Goal: Information Seeking & Learning: Find specific page/section

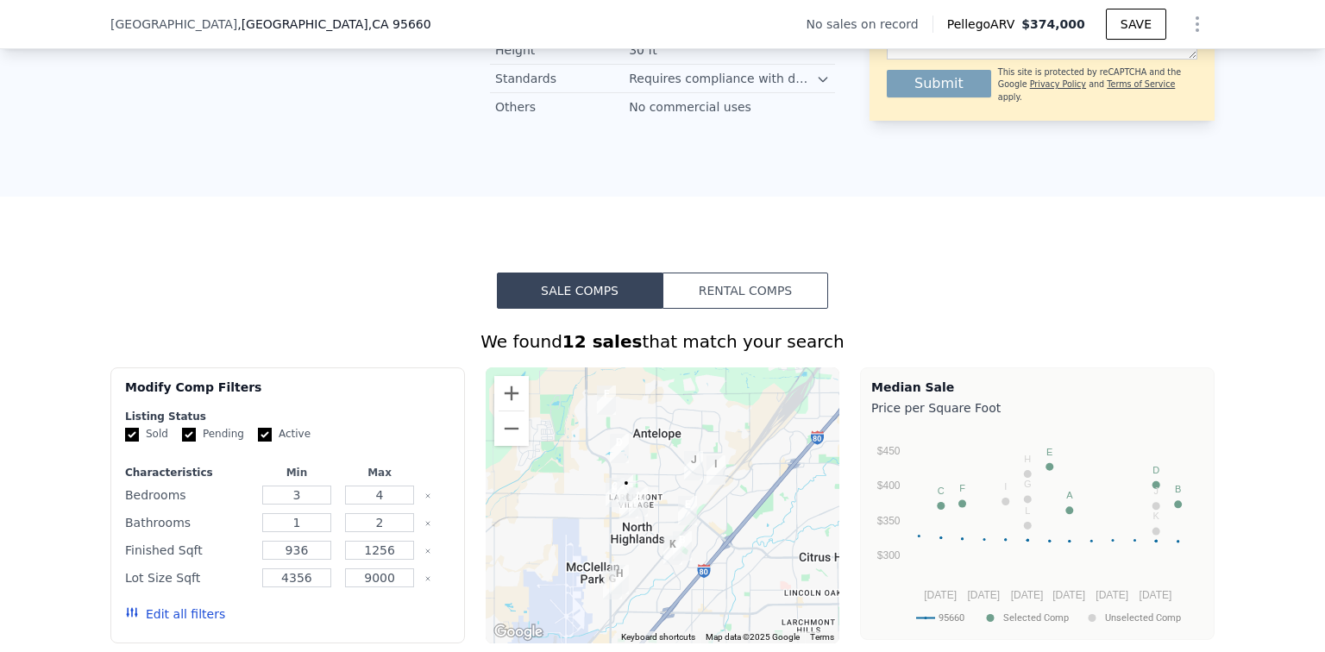
scroll to position [1459, 0]
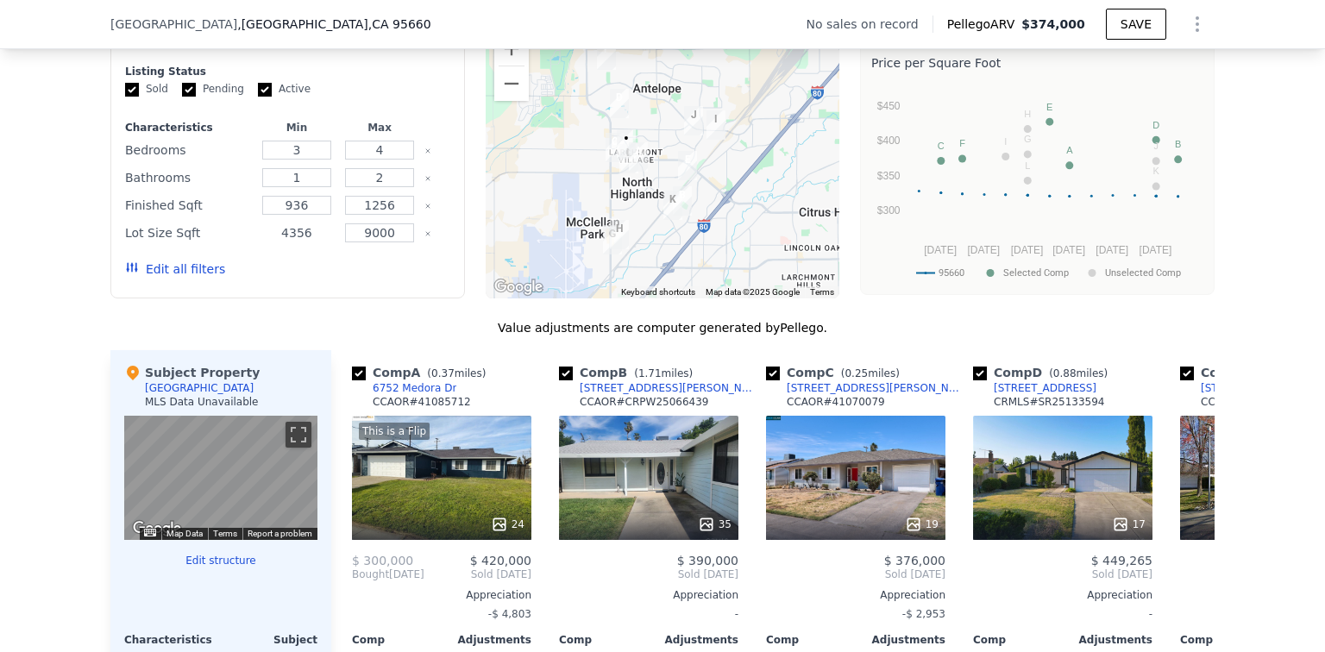
drag, startPoint x: 305, startPoint y: 258, endPoint x: 267, endPoint y: 258, distance: 37.9
click at [267, 242] on input "4356" at bounding box center [296, 232] width 68 height 19
type input "5500"
click at [381, 242] on input "9000" at bounding box center [379, 232] width 68 height 19
drag, startPoint x: 385, startPoint y: 260, endPoint x: 342, endPoint y: 260, distance: 43.1
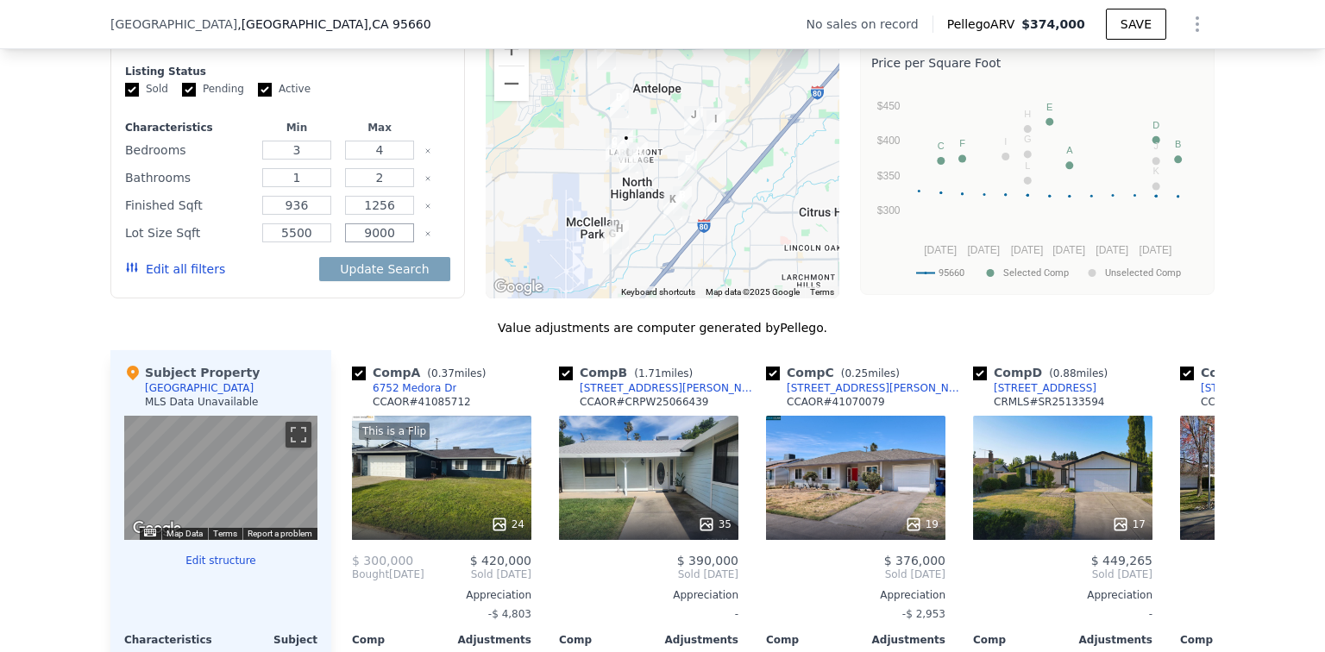
click at [345, 242] on input "9000" at bounding box center [379, 232] width 68 height 19
type input "7"
type input "7000"
click at [166, 278] on button "Edit all filters" at bounding box center [175, 268] width 100 height 17
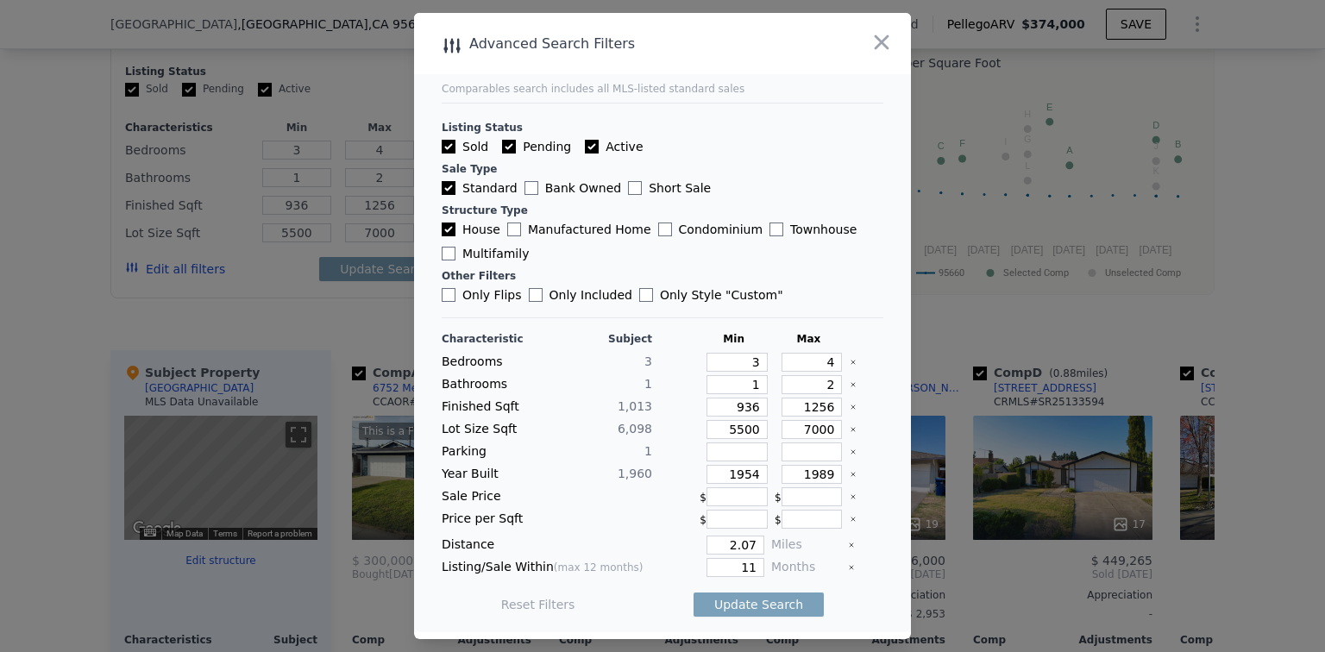
click at [585, 144] on input "Active" at bounding box center [592, 147] width 14 height 14
checkbox input "false"
click at [504, 146] on input "Pending" at bounding box center [509, 147] width 14 height 14
checkbox input "false"
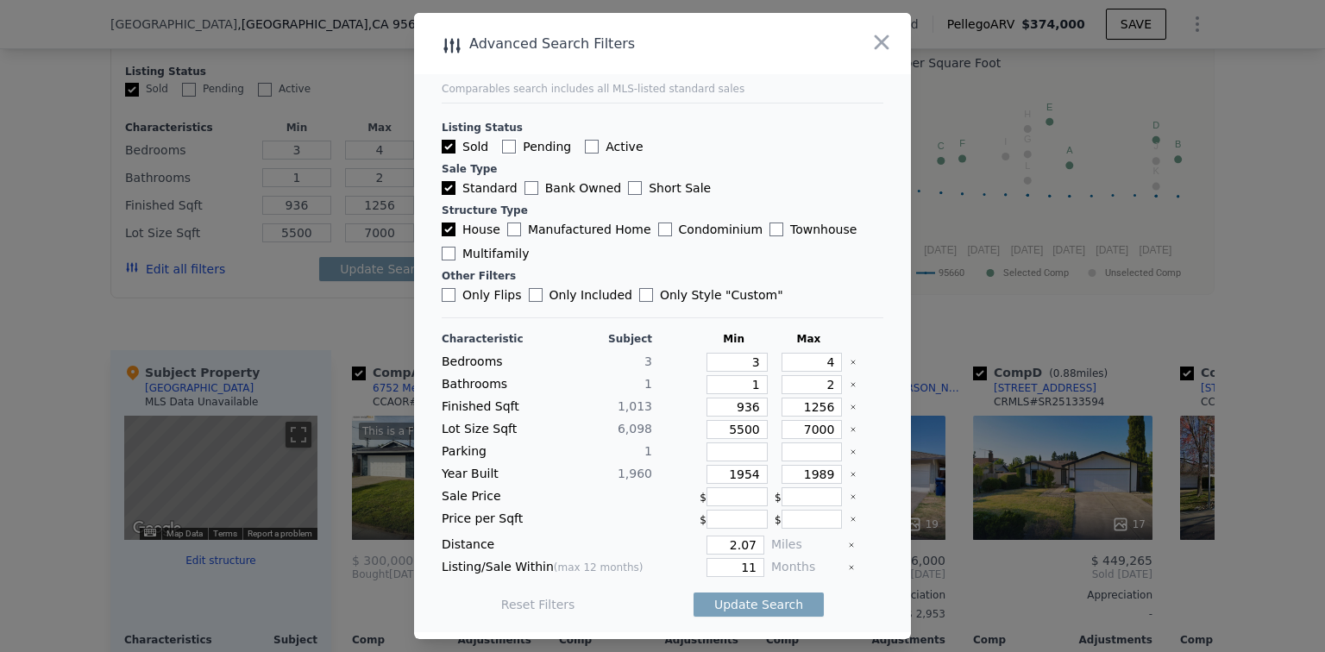
checkbox input "false"
click at [448, 294] on input "Only Flips" at bounding box center [449, 295] width 14 height 14
checkbox input "true"
drag, startPoint x: 816, startPoint y: 411, endPoint x: 829, endPoint y: 407, distance: 13.6
click at [829, 407] on input "1256" at bounding box center [811, 407] width 61 height 19
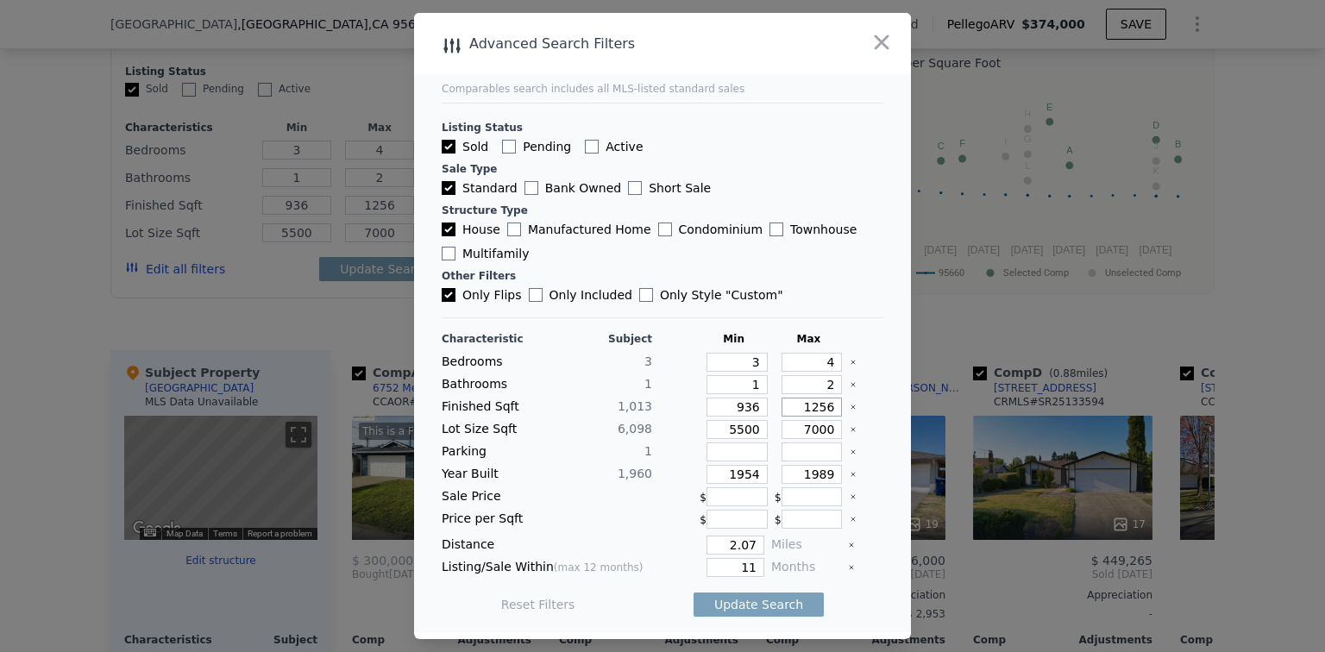
type input "1250"
click at [859, 420] on div at bounding box center [866, 429] width 34 height 19
drag, startPoint x: 727, startPoint y: 543, endPoint x: 769, endPoint y: 540, distance: 42.4
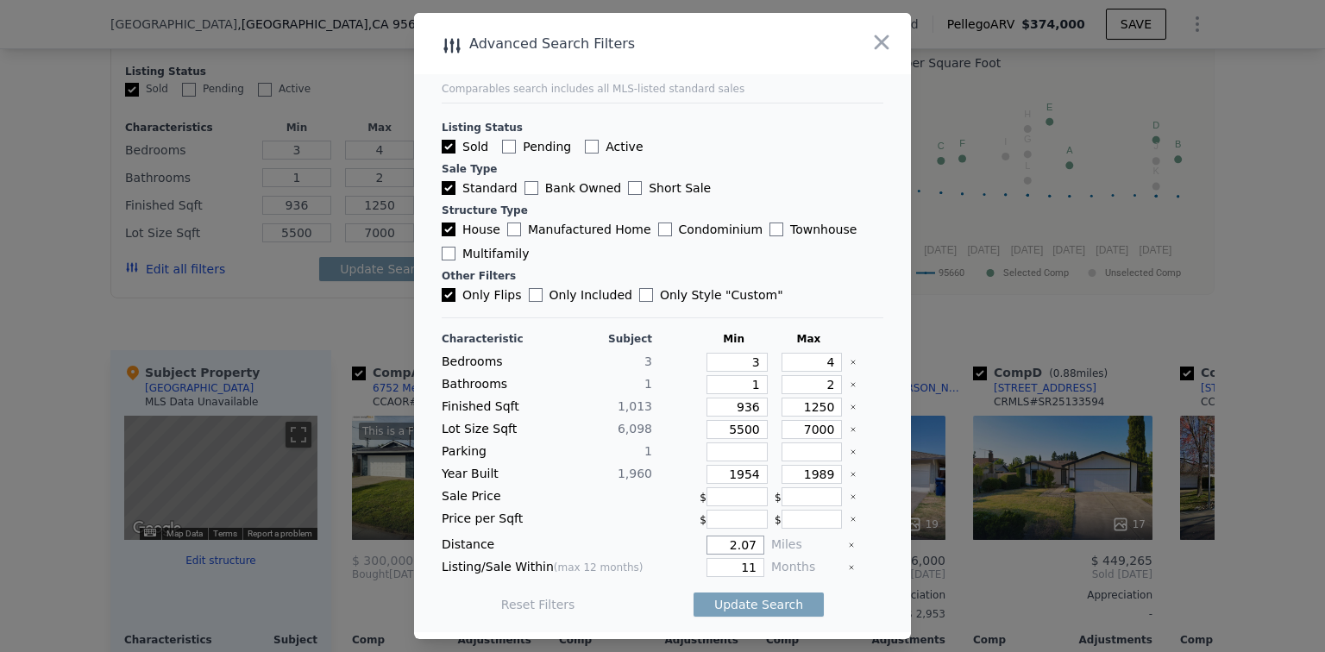
click at [769, 540] on div "Distance 2.07 Miles" at bounding box center [663, 545] width 442 height 19
type input "1"
drag, startPoint x: 727, startPoint y: 564, endPoint x: 792, endPoint y: 563, distance: 64.7
click at [792, 563] on div "Listing/Sale Within (max 12 months) 11 Months" at bounding box center [663, 567] width 442 height 19
type input "6"
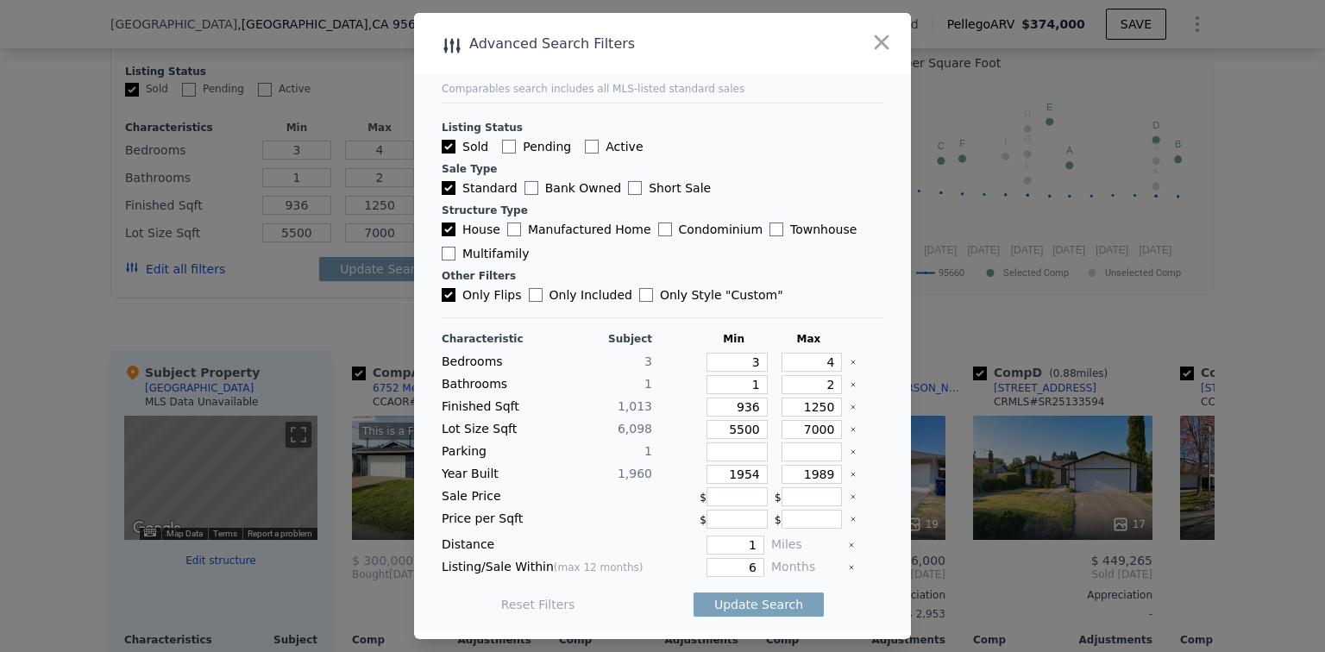
click at [554, 498] on div at bounding box center [601, 496] width 102 height 19
click at [746, 600] on button "Update Search" at bounding box center [758, 604] width 130 height 24
checkbox input "false"
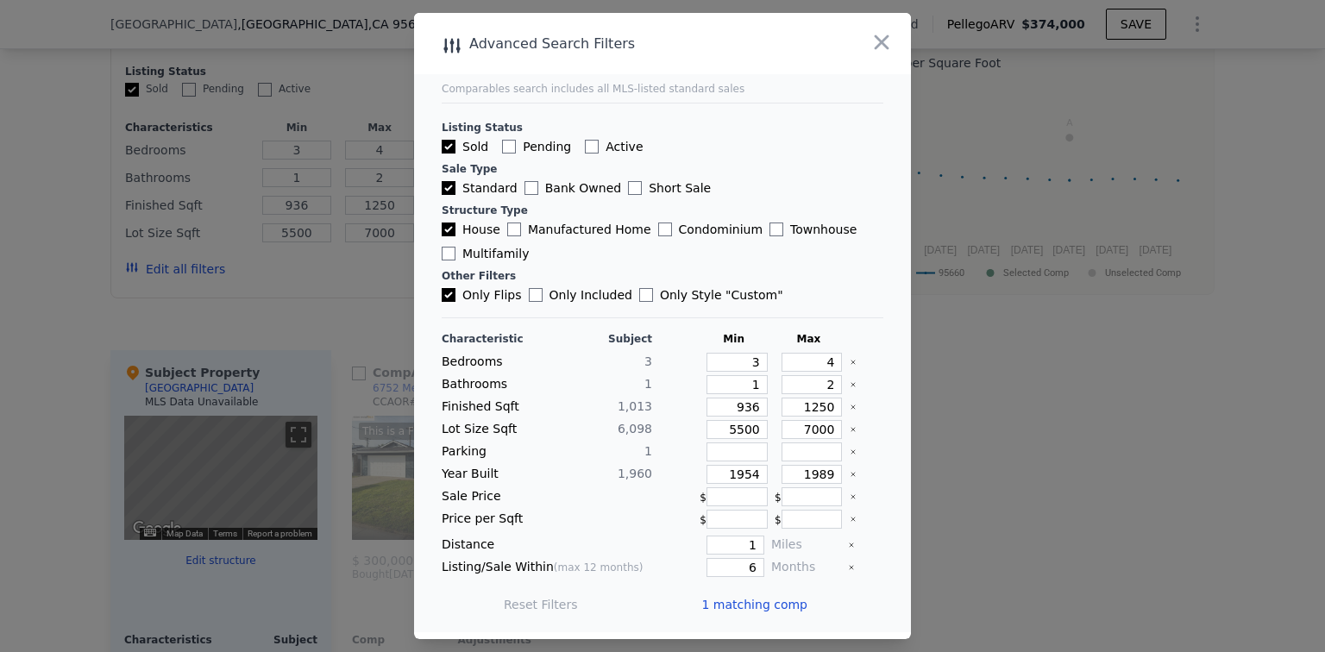
click at [450, 296] on input "Only Flips" at bounding box center [449, 295] width 14 height 14
checkbox input "false"
click at [565, 496] on div at bounding box center [601, 496] width 102 height 19
click at [757, 604] on button "Update Search" at bounding box center [758, 604] width 130 height 24
drag, startPoint x: 735, startPoint y: 566, endPoint x: 777, endPoint y: 561, distance: 42.5
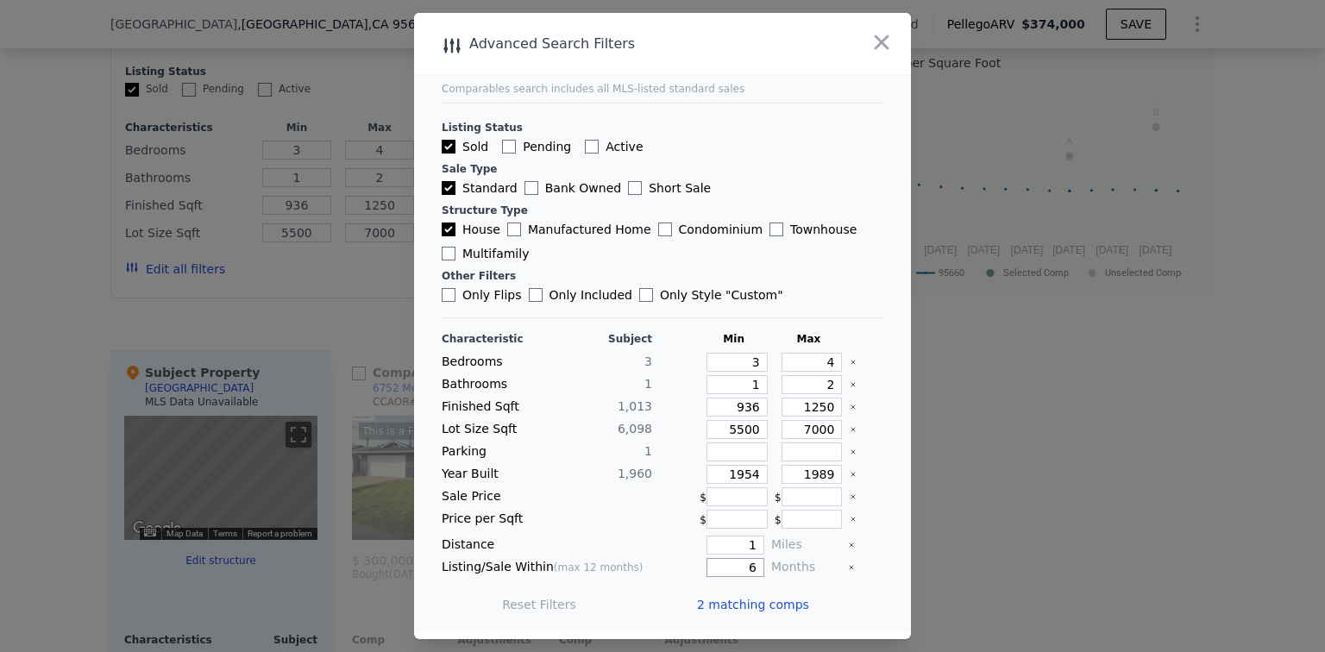
click at [777, 561] on div "Listing/Sale Within (max 12 months) 6 Months" at bounding box center [663, 567] width 442 height 19
click at [640, 581] on div "Reset Filters Update Search" at bounding box center [663, 604] width 442 height 48
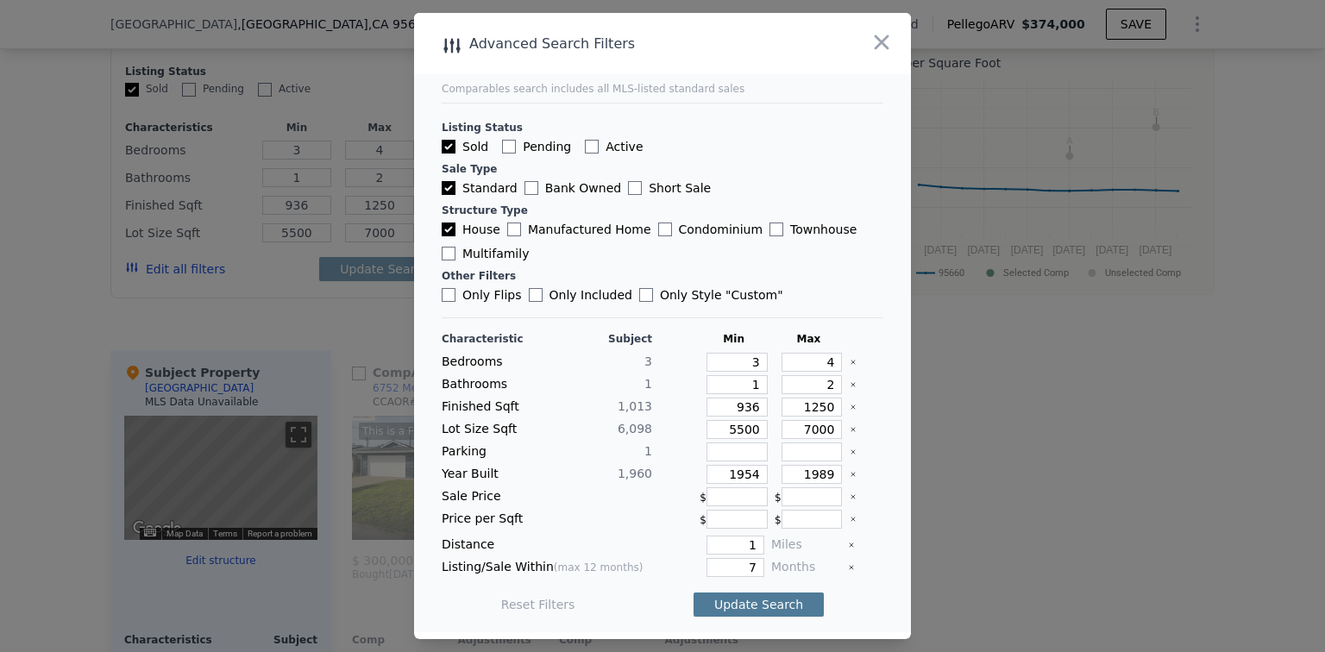
click at [755, 597] on button "Update Search" at bounding box center [758, 604] width 130 height 24
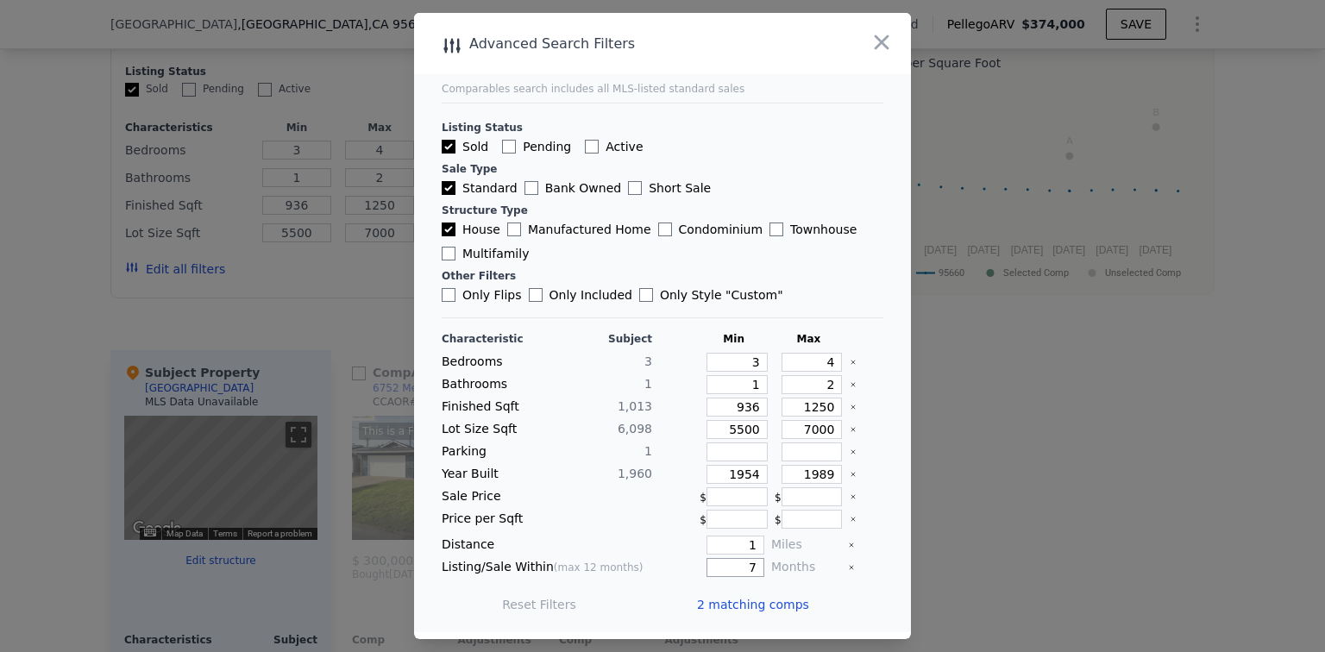
drag, startPoint x: 738, startPoint y: 569, endPoint x: 756, endPoint y: 566, distance: 18.4
click at [756, 566] on div "Listing/Sale Within (max 12 months) 7 Months" at bounding box center [663, 567] width 442 height 19
type input "8"
click at [597, 525] on div at bounding box center [601, 519] width 102 height 19
click at [736, 595] on button "Update Search" at bounding box center [758, 604] width 130 height 24
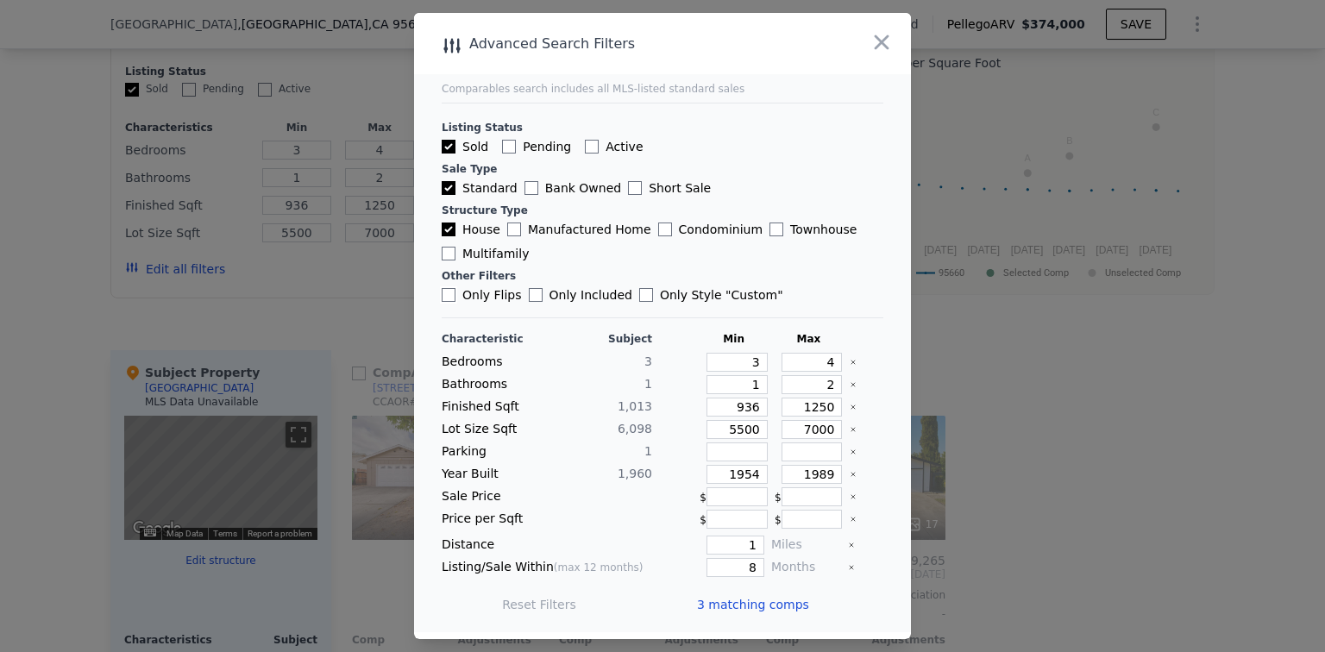
click at [445, 298] on input "Only Flips" at bounding box center [449, 295] width 14 height 14
click at [756, 606] on button "Update Search" at bounding box center [758, 604] width 130 height 24
click at [448, 298] on input "Only Flips" at bounding box center [449, 295] width 14 height 14
checkbox input "false"
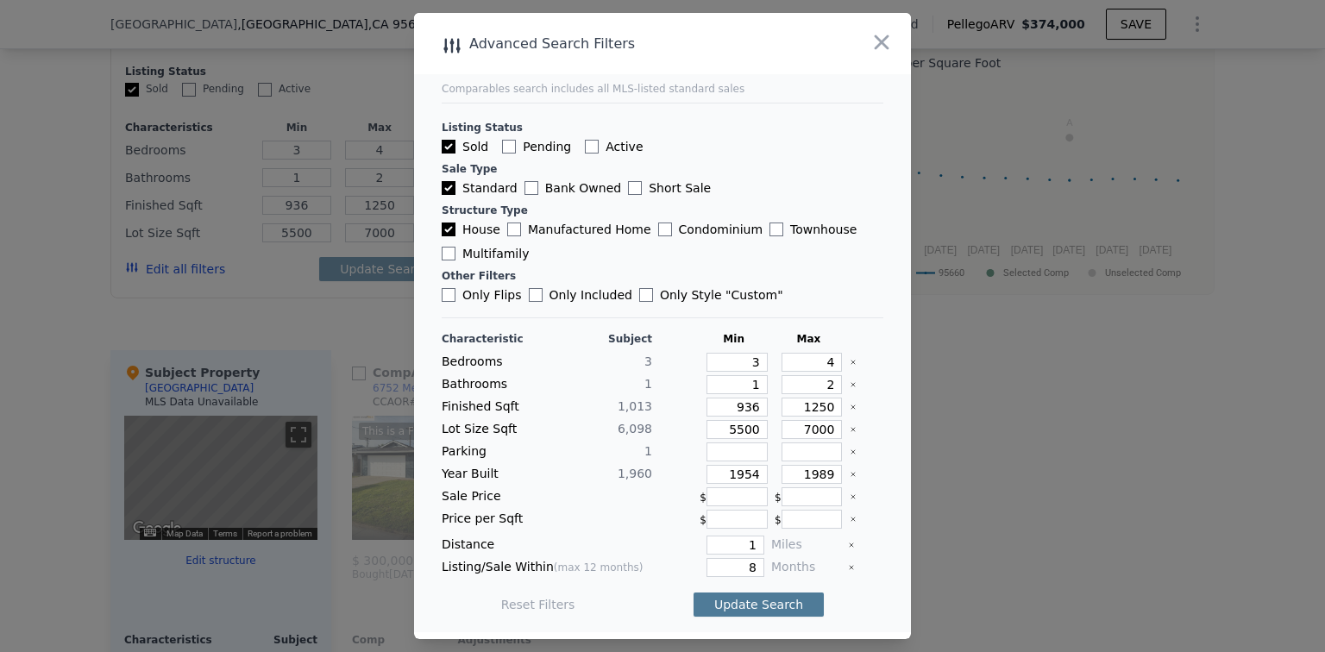
click at [736, 604] on button "Update Search" at bounding box center [758, 604] width 130 height 24
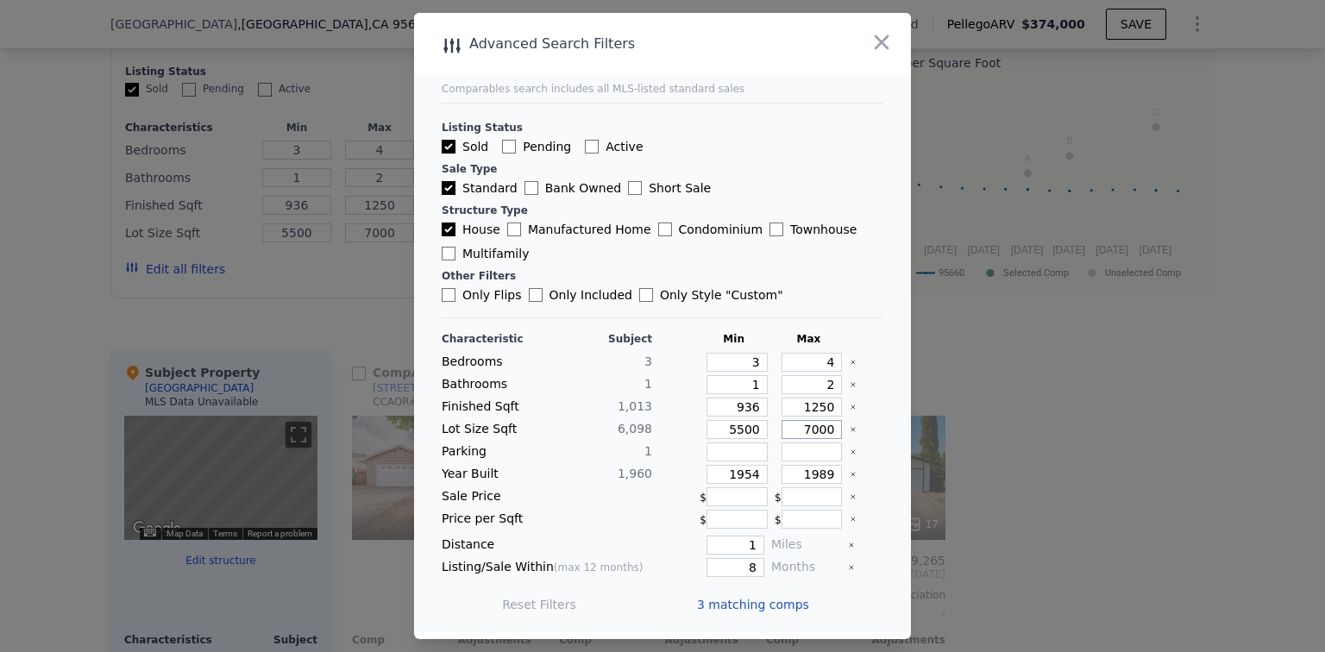
drag, startPoint x: 807, startPoint y: 429, endPoint x: 828, endPoint y: 429, distance: 20.7
click at [828, 429] on input "7000" at bounding box center [811, 429] width 61 height 19
type input "705"
type input "7050"
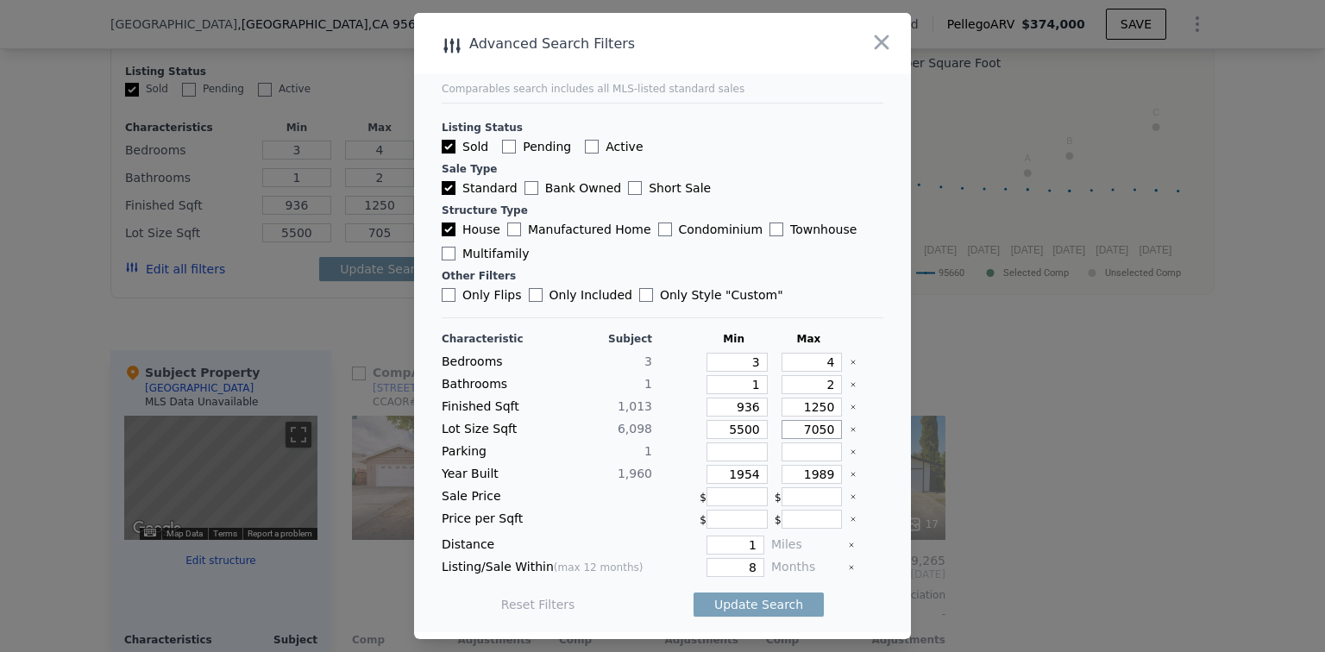
type input "7050"
click at [514, 473] on div "Year Built" at bounding box center [493, 474] width 102 height 19
click at [742, 604] on button "Update Search" at bounding box center [758, 604] width 130 height 24
click at [876, 43] on icon "button" at bounding box center [881, 42] width 24 height 24
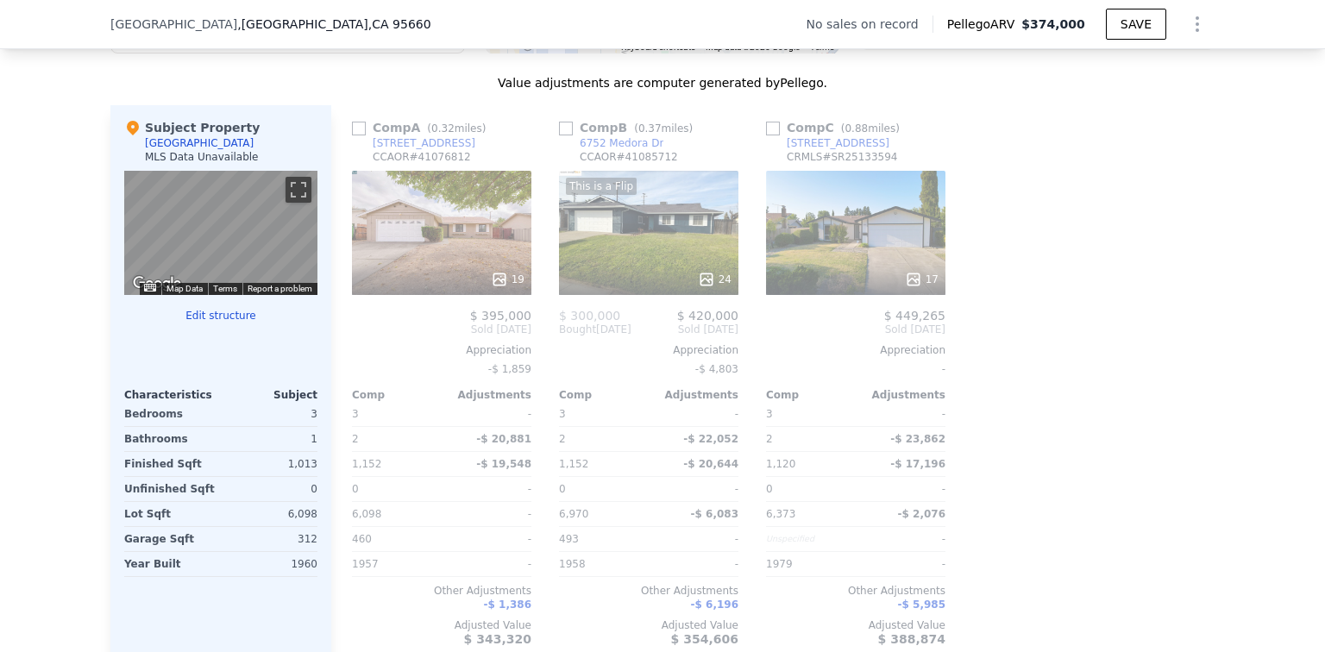
scroll to position [1718, 0]
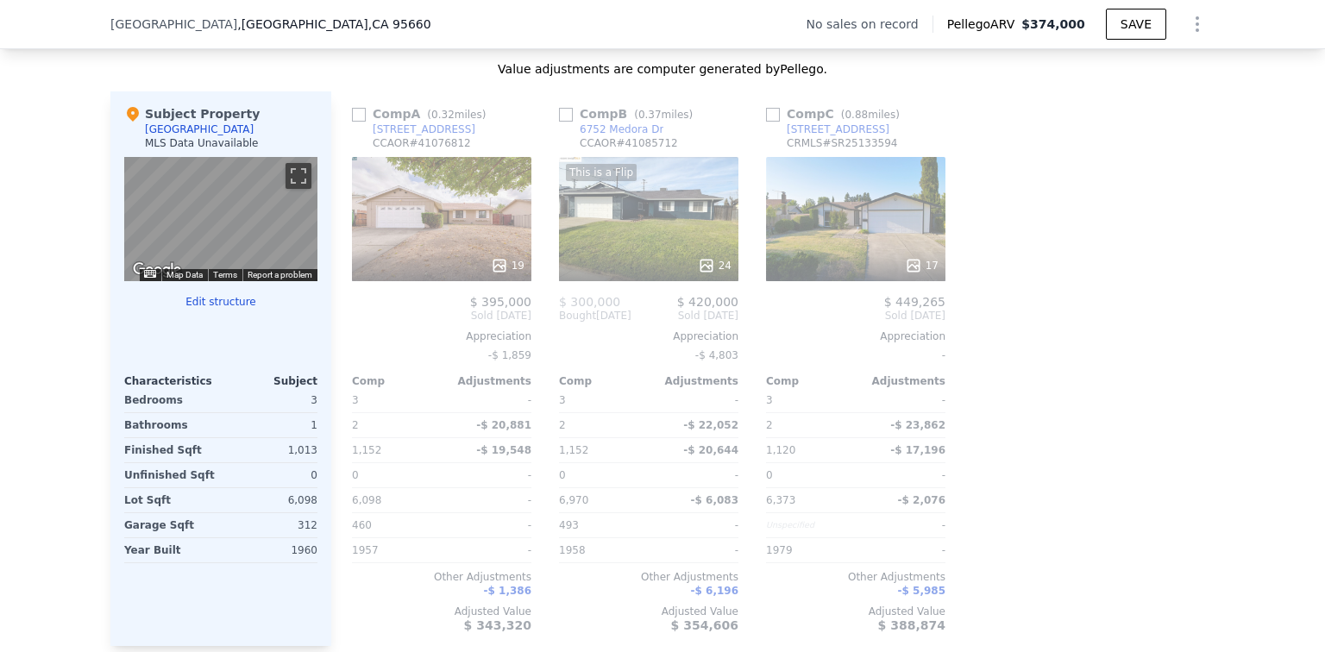
click at [478, 146] on div "Comp A ( 0.32 miles) [STREET_ADDRESS] CCAOR # 41076812" at bounding box center [441, 131] width 179 height 52
click at [355, 122] on input "checkbox" at bounding box center [359, 115] width 14 height 14
checkbox input "true"
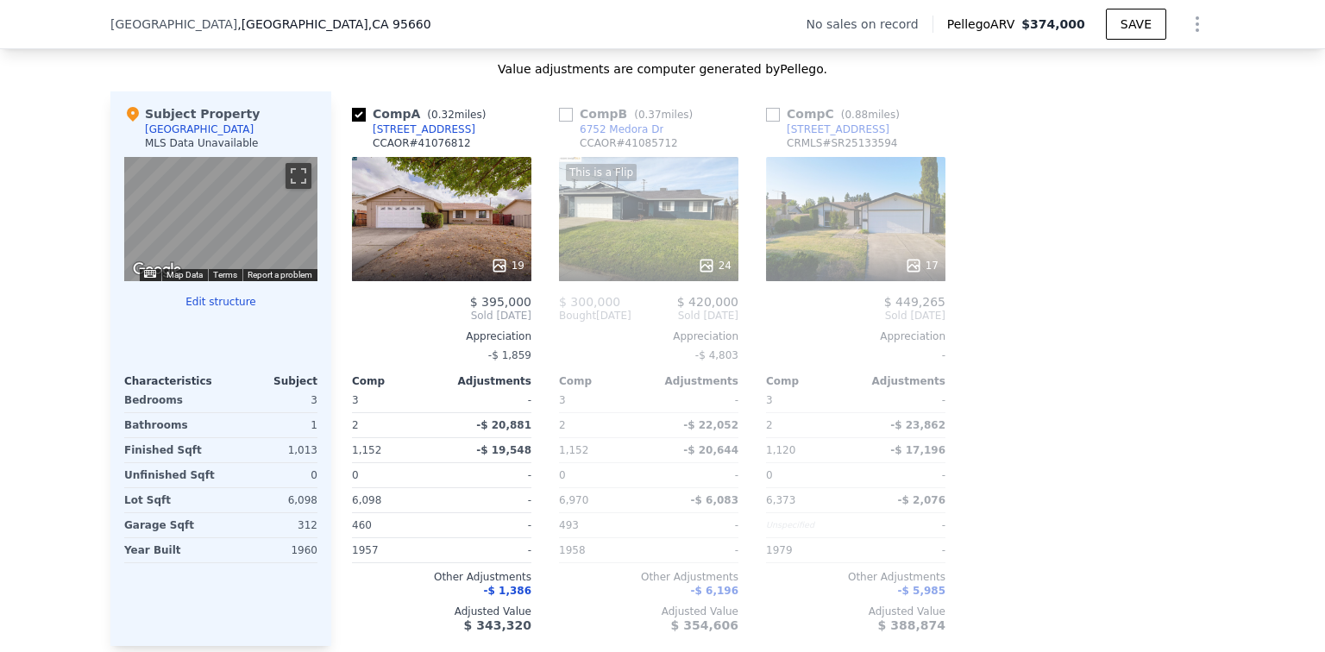
click at [561, 122] on input "checkbox" at bounding box center [566, 115] width 14 height 14
checkbox input "true"
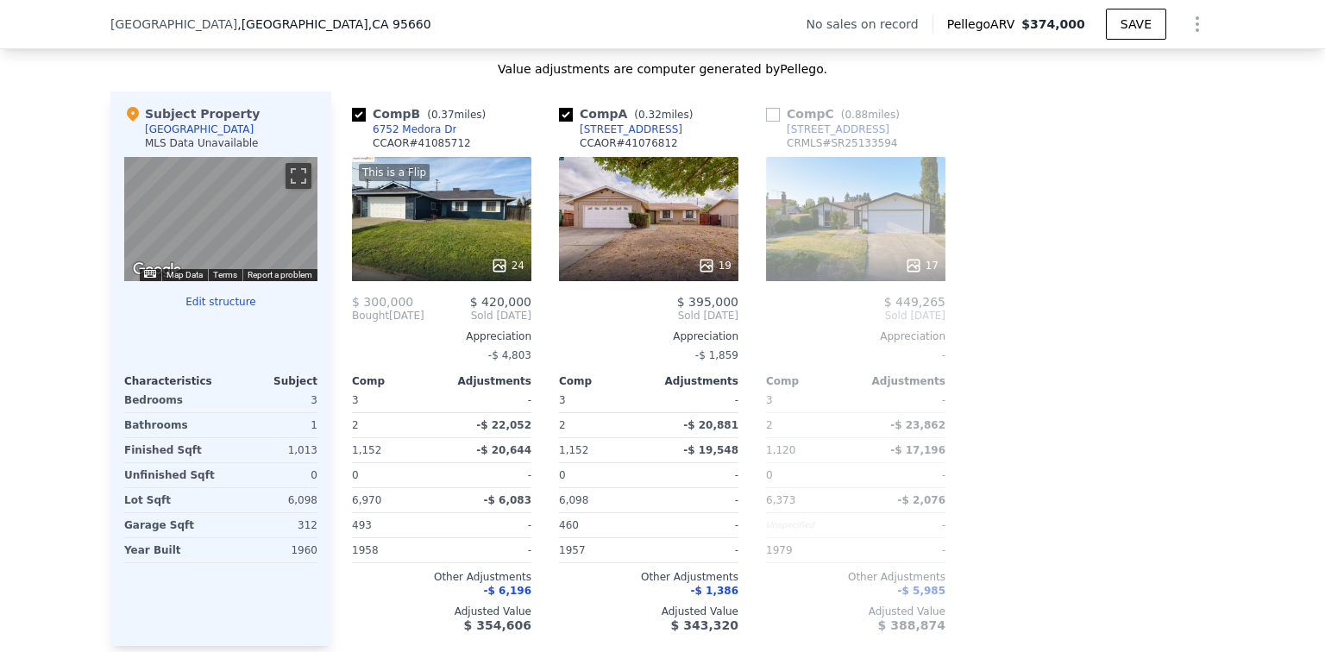
click at [766, 122] on input "checkbox" at bounding box center [773, 115] width 14 height 14
checkbox input "true"
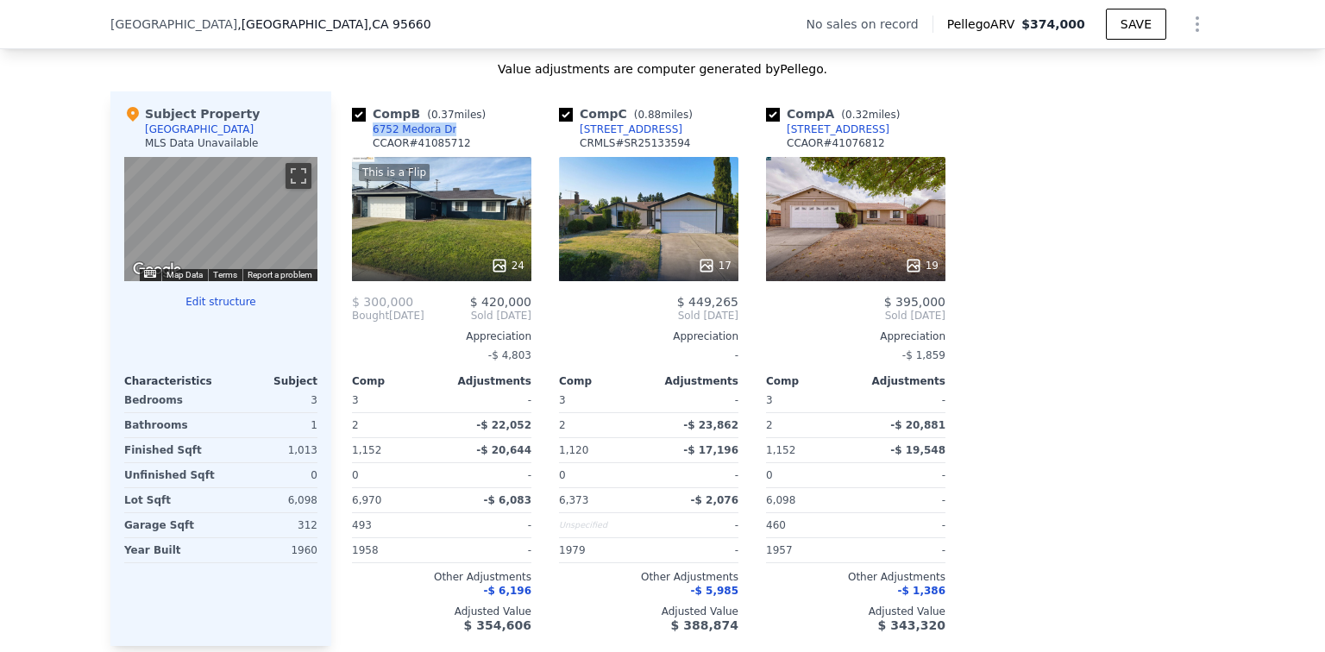
drag, startPoint x: 440, startPoint y: 154, endPoint x: 367, endPoint y: 158, distance: 73.4
click at [367, 157] on div "Comp B ( 0.37 miles) [STREET_ADDRESS] CCAOR # 41085712" at bounding box center [441, 131] width 179 height 52
copy div "6752 Medora Dr"
click at [650, 152] on div "Comp C ( 0.88 miles) [STREET_ADDRESS] CRMLS # SR25133594" at bounding box center [648, 131] width 179 height 52
click at [662, 154] on div "Comp C ( 0.88 miles) [STREET_ADDRESS] CRMLS # SR25133594" at bounding box center [648, 131] width 179 height 52
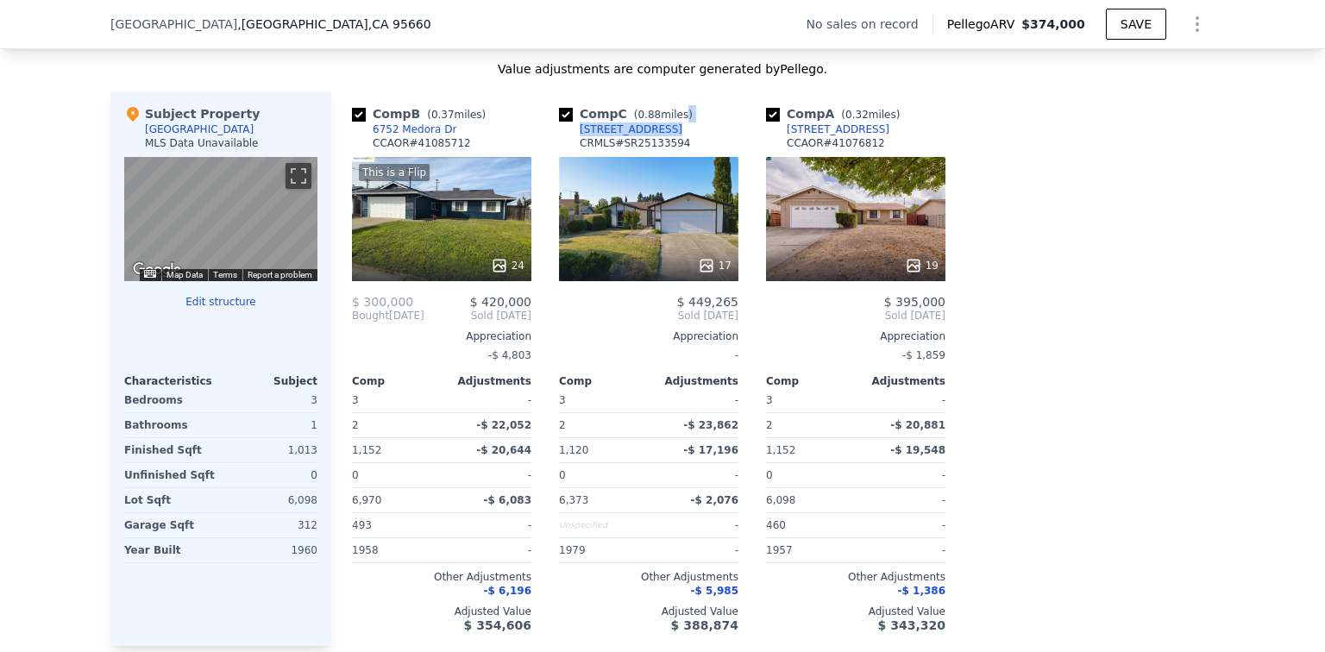
drag, startPoint x: 665, startPoint y: 153, endPoint x: 650, endPoint y: 154, distance: 14.8
click at [650, 154] on div "Comp C ( 0.88 miles) [STREET_ADDRESS] CRMLS # SR25133594" at bounding box center [648, 131] width 179 height 52
click at [670, 153] on div "Comp C ( 0.88 miles) [STREET_ADDRESS] CRMLS # SR25133594" at bounding box center [648, 131] width 179 height 52
click at [657, 154] on div "Comp C ( 0.88 miles) [STREET_ADDRESS] CRMLS # SR25133594" at bounding box center [648, 131] width 179 height 52
click at [671, 154] on div "Comp C ( 0.88 miles) [STREET_ADDRESS] CRMLS # SR25133594" at bounding box center [648, 131] width 179 height 52
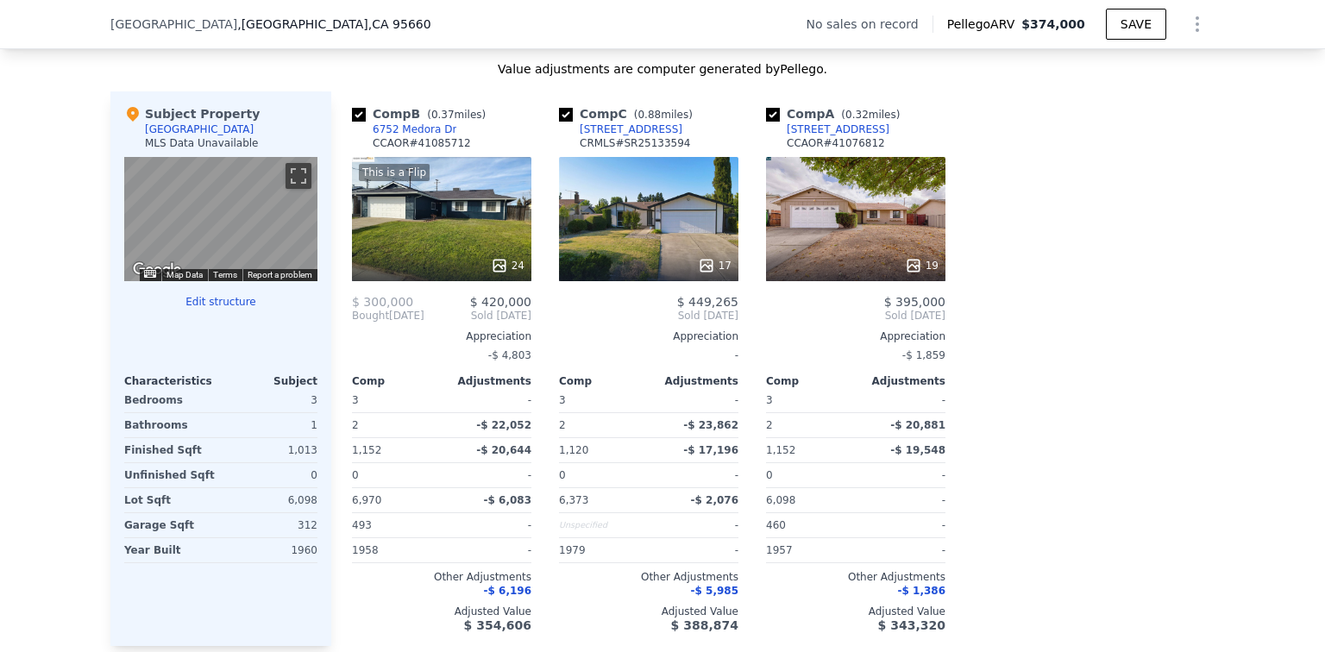
click at [660, 156] on div "Comp C ( 0.88 miles) [STREET_ADDRESS] CRMLS # SR25133594" at bounding box center [648, 131] width 179 height 52
copy div "es) [STREET_ADDRESS]"
checkbox input "true"
type input "1256"
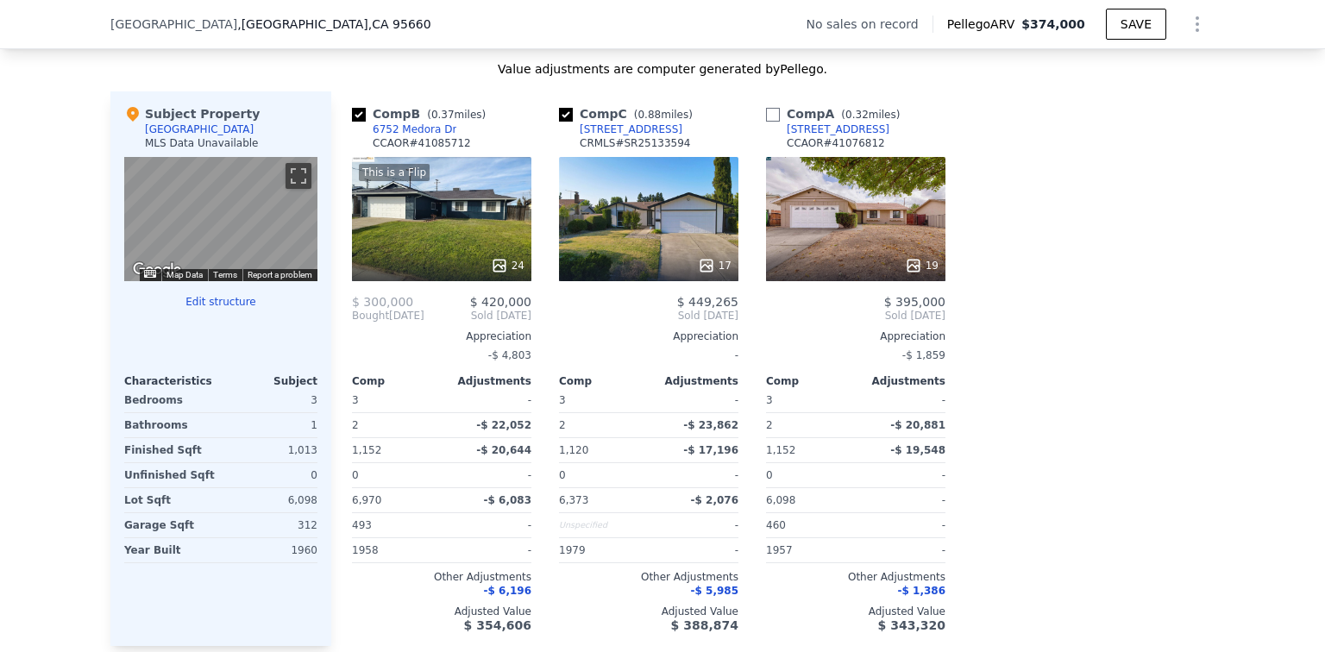
type input "4356"
type input "9000"
checkbox input "false"
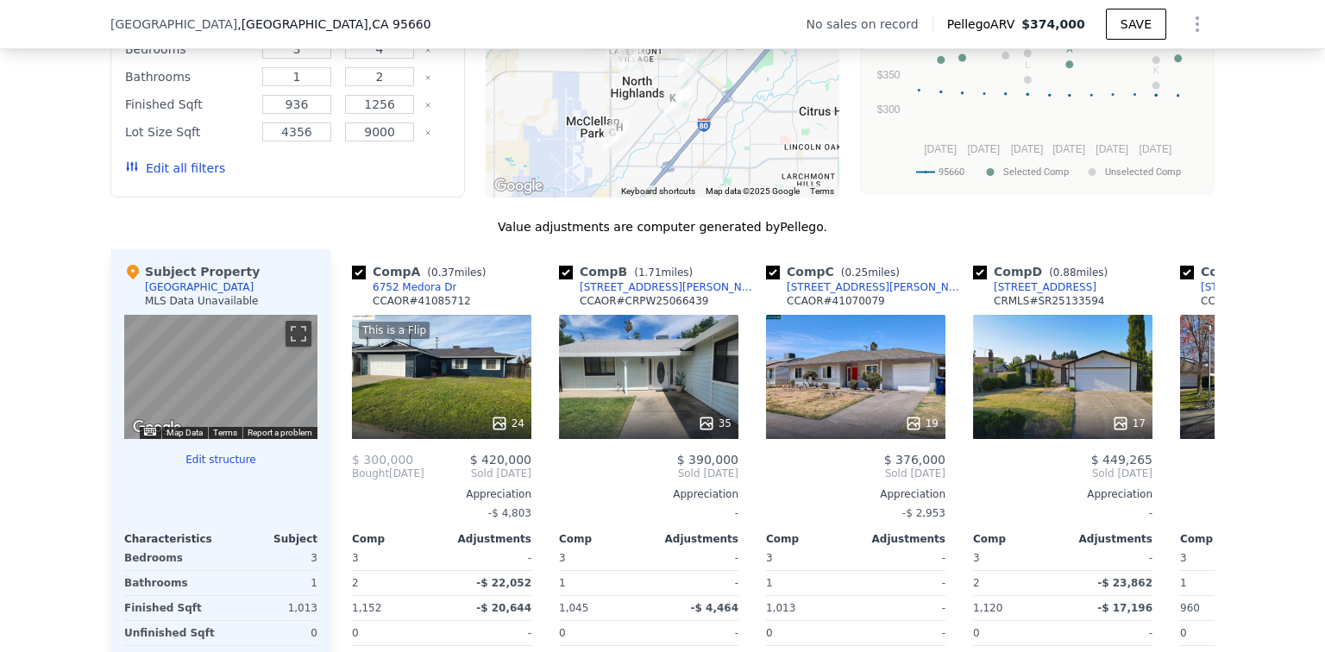
scroll to position [1545, 0]
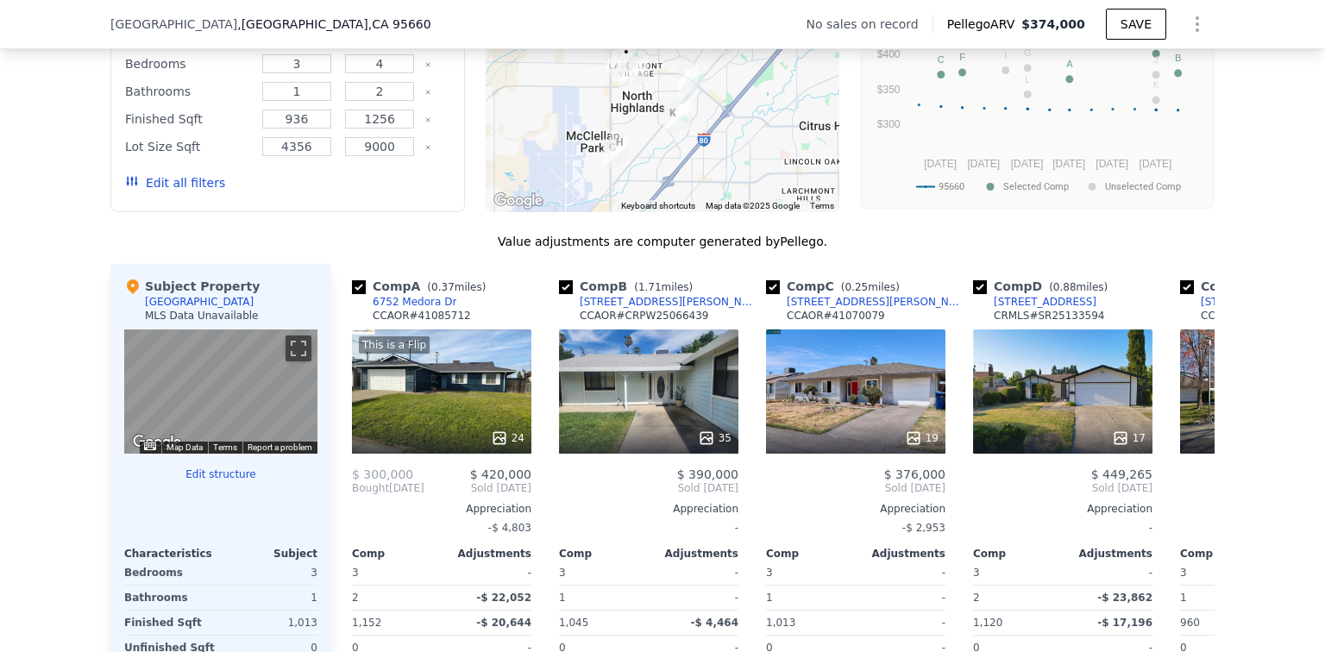
click at [150, 191] on button "Edit all filters" at bounding box center [175, 182] width 100 height 17
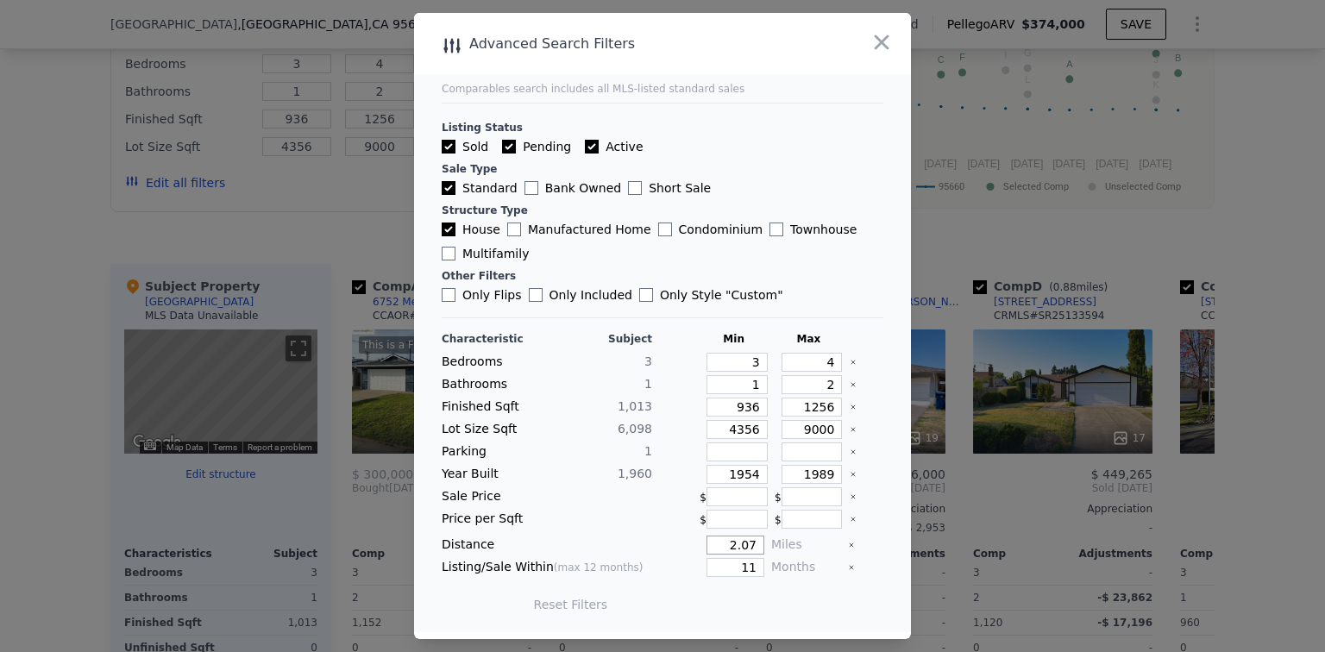
drag, startPoint x: 720, startPoint y: 541, endPoint x: 802, endPoint y: 540, distance: 81.9
click at [802, 540] on div "Distance 2.07 Miles" at bounding box center [663, 545] width 442 height 19
type input "1"
click at [862, 274] on div "Other Filters" at bounding box center [663, 276] width 442 height 14
click at [588, 149] on input "Active" at bounding box center [592, 147] width 14 height 14
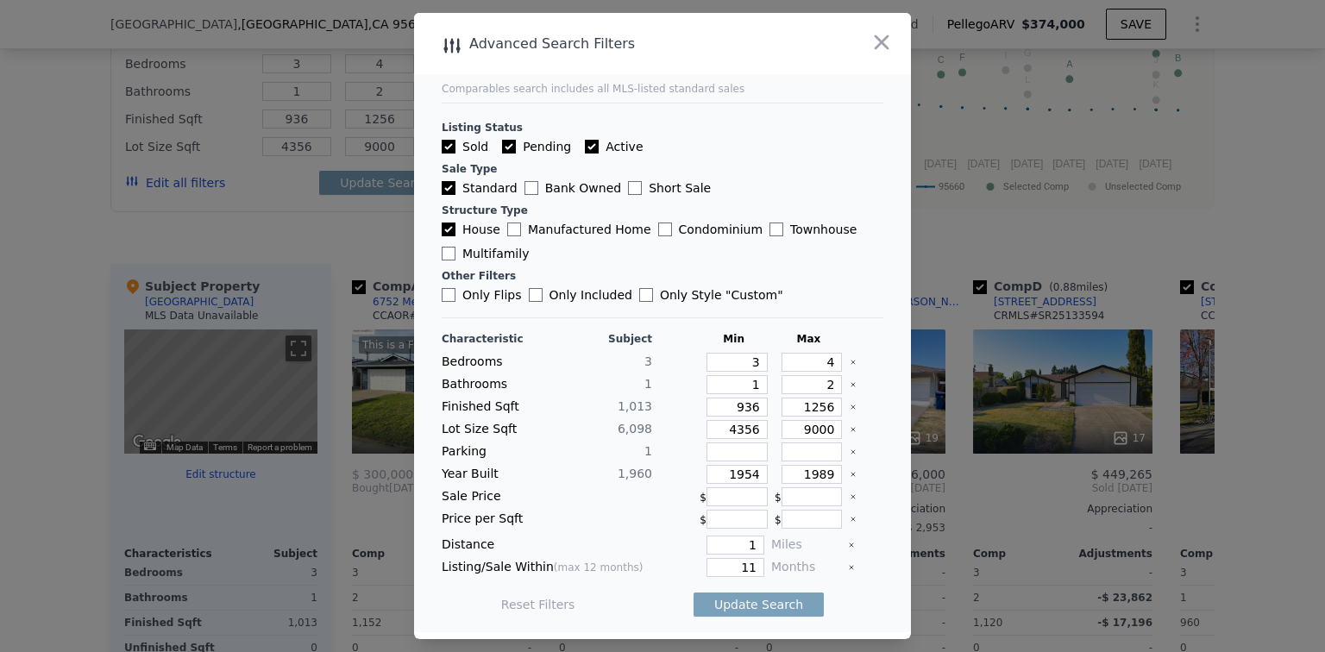
checkbox input "false"
click at [510, 147] on input "Pending" at bounding box center [509, 147] width 14 height 14
checkbox input "false"
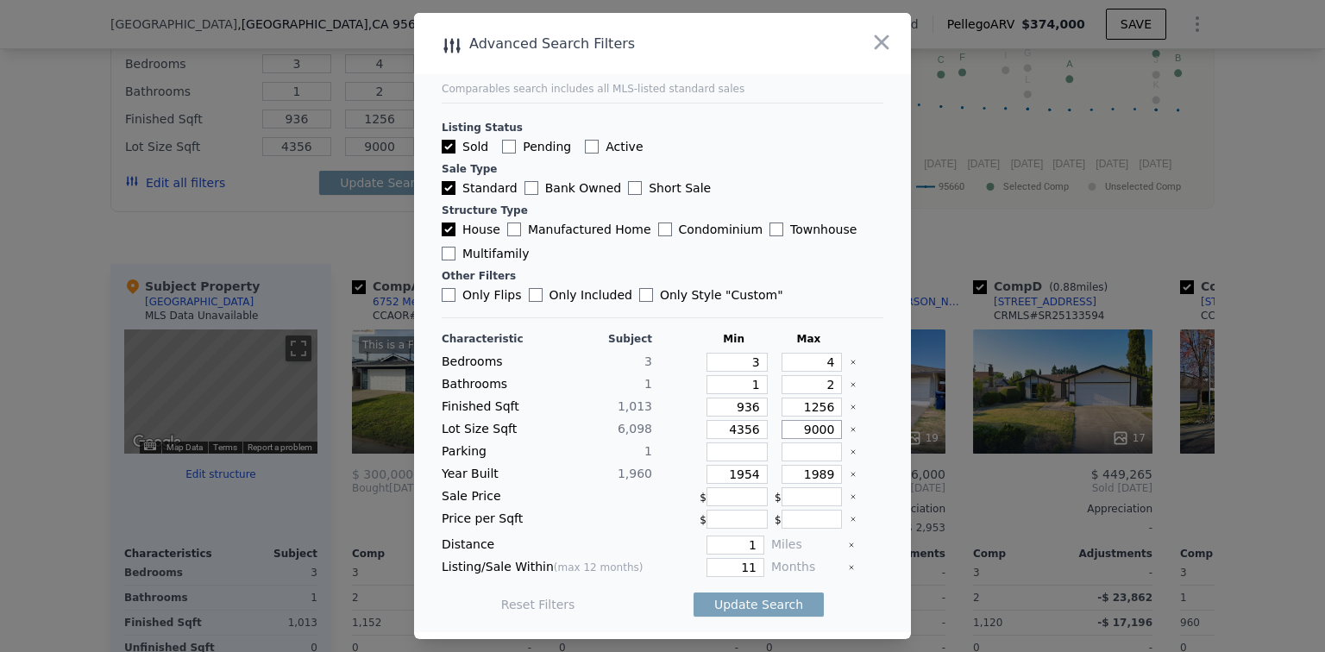
drag, startPoint x: 795, startPoint y: 433, endPoint x: 861, endPoint y: 429, distance: 65.7
click at [861, 429] on div "Lot Size Sqft 6,098 4356 9000" at bounding box center [663, 429] width 442 height 19
type input "7"
type input "70"
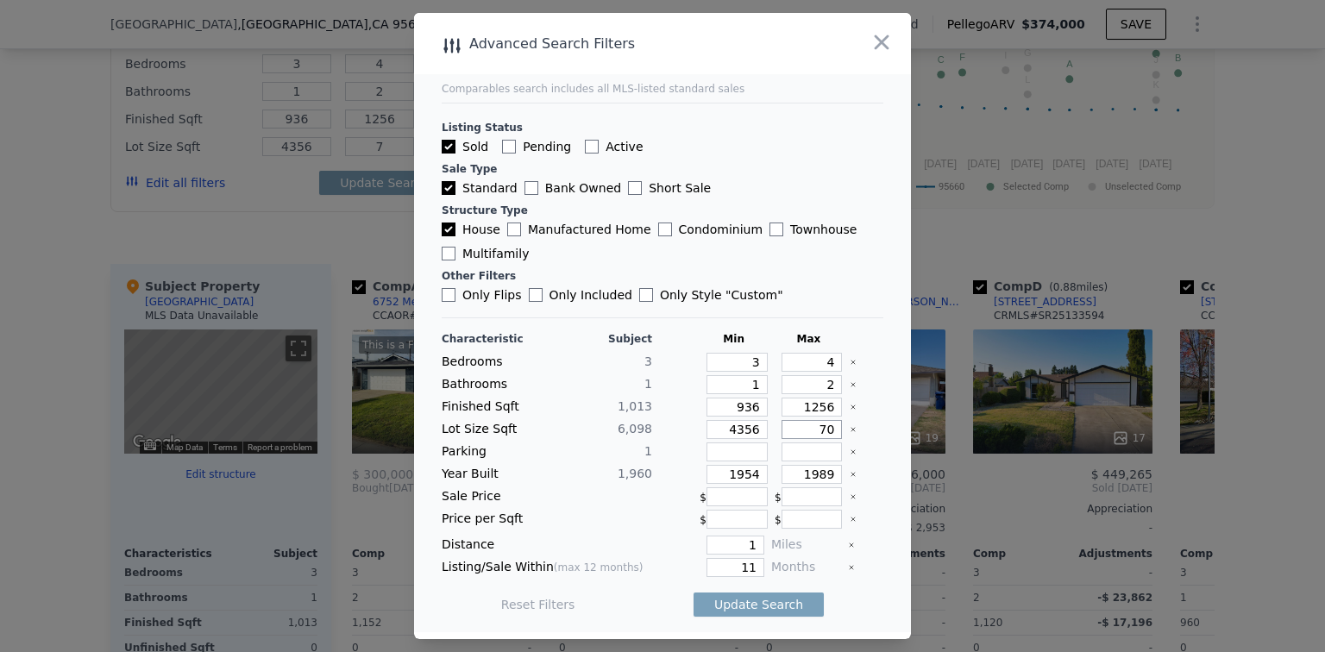
type input "70"
type input "700"
type input "7000"
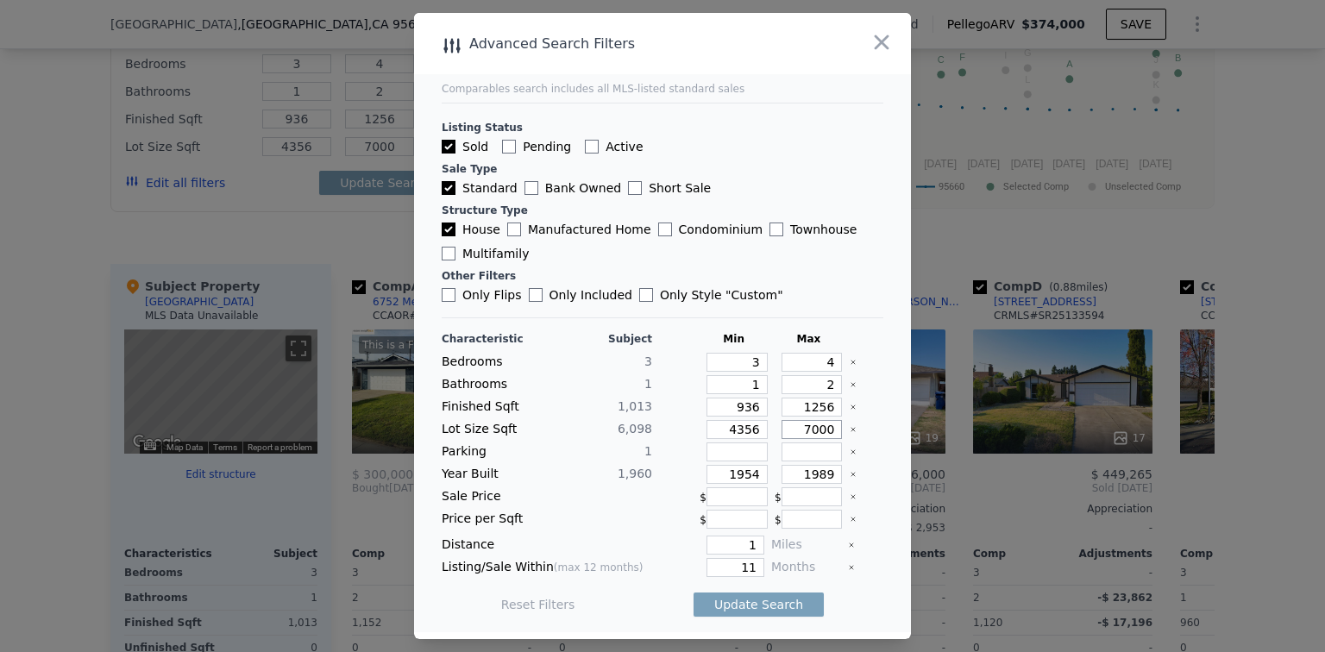
type input "7000"
drag, startPoint x: 723, startPoint y: 430, endPoint x: 768, endPoint y: 427, distance: 45.0
click at [768, 427] on div "Lot Size Sqft 6,098 4356 7000" at bounding box center [663, 429] width 442 height 19
type input "5"
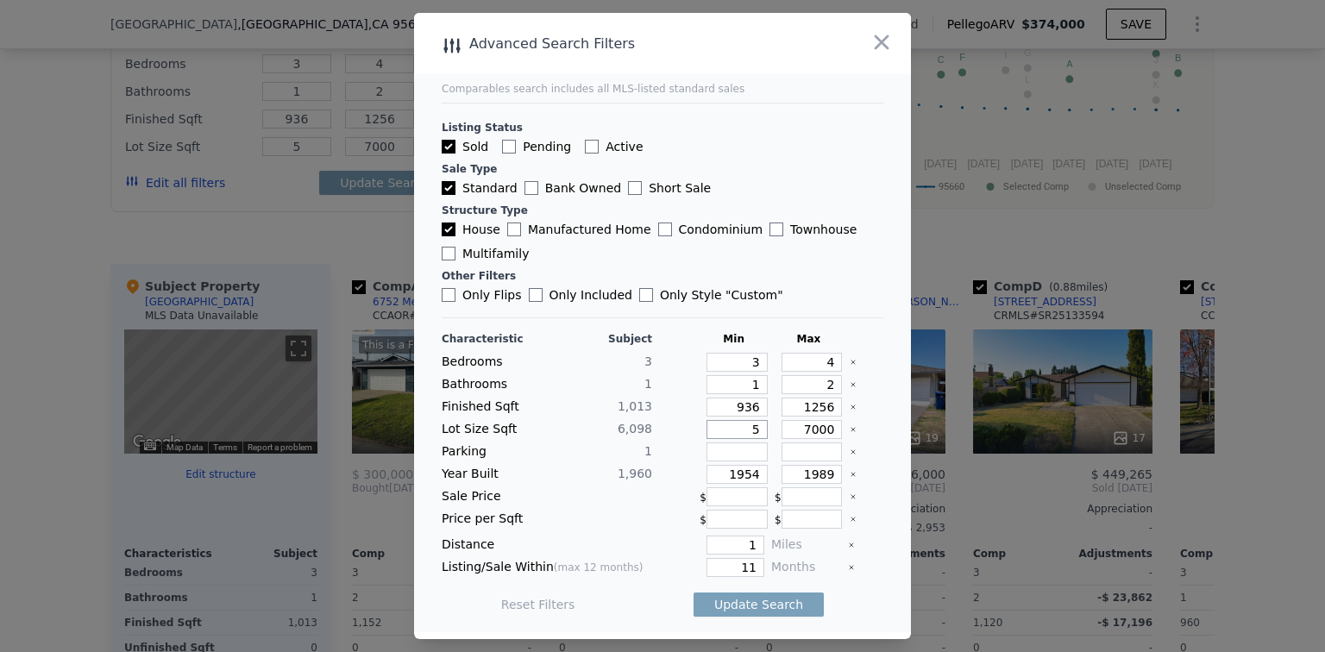
type input "55"
type input "550"
type input "5500"
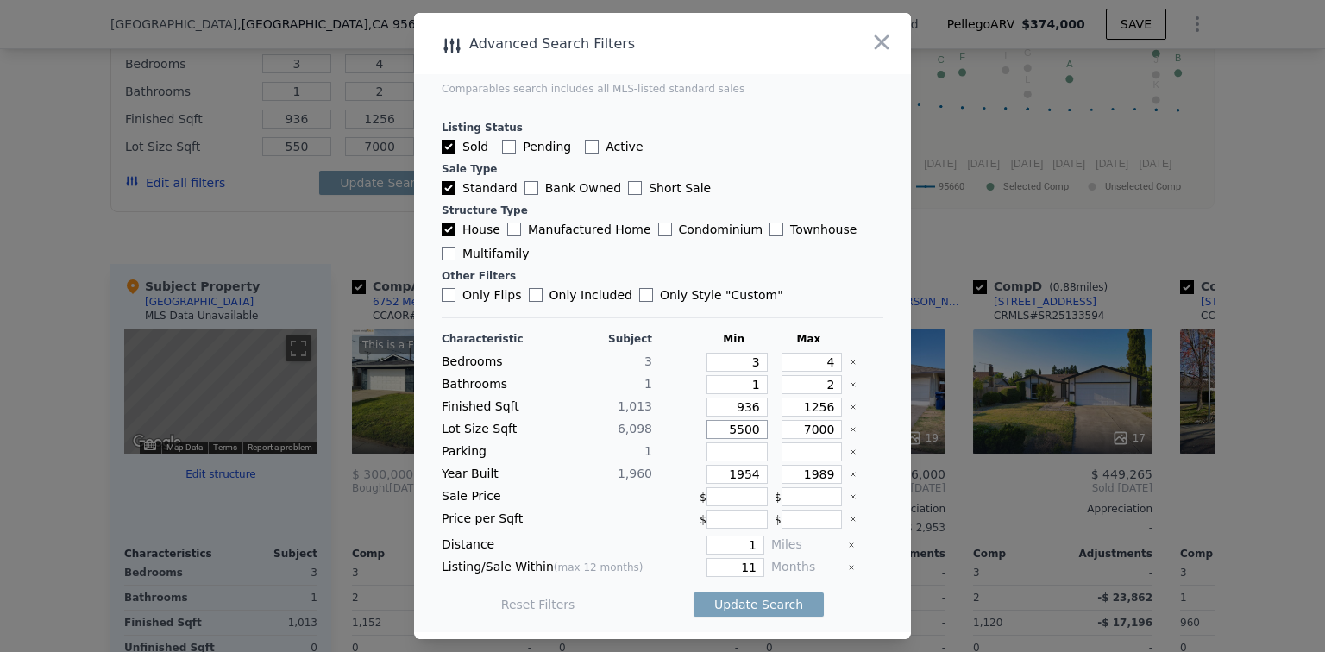
type input "5500"
drag, startPoint x: 736, startPoint y: 474, endPoint x: 753, endPoint y: 473, distance: 17.3
click at [753, 473] on input "1954" at bounding box center [736, 474] width 61 height 19
drag, startPoint x: 716, startPoint y: 475, endPoint x: 785, endPoint y: 475, distance: 69.0
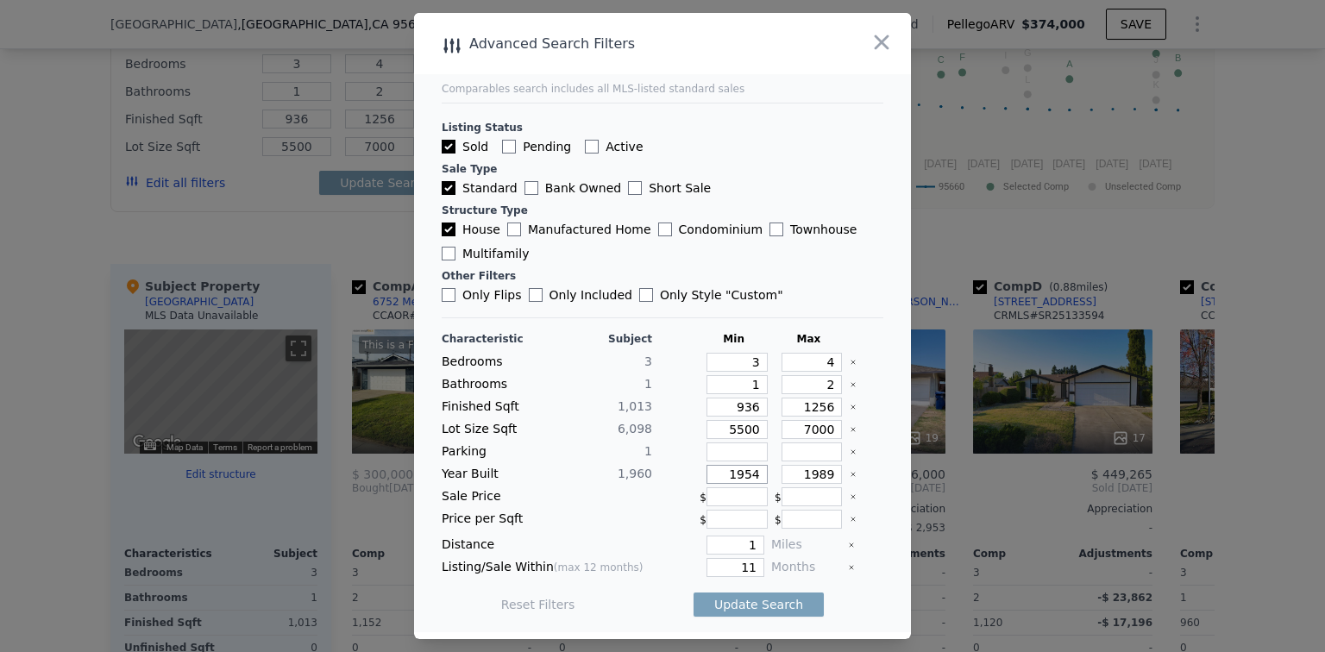
click at [785, 475] on div "Year Built 1,960 1954 1989" at bounding box center [663, 474] width 442 height 19
type input "1958"
click at [795, 474] on input "1989" at bounding box center [811, 474] width 61 height 19
drag, startPoint x: 795, startPoint y: 474, endPoint x: 835, endPoint y: 473, distance: 39.7
click at [835, 473] on div "Year Built 1,960 1958 1989" at bounding box center [663, 474] width 442 height 19
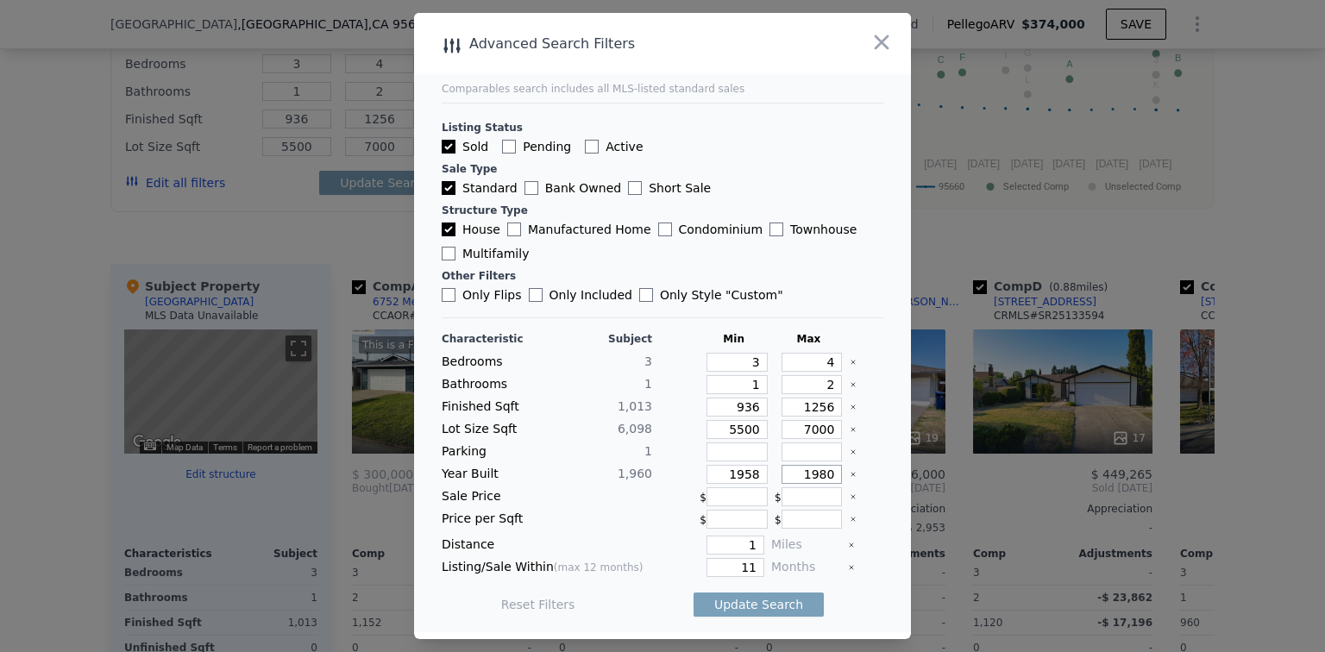
type input "1980"
drag, startPoint x: 729, startPoint y: 565, endPoint x: 766, endPoint y: 560, distance: 37.4
click at [766, 560] on div "Listing/Sale Within (max 12 months) 11 Months" at bounding box center [663, 567] width 442 height 19
type input "8"
click at [753, 602] on button "Update Search" at bounding box center [758, 604] width 130 height 24
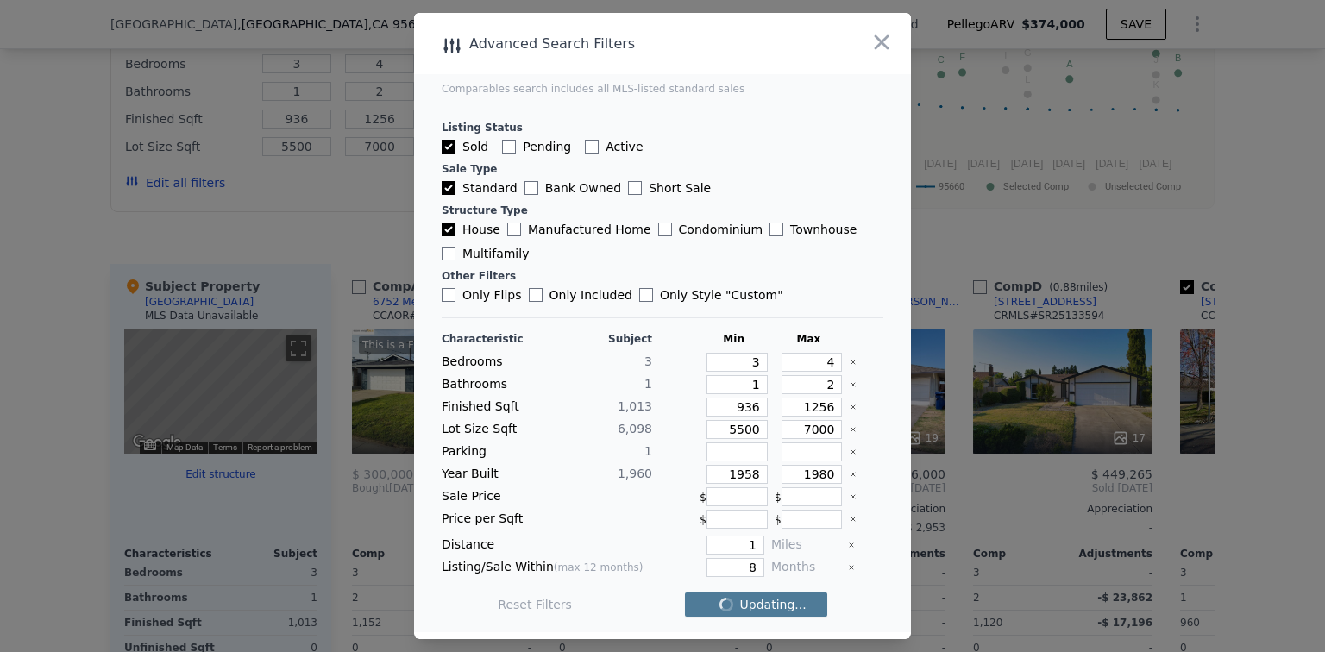
checkbox input "false"
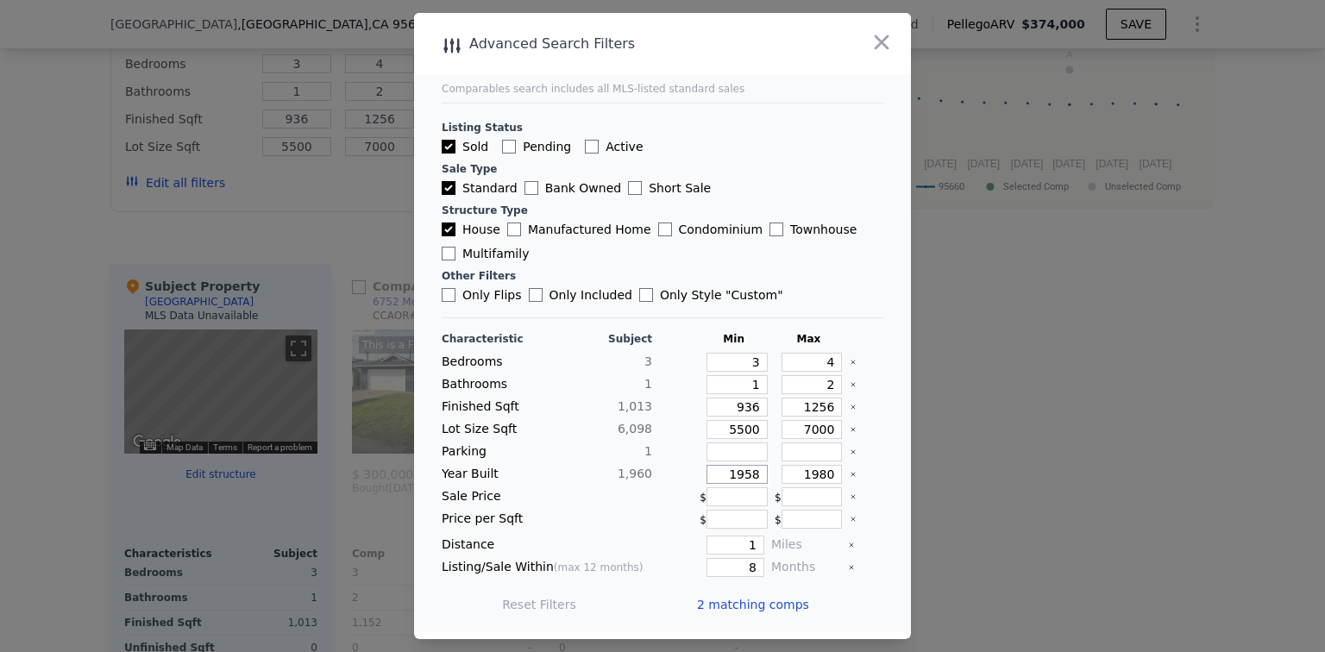
drag, startPoint x: 724, startPoint y: 472, endPoint x: 768, endPoint y: 468, distance: 44.1
click at [768, 468] on div "Year Built 1,960 1958 1980" at bounding box center [663, 474] width 442 height 19
click at [606, 546] on div "Distance" at bounding box center [547, 545] width 210 height 19
click at [736, 603] on button "Update Search" at bounding box center [758, 604] width 130 height 24
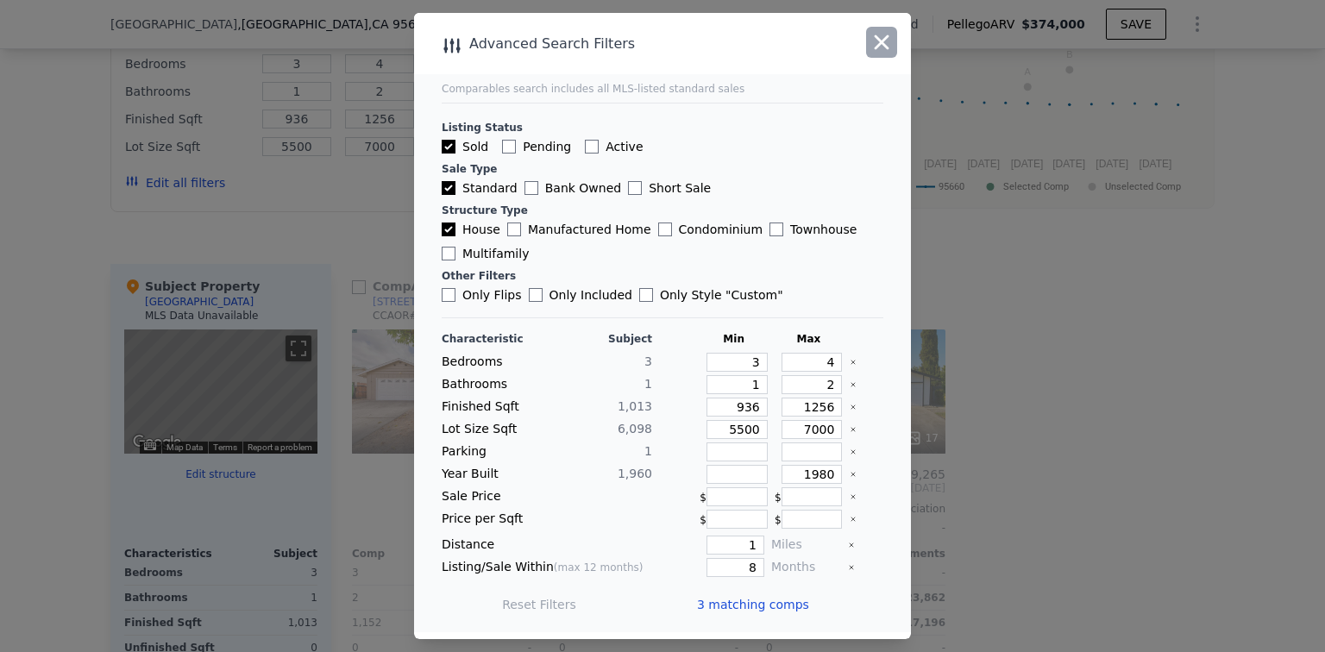
click at [876, 43] on icon "button" at bounding box center [881, 42] width 24 height 24
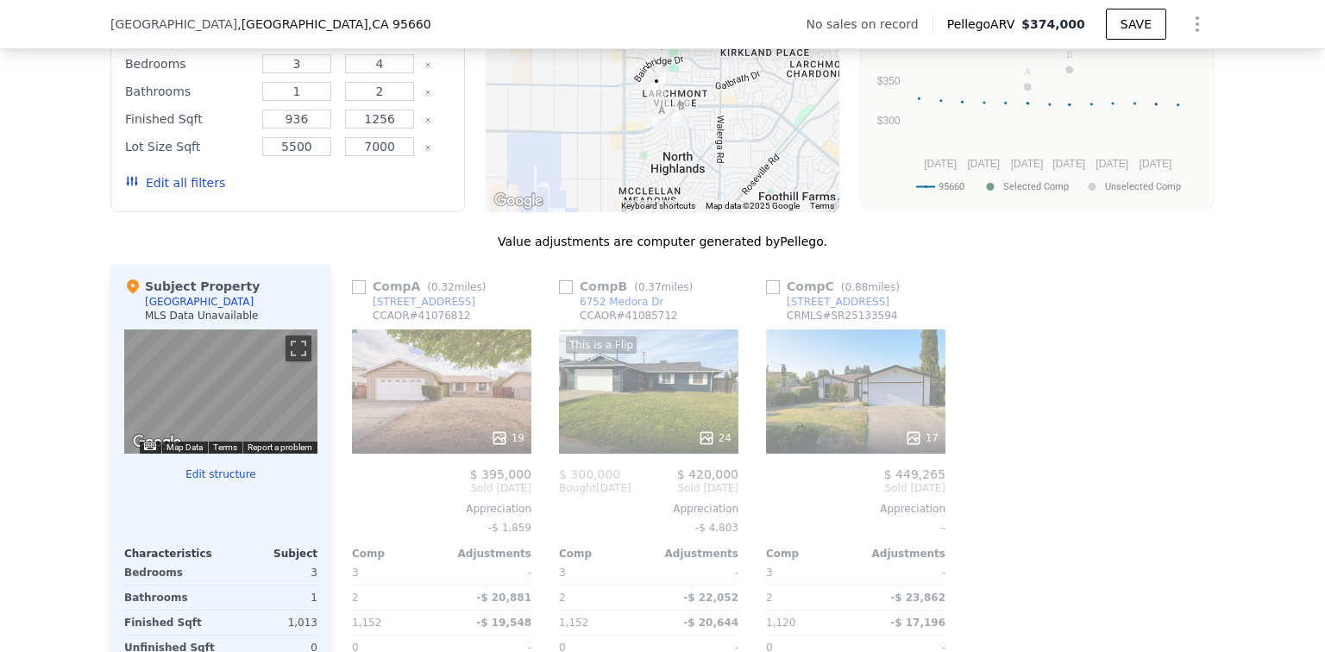
click at [768, 294] on input "checkbox" at bounding box center [773, 287] width 14 height 14
checkbox input "true"
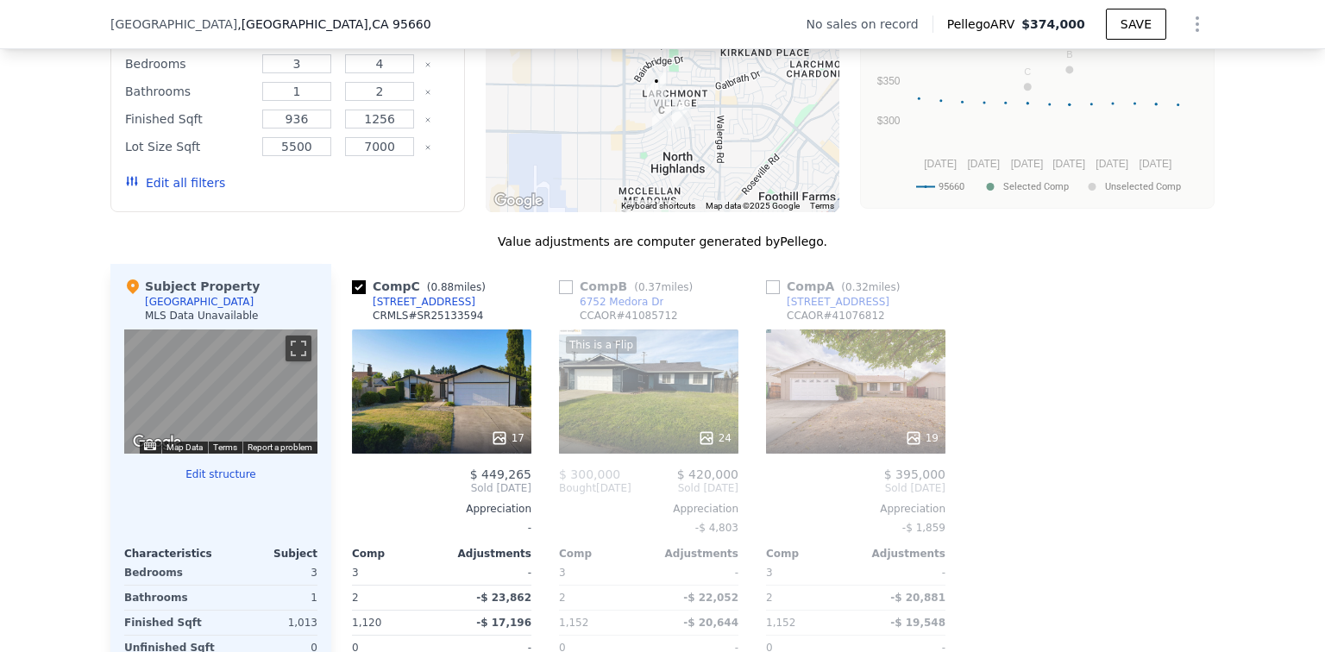
click at [562, 294] on input "checkbox" at bounding box center [566, 287] width 14 height 14
checkbox input "true"
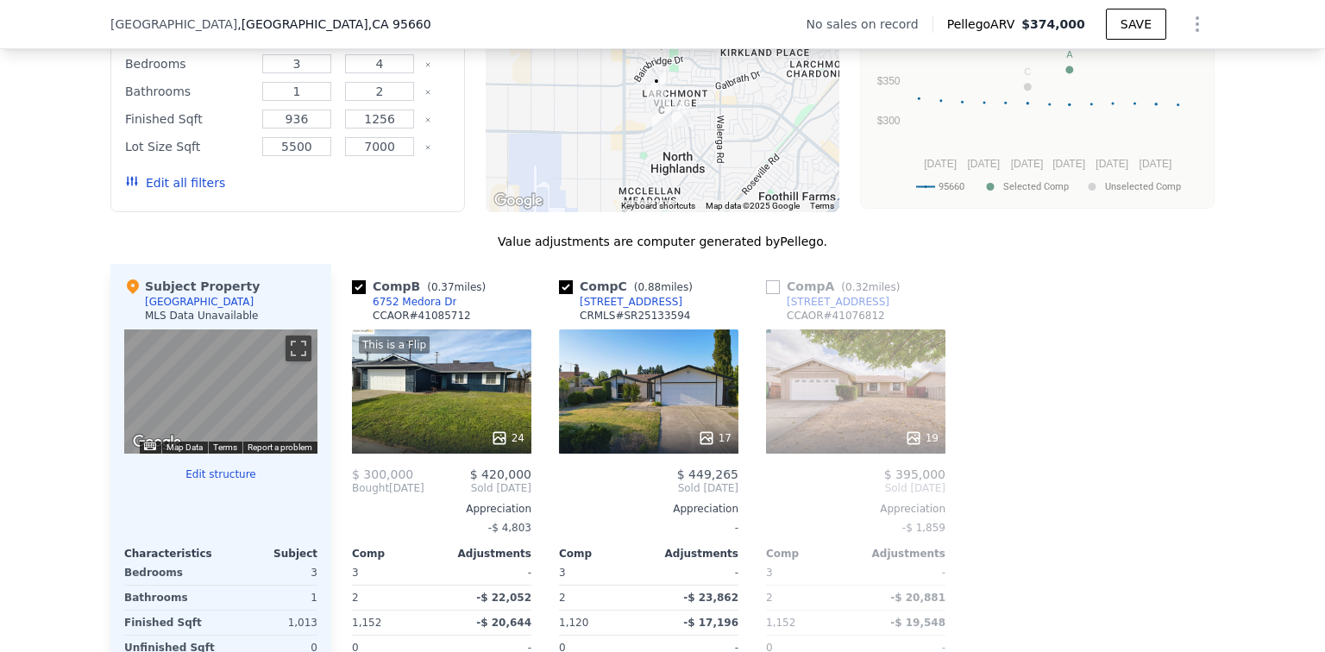
click at [767, 294] on input "checkbox" at bounding box center [773, 287] width 14 height 14
checkbox input "true"
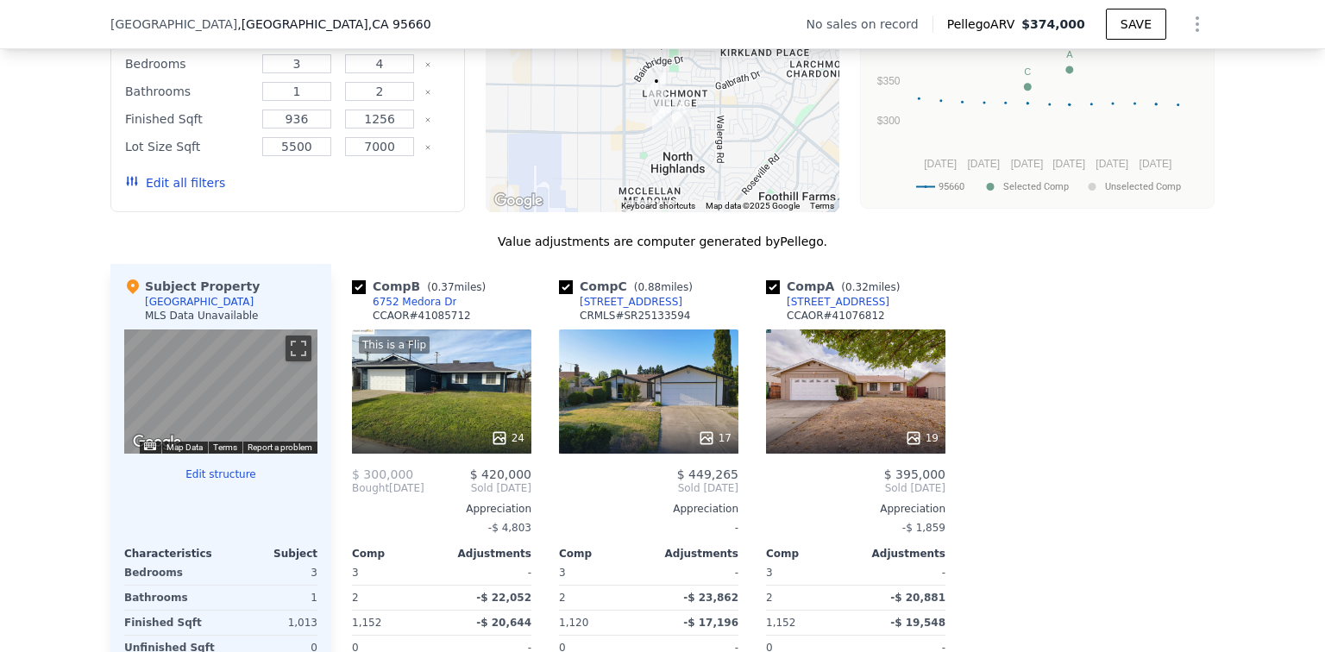
scroll to position [1632, 0]
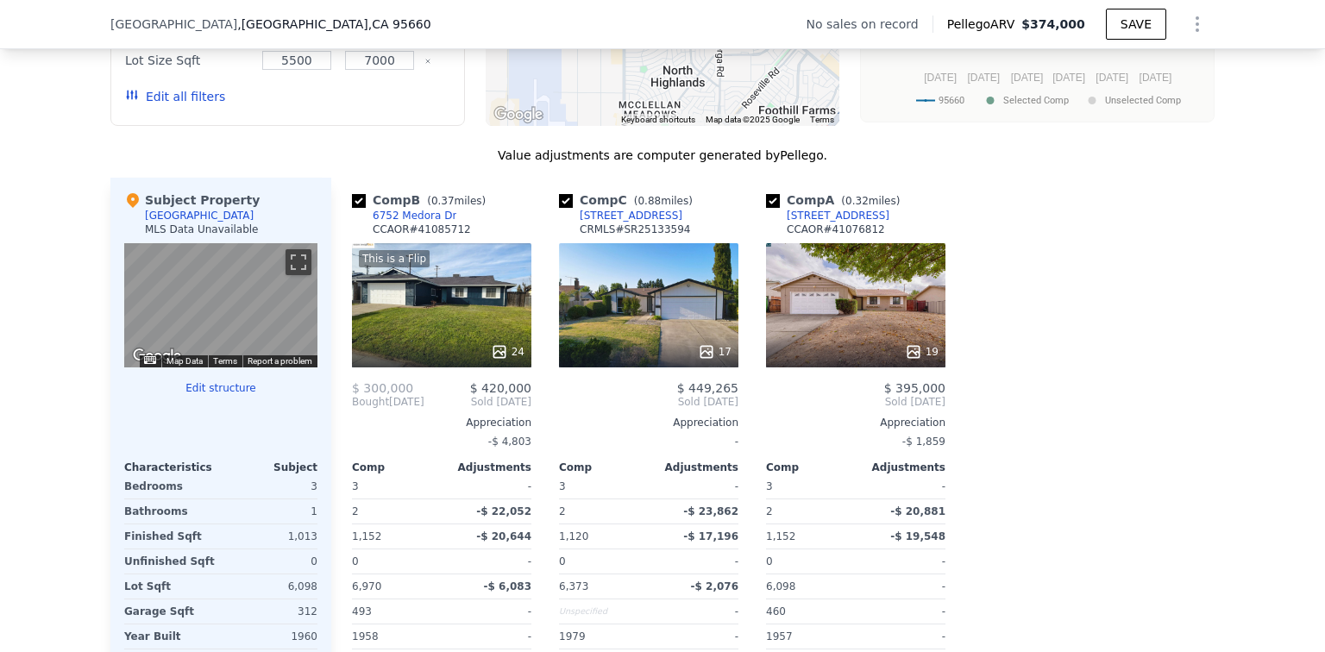
drag, startPoint x: 878, startPoint y: 241, endPoint x: 773, endPoint y: 245, distance: 105.3
click at [773, 243] on div "Comp A ( 0.32 miles) [STREET_ADDRESS] CCAOR # 41076812" at bounding box center [855, 217] width 179 height 52
copy div "[STREET_ADDRESS]"
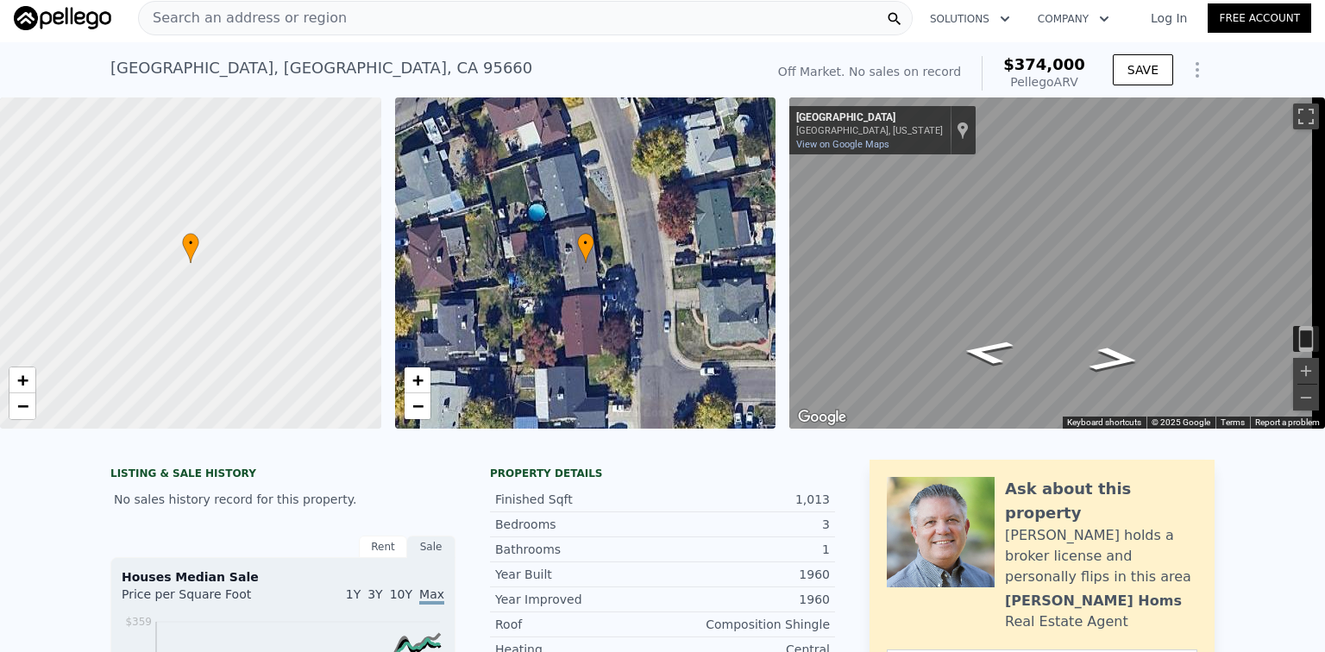
scroll to position [0, 0]
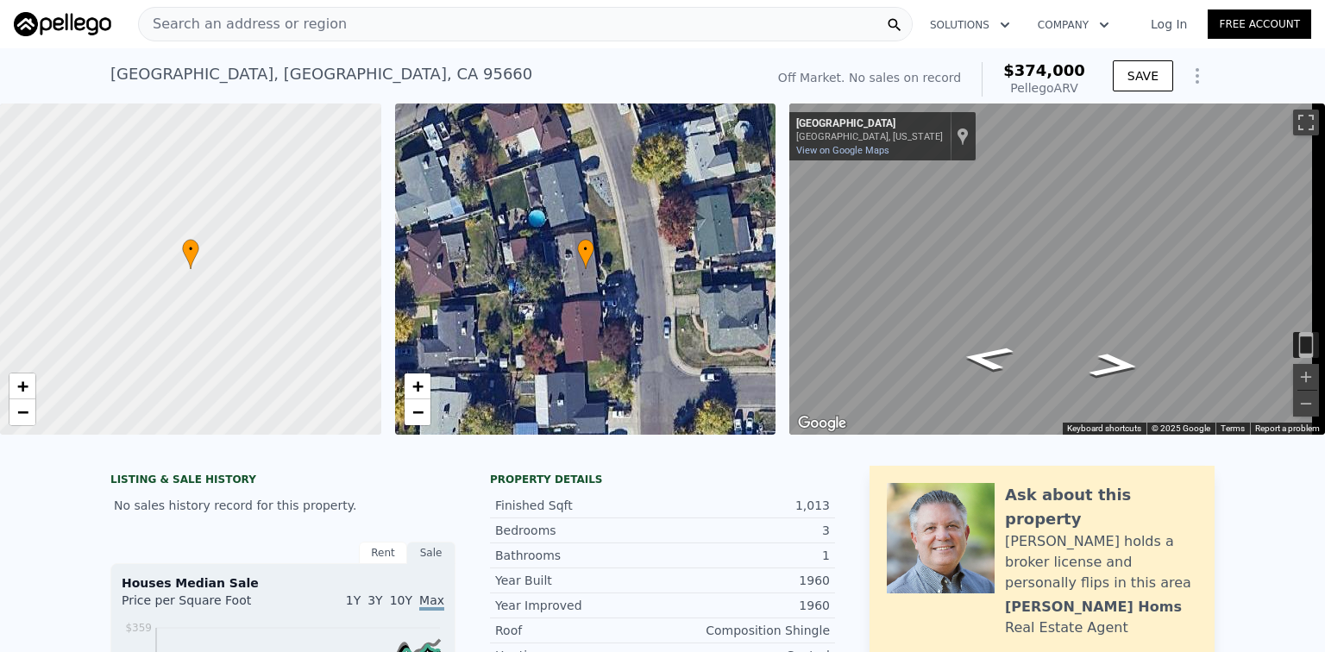
click at [202, 27] on span "Search an address or region" at bounding box center [243, 24] width 208 height 21
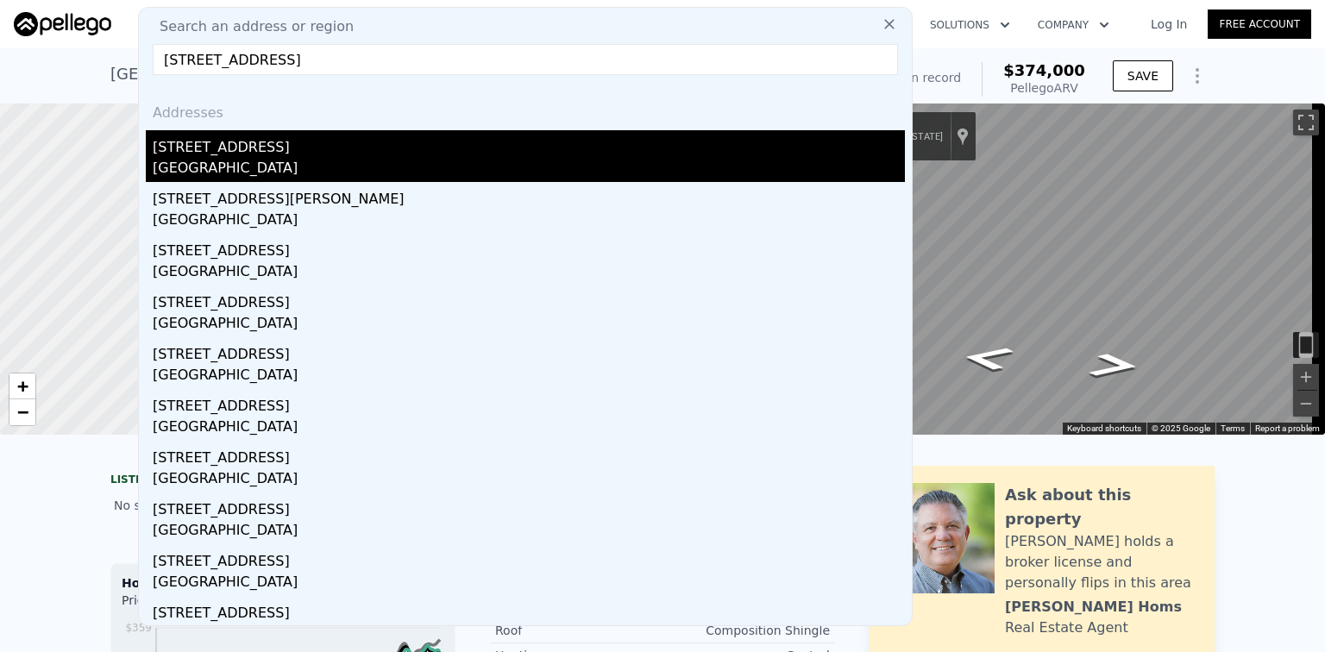
type input "[STREET_ADDRESS]"
click at [223, 166] on div "[GEOGRAPHIC_DATA]" at bounding box center [529, 170] width 752 height 24
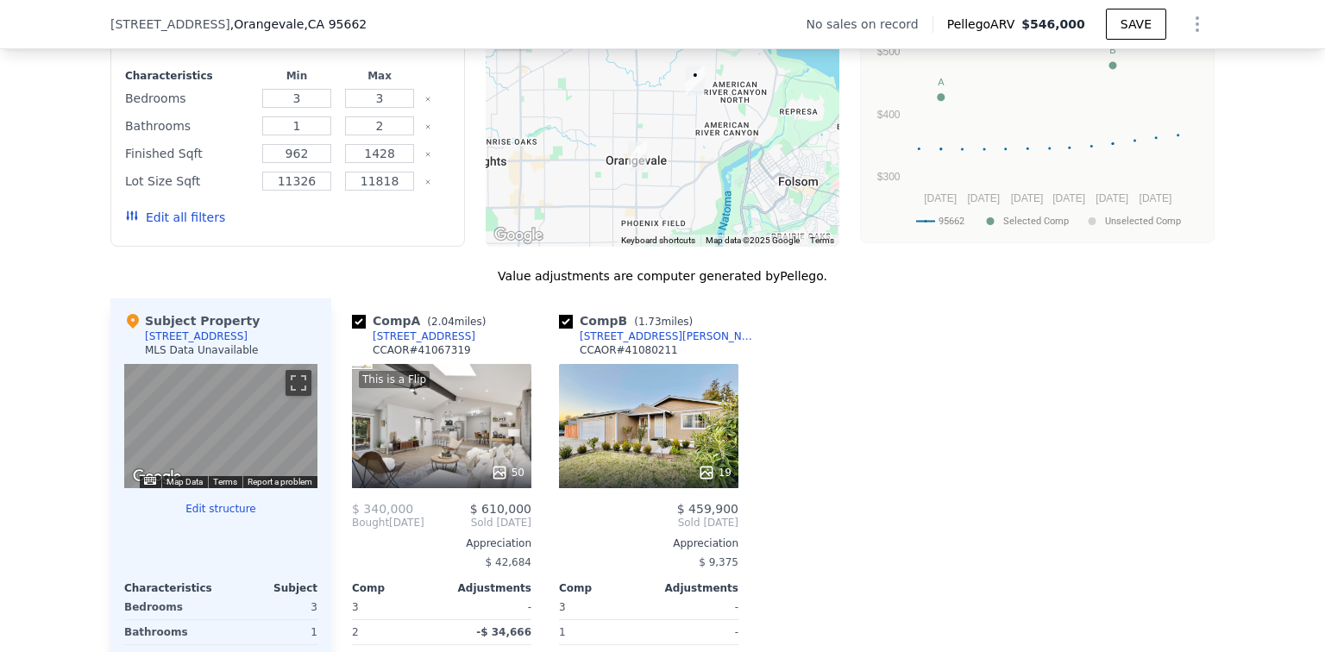
scroll to position [1459, 0]
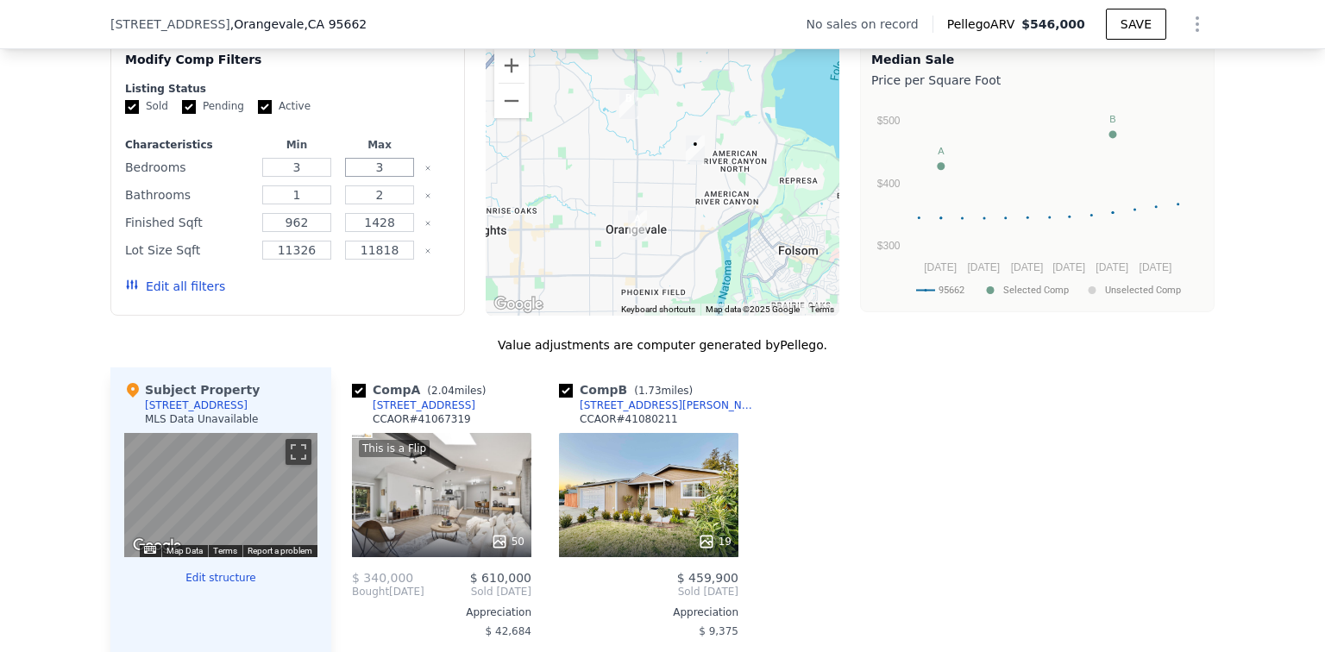
click at [383, 160] on input "3" at bounding box center [379, 167] width 68 height 19
type input "2"
click at [296, 160] on input "3" at bounding box center [296, 167] width 68 height 19
drag, startPoint x: 302, startPoint y: 215, endPoint x: 279, endPoint y: 214, distance: 22.4
click at [279, 214] on input "962" at bounding box center [296, 222] width 68 height 19
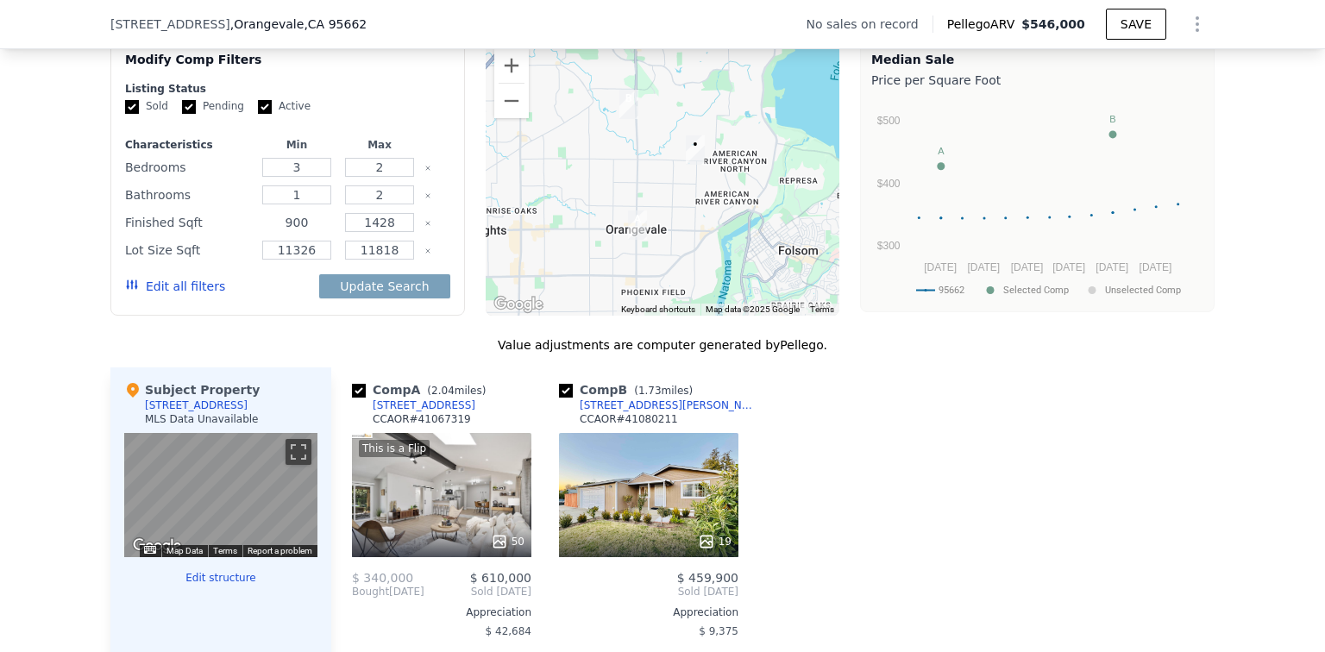
type input "900"
click at [389, 214] on input "1428" at bounding box center [379, 222] width 68 height 19
drag, startPoint x: 386, startPoint y: 214, endPoint x: 366, endPoint y: 211, distance: 20.9
click at [366, 213] on input "1428" at bounding box center [379, 222] width 68 height 19
type input "1250"
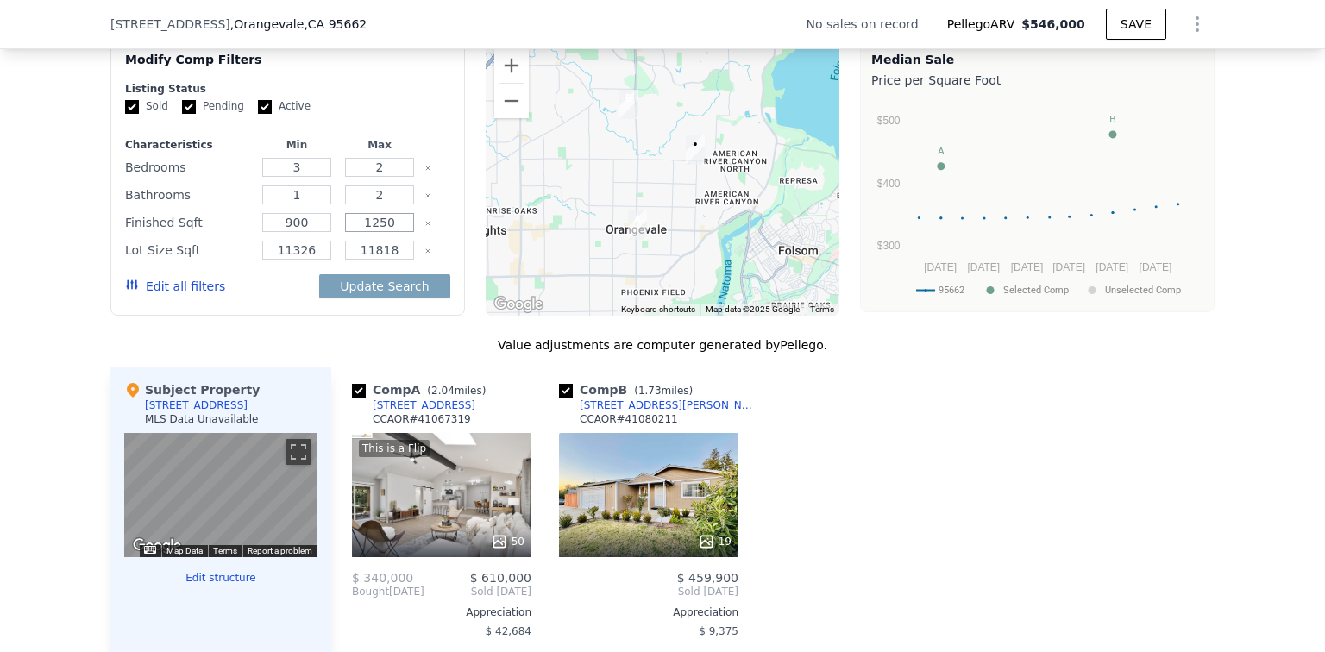
type input "3"
type input "962"
type input "1428"
click at [307, 243] on input "11326" at bounding box center [296, 250] width 68 height 19
drag, startPoint x: 308, startPoint y: 243, endPoint x: 281, endPoint y: 239, distance: 27.1
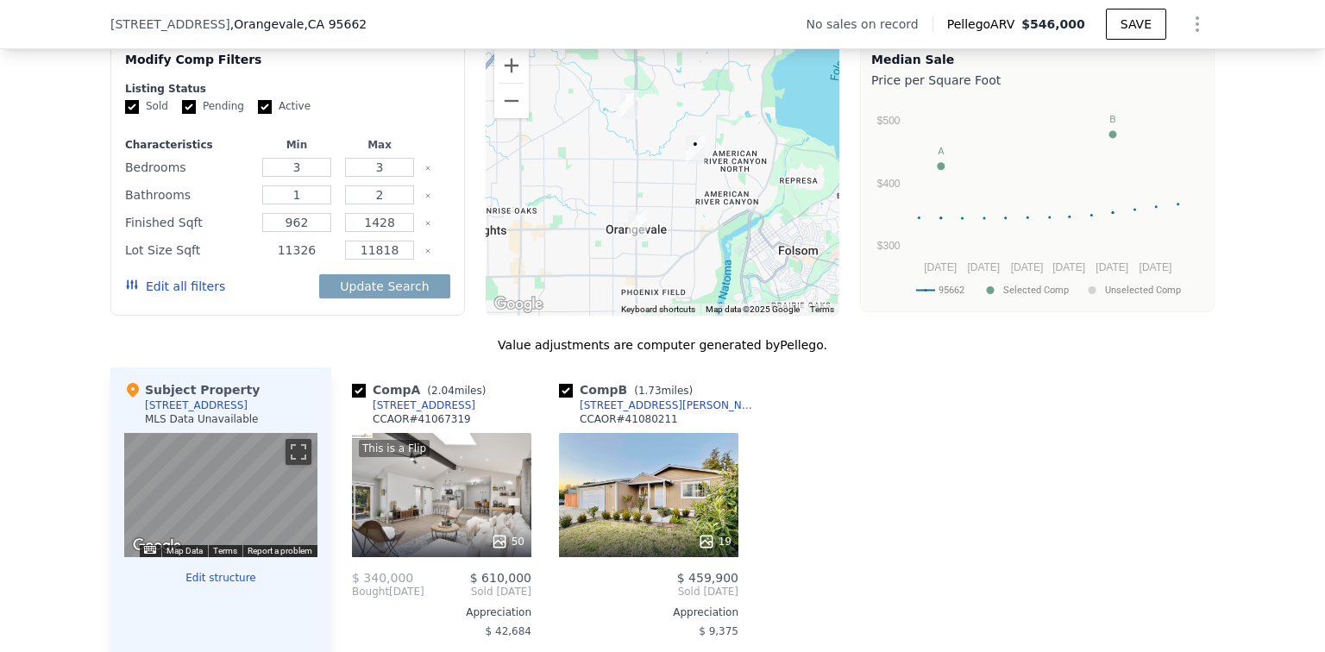
click at [281, 241] on input "11326" at bounding box center [296, 250] width 68 height 19
type input "1"
type input "8700"
drag, startPoint x: 391, startPoint y: 242, endPoint x: 355, endPoint y: 241, distance: 35.4
click at [355, 241] on input "11818" at bounding box center [379, 250] width 68 height 19
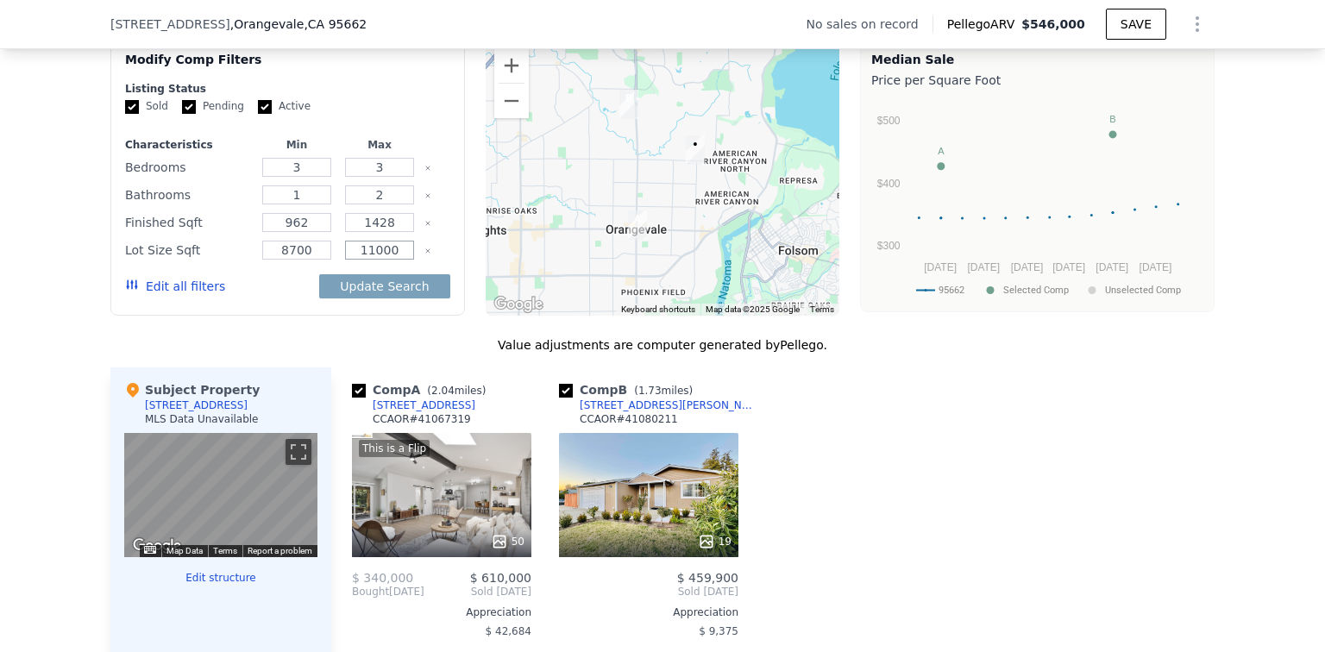
type input "11000"
click at [155, 278] on button "Edit all filters" at bounding box center [175, 286] width 100 height 17
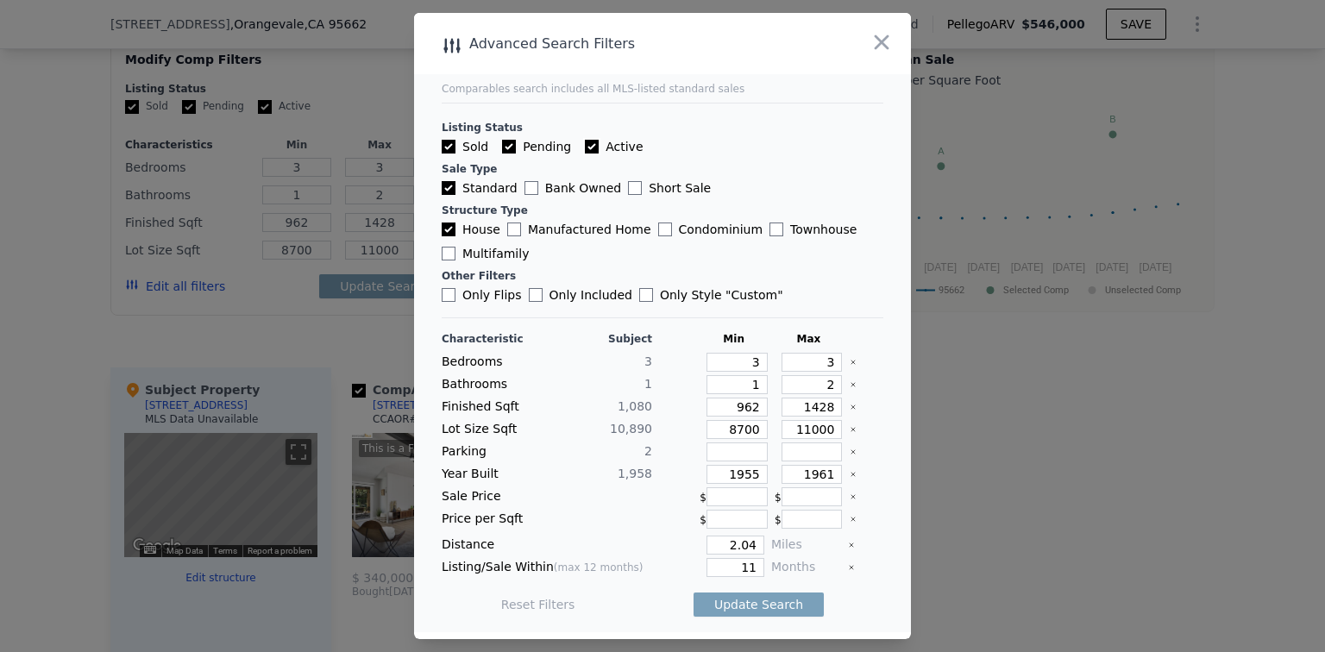
click at [585, 147] on input "Active" at bounding box center [592, 147] width 14 height 14
checkbox input "false"
click at [509, 146] on input "Pending" at bounding box center [509, 147] width 14 height 14
checkbox input "false"
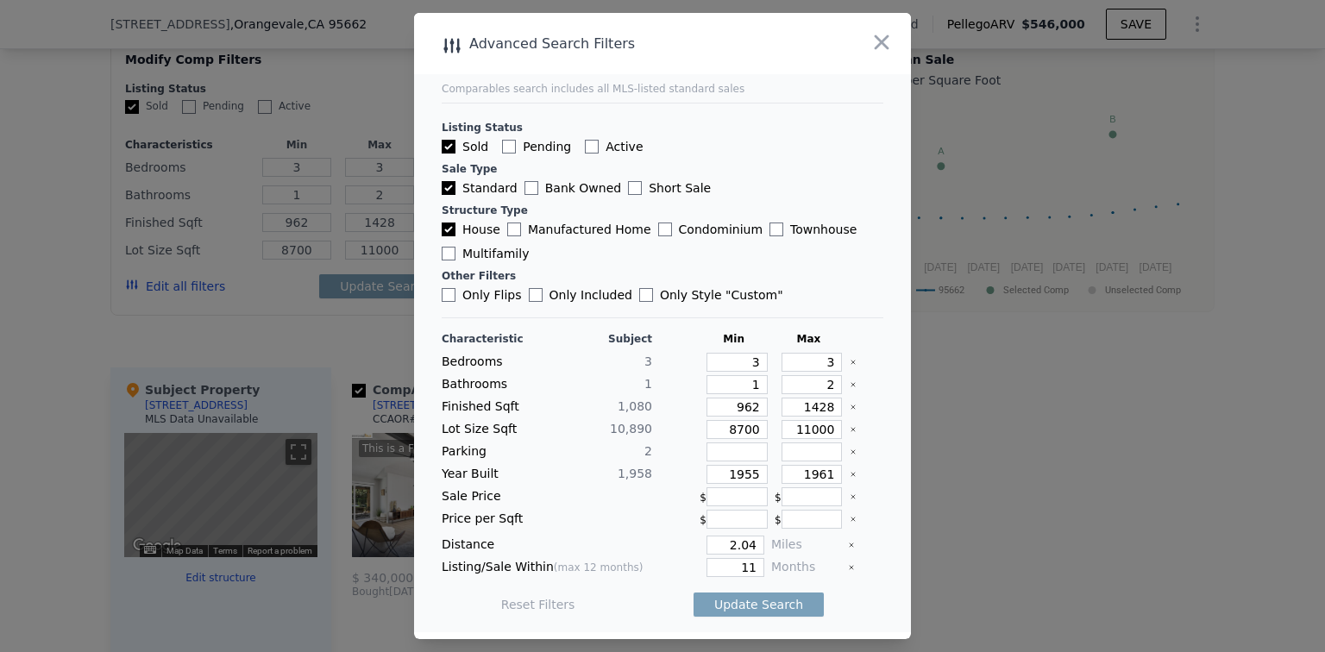
checkbox input "false"
drag, startPoint x: 809, startPoint y: 363, endPoint x: 849, endPoint y: 357, distance: 40.1
click at [849, 357] on div "Bedrooms 3 3 3" at bounding box center [663, 362] width 442 height 19
type input "2"
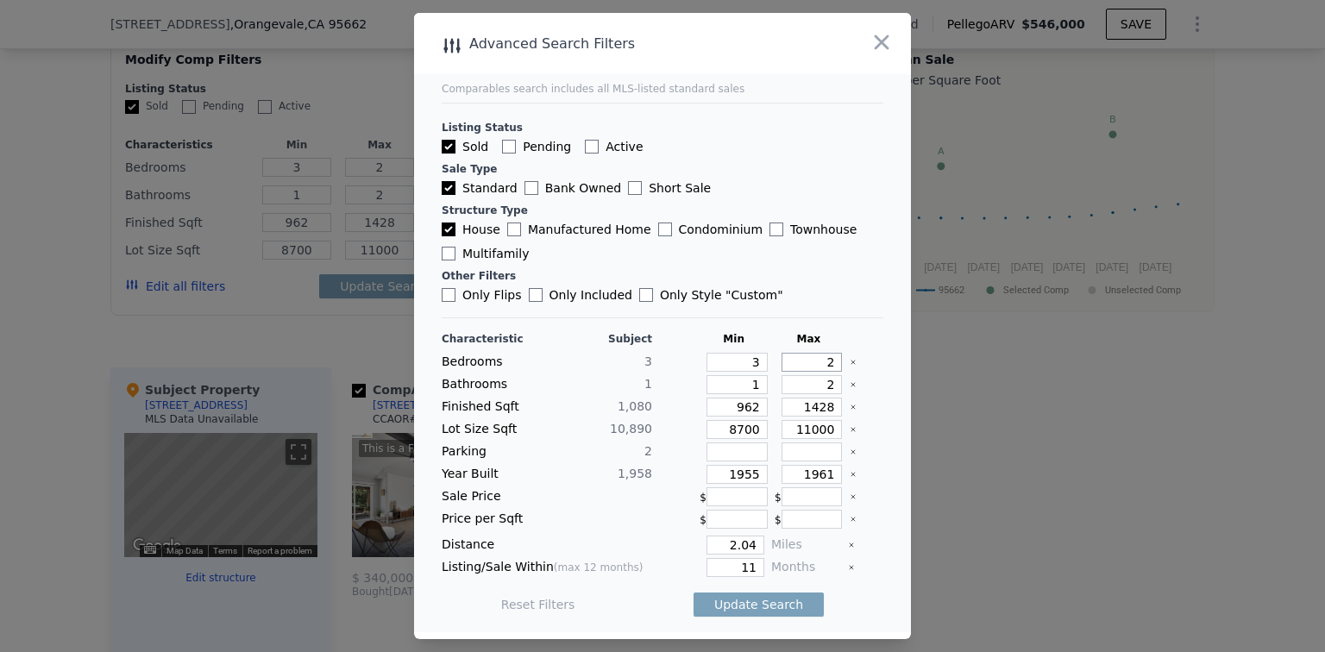
type input "2"
drag, startPoint x: 724, startPoint y: 409, endPoint x: 752, endPoint y: 407, distance: 27.6
click at [752, 407] on input "962" at bounding box center [736, 407] width 61 height 19
click at [726, 406] on input "962" at bounding box center [736, 407] width 61 height 19
drag, startPoint x: 727, startPoint y: 406, endPoint x: 756, endPoint y: 407, distance: 29.3
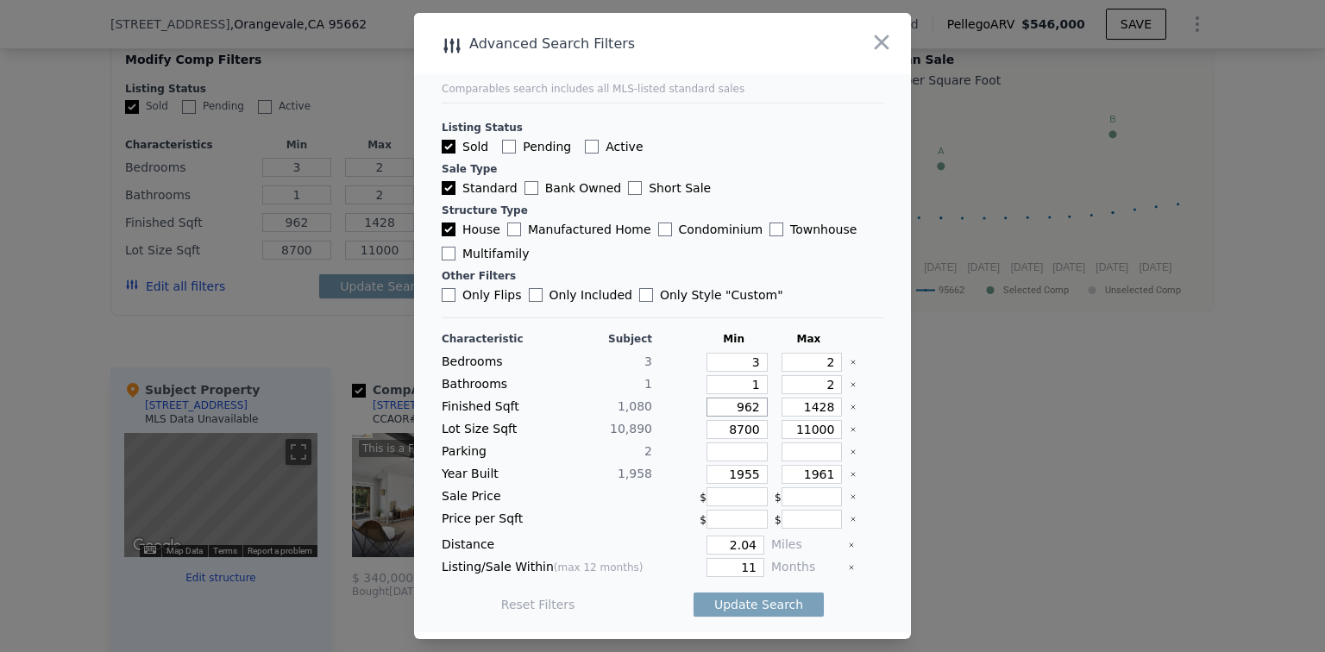
click at [756, 407] on div "962" at bounding box center [733, 407] width 68 height 19
type input "9"
type input "90"
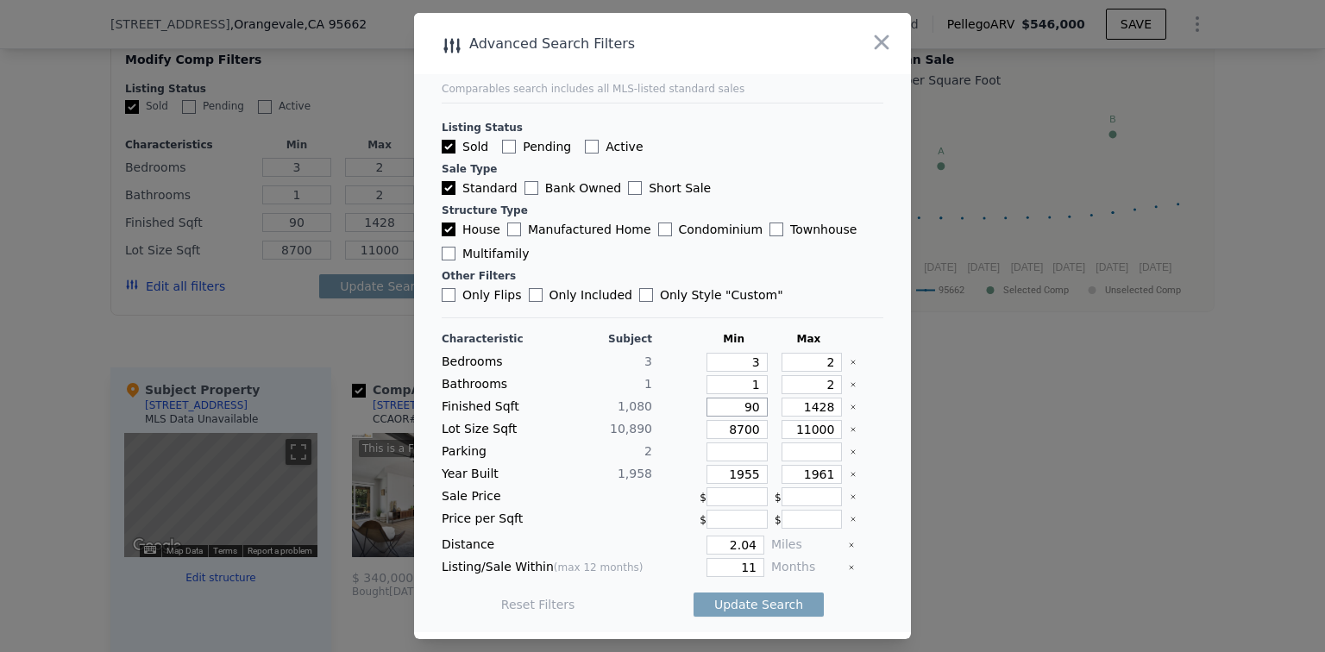
type input "900"
click at [793, 408] on input "1428" at bounding box center [811, 407] width 61 height 19
drag, startPoint x: 790, startPoint y: 408, endPoint x: 826, endPoint y: 405, distance: 36.3
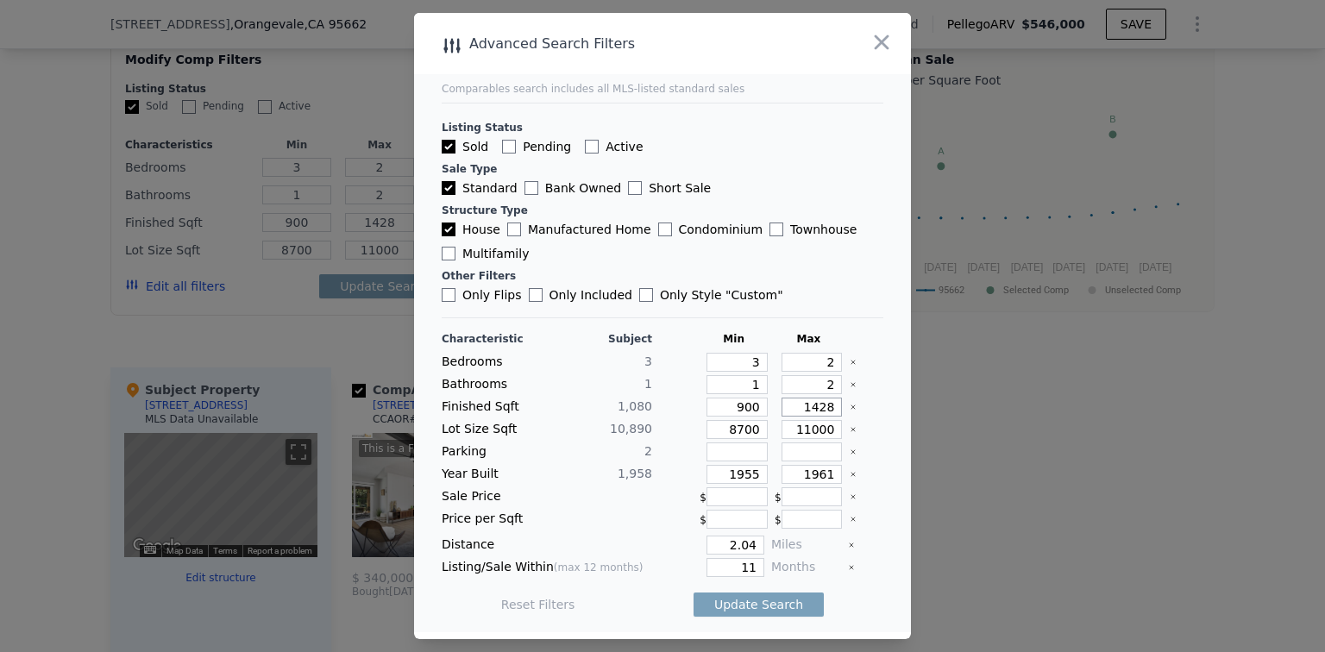
click at [826, 405] on input "1428" at bounding box center [811, 407] width 61 height 19
type input "1"
type input "12"
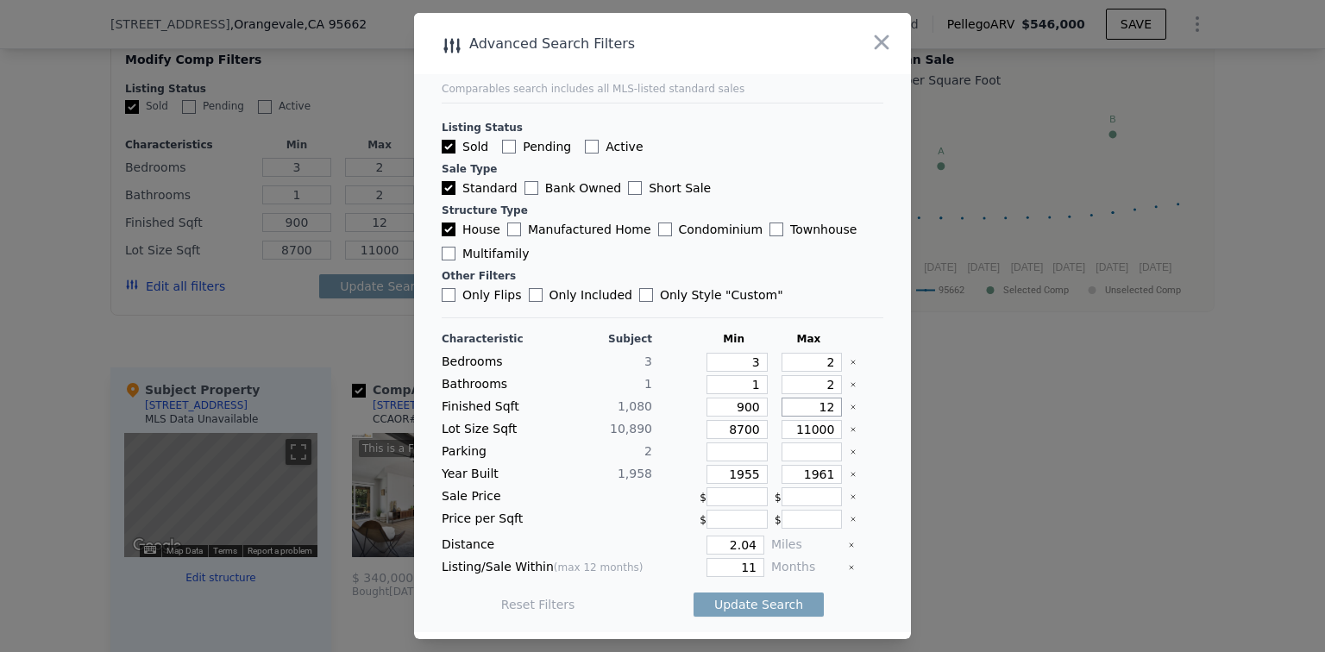
type input "125"
type input "1250"
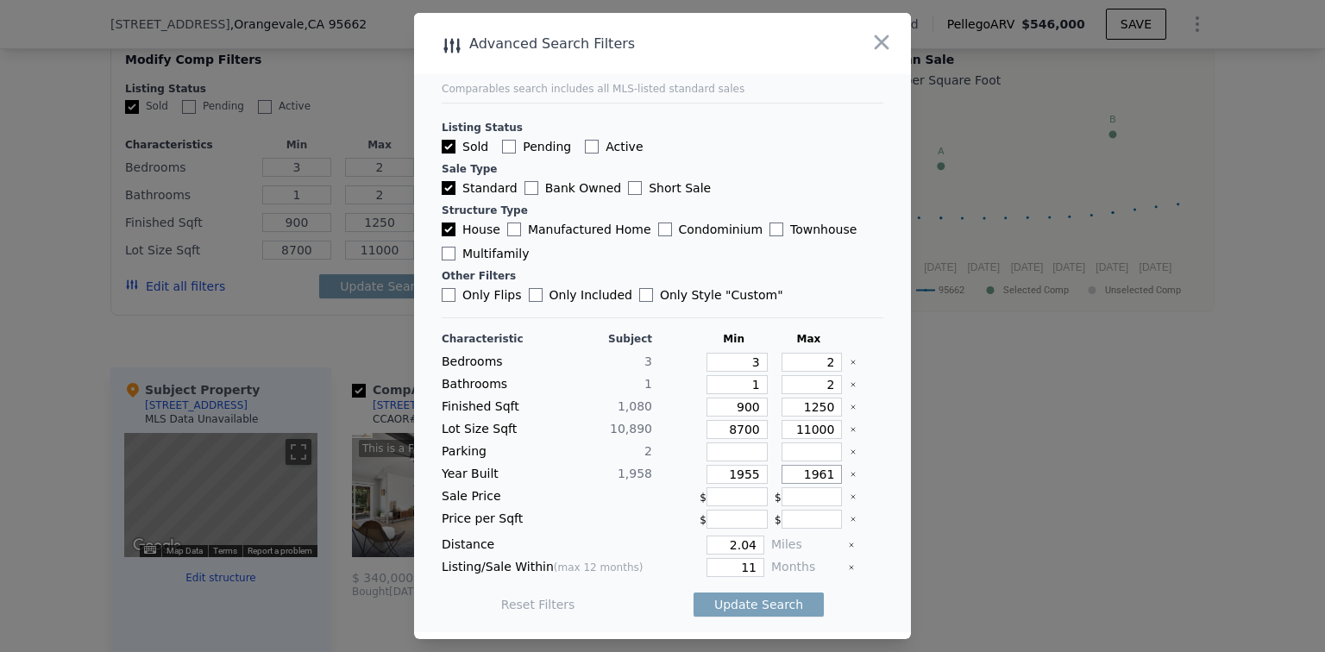
drag, startPoint x: 810, startPoint y: 477, endPoint x: 824, endPoint y: 475, distance: 14.8
click at [824, 475] on input "1961" at bounding box center [811, 474] width 61 height 19
type input "1970"
drag, startPoint x: 724, startPoint y: 546, endPoint x: 756, endPoint y: 541, distance: 32.3
click at [756, 541] on div "Distance 2.04 Miles" at bounding box center [663, 545] width 442 height 19
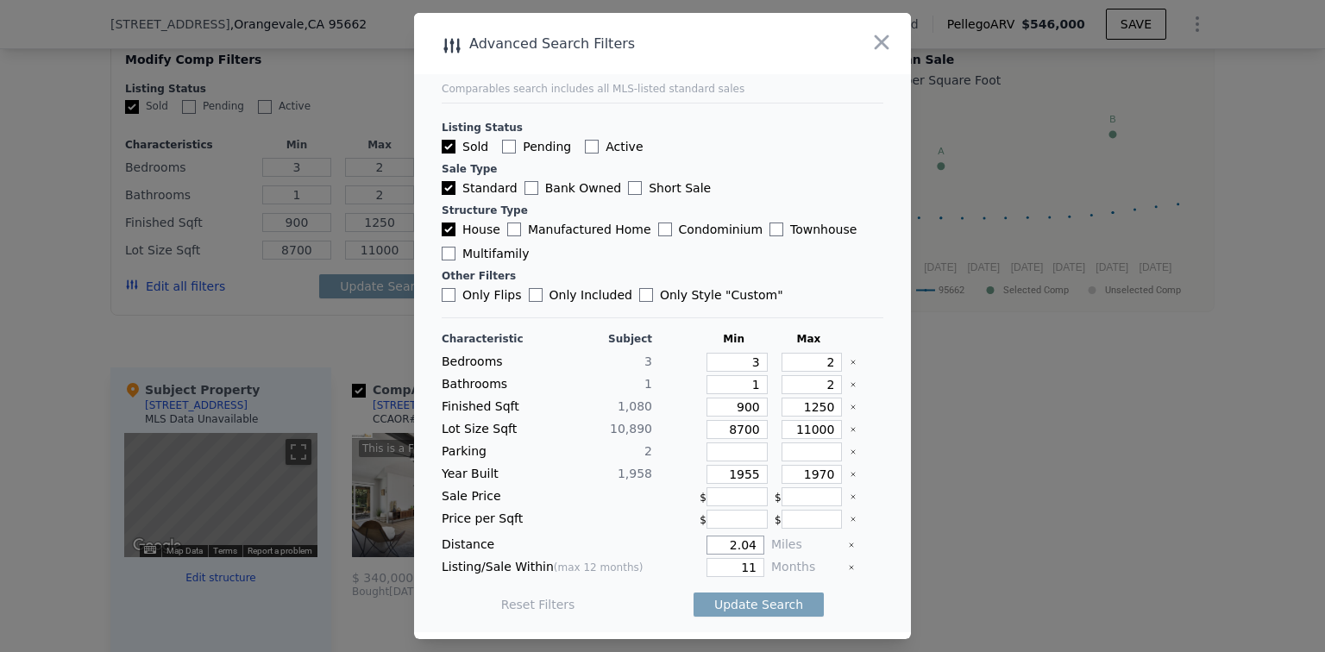
type input "1"
click at [963, 524] on div at bounding box center [662, 326] width 1325 height 652
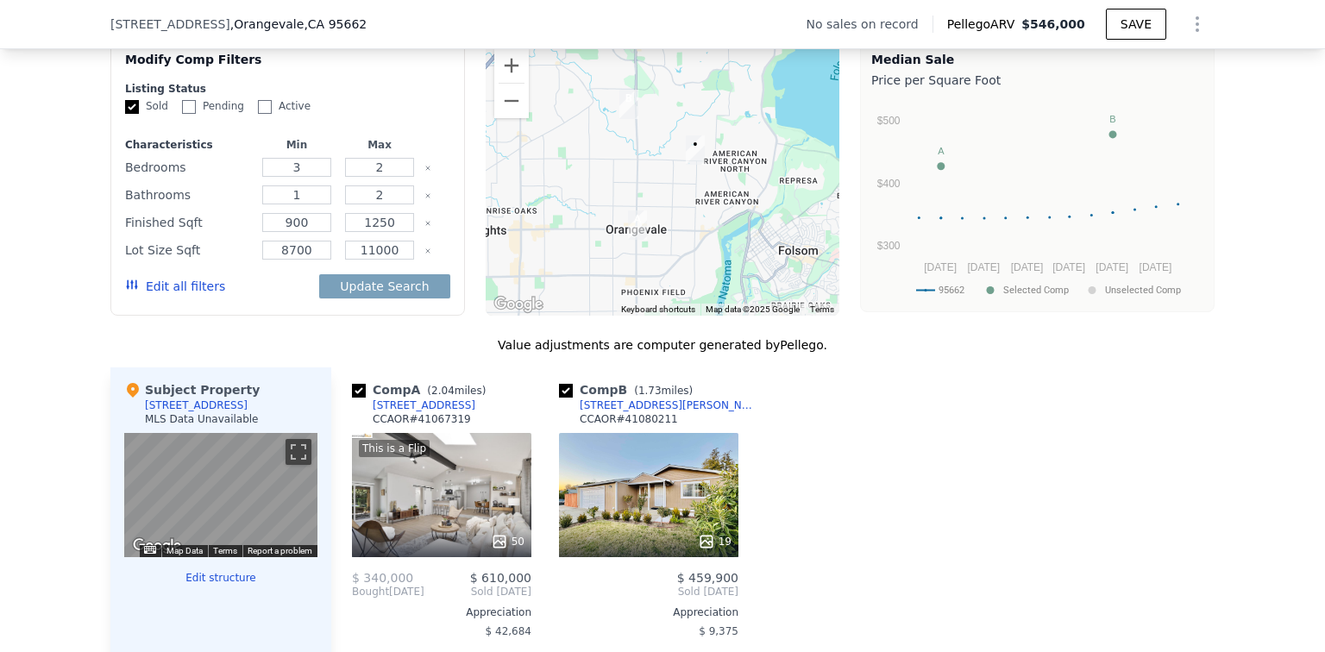
click at [143, 278] on button "Edit all filters" at bounding box center [175, 286] width 100 height 17
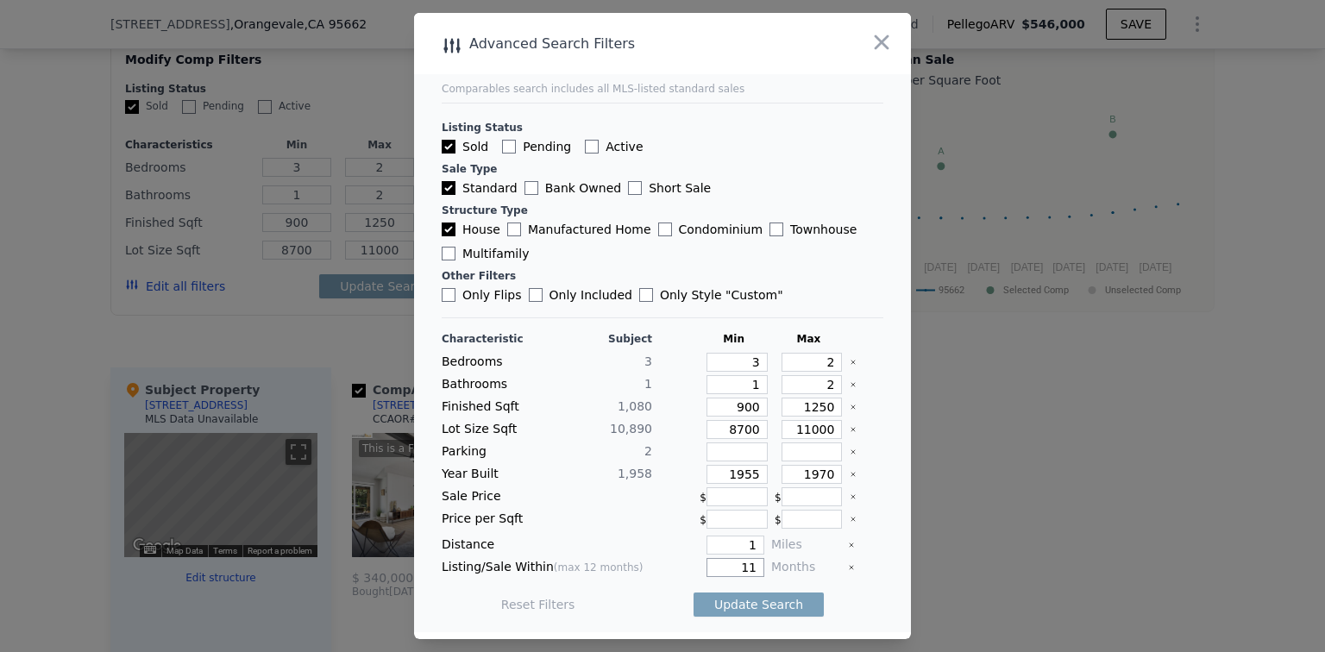
drag, startPoint x: 730, startPoint y: 565, endPoint x: 755, endPoint y: 563, distance: 25.1
click at [755, 563] on div "Listing/Sale Within (max 12 months) 11 Months" at bounding box center [663, 567] width 442 height 19
type input "6"
click at [542, 494] on div "Sale Price $ $" at bounding box center [663, 496] width 442 height 19
click at [750, 599] on button "Update Search" at bounding box center [758, 604] width 130 height 24
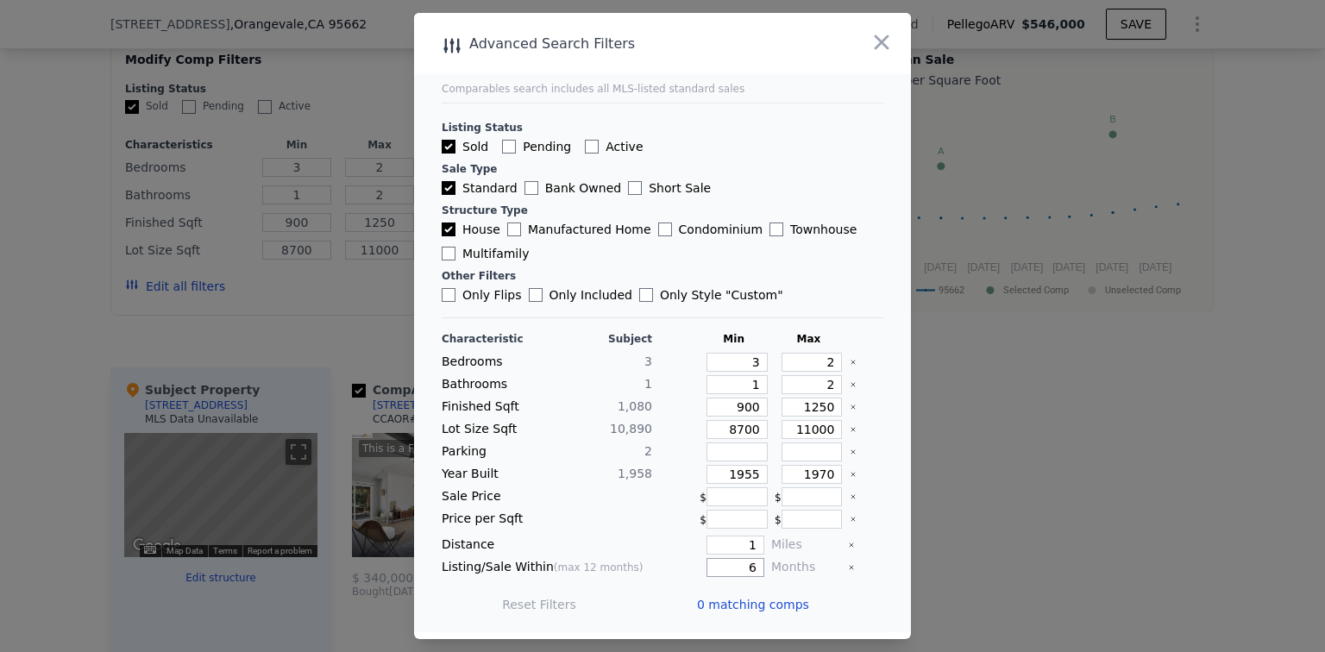
drag, startPoint x: 737, startPoint y: 567, endPoint x: 774, endPoint y: 561, distance: 37.4
click at [774, 561] on div "Listing/Sale Within (max 12 months) 6 Months" at bounding box center [663, 567] width 442 height 19
drag, startPoint x: 811, startPoint y: 474, endPoint x: 824, endPoint y: 479, distance: 14.5
click at [823, 477] on input "1970" at bounding box center [811, 474] width 61 height 19
type input "1975"
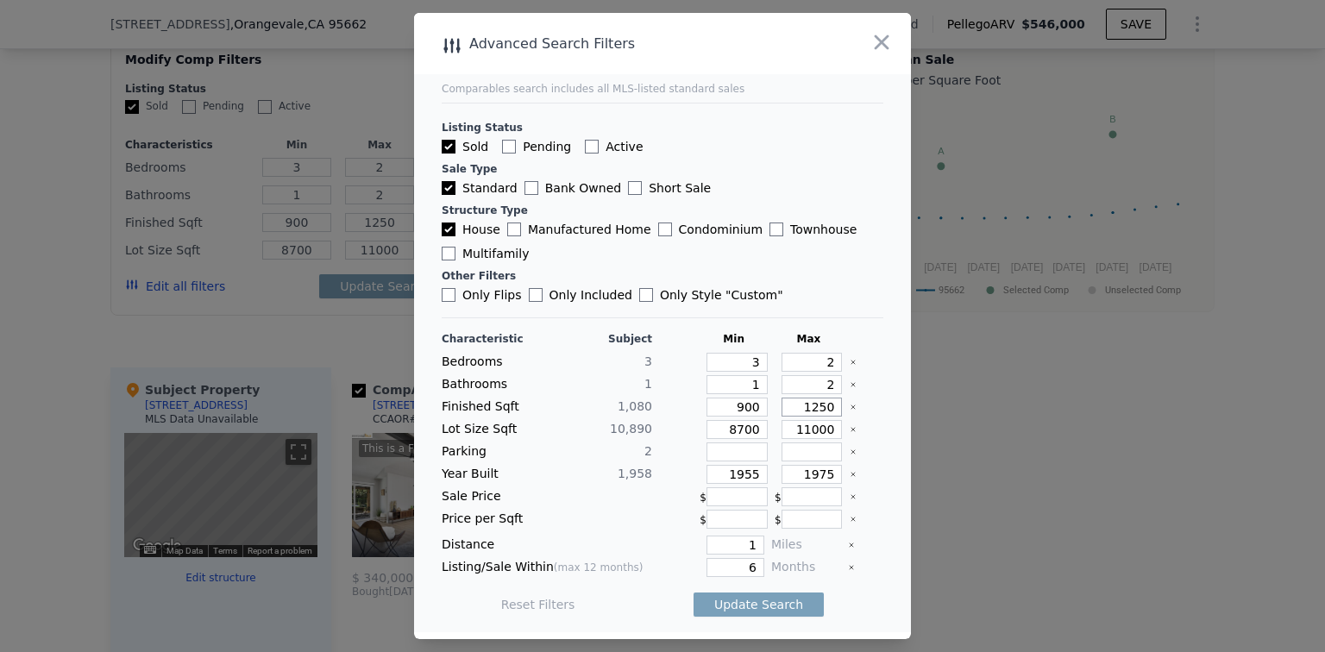
drag, startPoint x: 804, startPoint y: 407, endPoint x: 824, endPoint y: 408, distance: 19.9
click at [824, 408] on input "1250" at bounding box center [811, 407] width 61 height 19
type input "13"
type input "130"
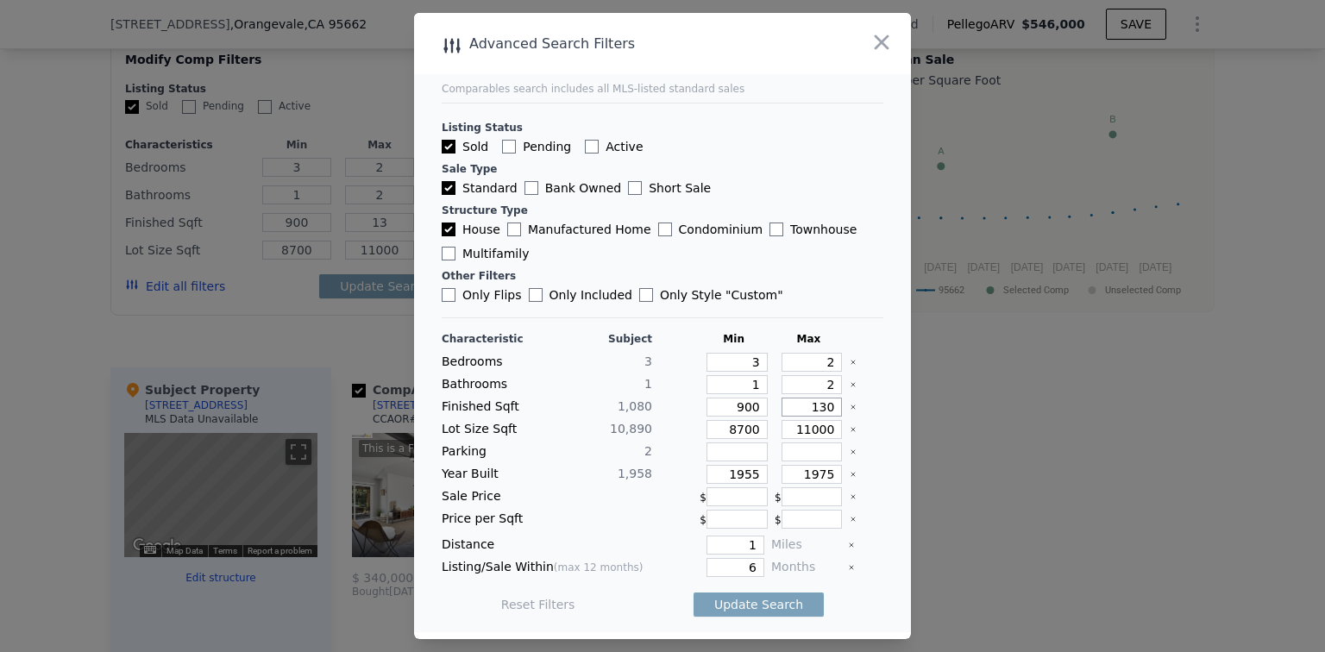
type input "130"
type input "1300"
click at [752, 598] on button "Update Search" at bounding box center [758, 604] width 130 height 24
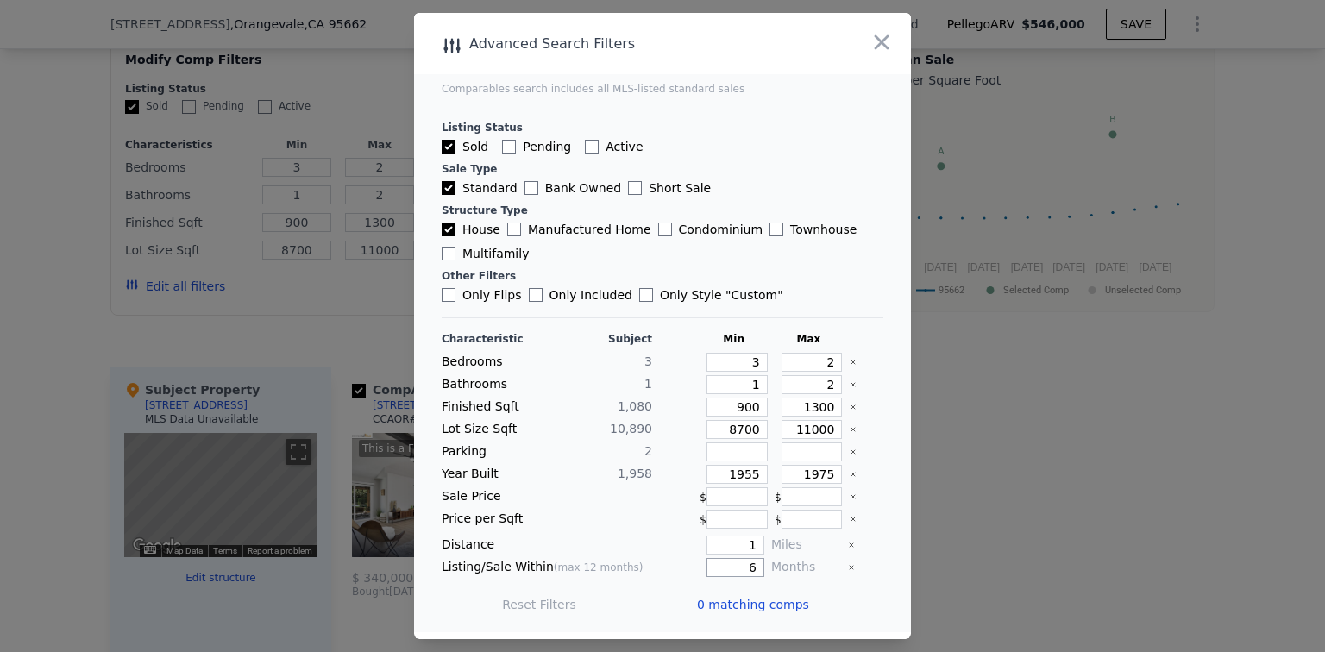
drag, startPoint x: 736, startPoint y: 567, endPoint x: 782, endPoint y: 562, distance: 46.0
click at [782, 562] on div "Listing/Sale Within (max 12 months) 6 Months" at bounding box center [663, 567] width 442 height 19
type input "12"
click at [609, 549] on div "Distance" at bounding box center [547, 545] width 210 height 19
click at [739, 598] on button "Update Search" at bounding box center [758, 604] width 130 height 24
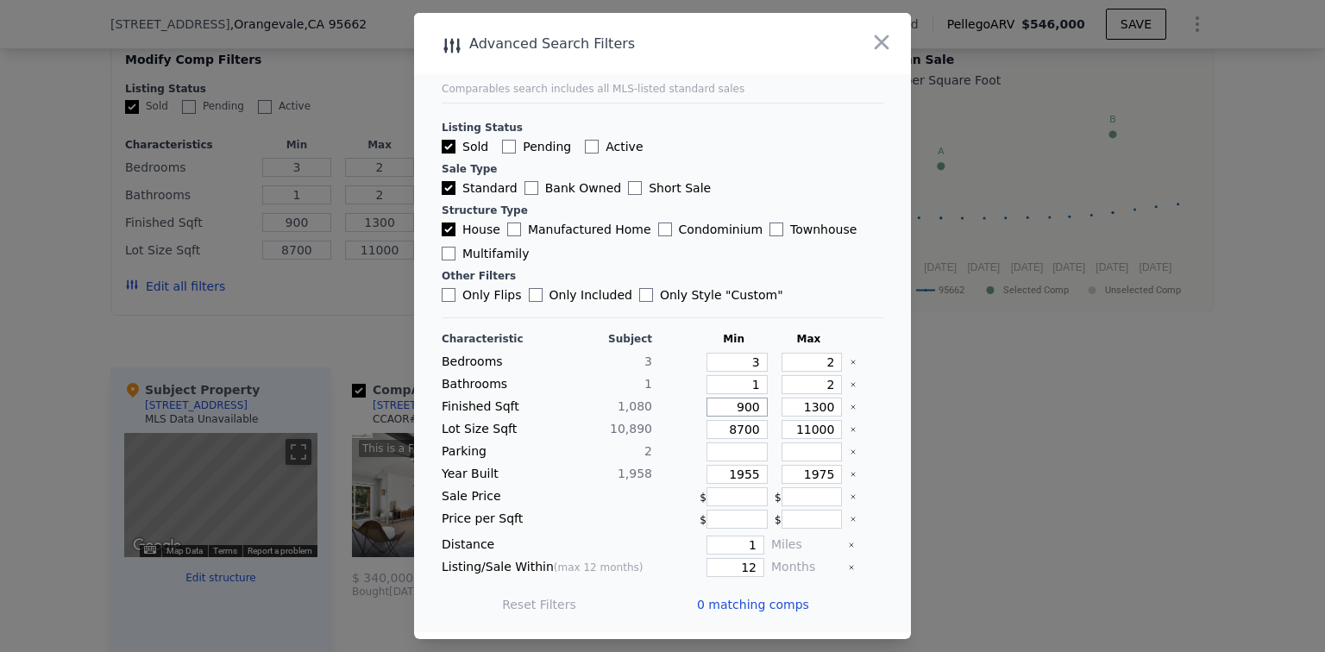
drag, startPoint x: 727, startPoint y: 409, endPoint x: 757, endPoint y: 405, distance: 30.4
click at [757, 405] on div "900" at bounding box center [733, 407] width 68 height 19
drag, startPoint x: 790, startPoint y: 412, endPoint x: 833, endPoint y: 404, distance: 43.8
click at [833, 404] on div "Finished Sqft 1,080 900 1300" at bounding box center [663, 407] width 442 height 19
drag, startPoint x: 712, startPoint y: 426, endPoint x: 766, endPoint y: 426, distance: 53.5
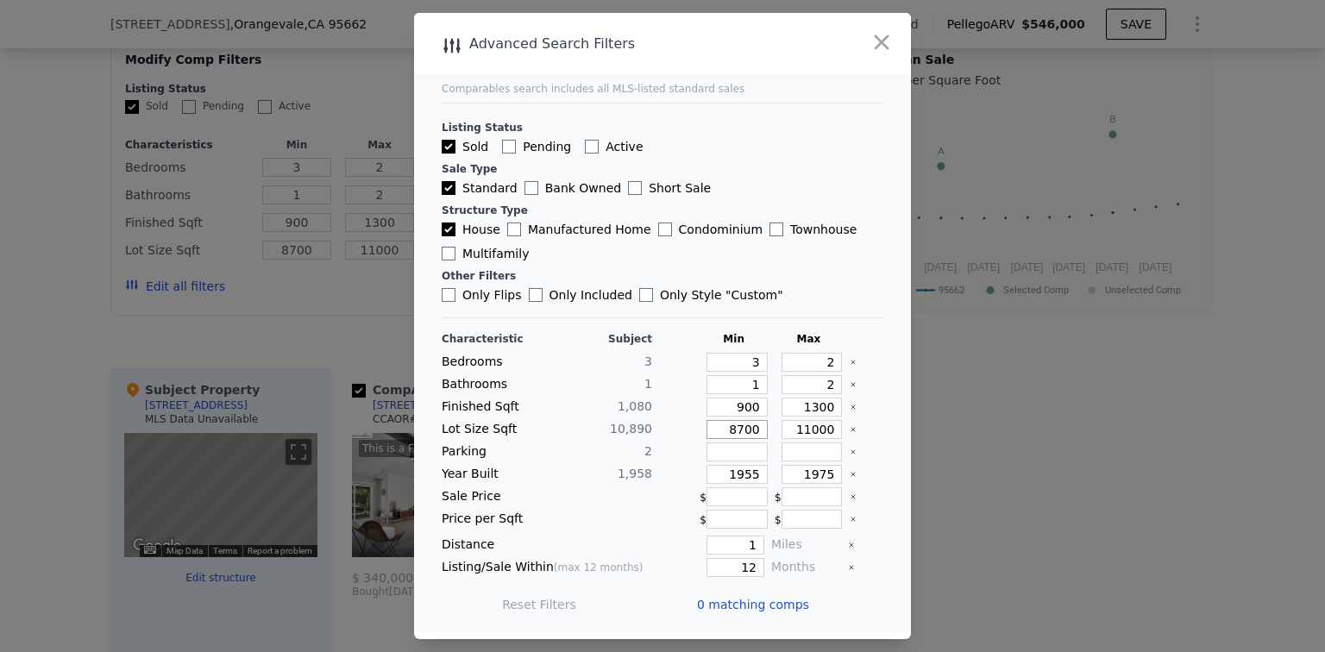
click at [766, 426] on div "Lot Size Sqft 10,890 8700 11000" at bounding box center [663, 429] width 442 height 19
drag, startPoint x: 785, startPoint y: 429, endPoint x: 840, endPoint y: 425, distance: 55.4
click at [839, 425] on div "Lot Size Sqft 10,890 11000" at bounding box center [663, 429] width 442 height 19
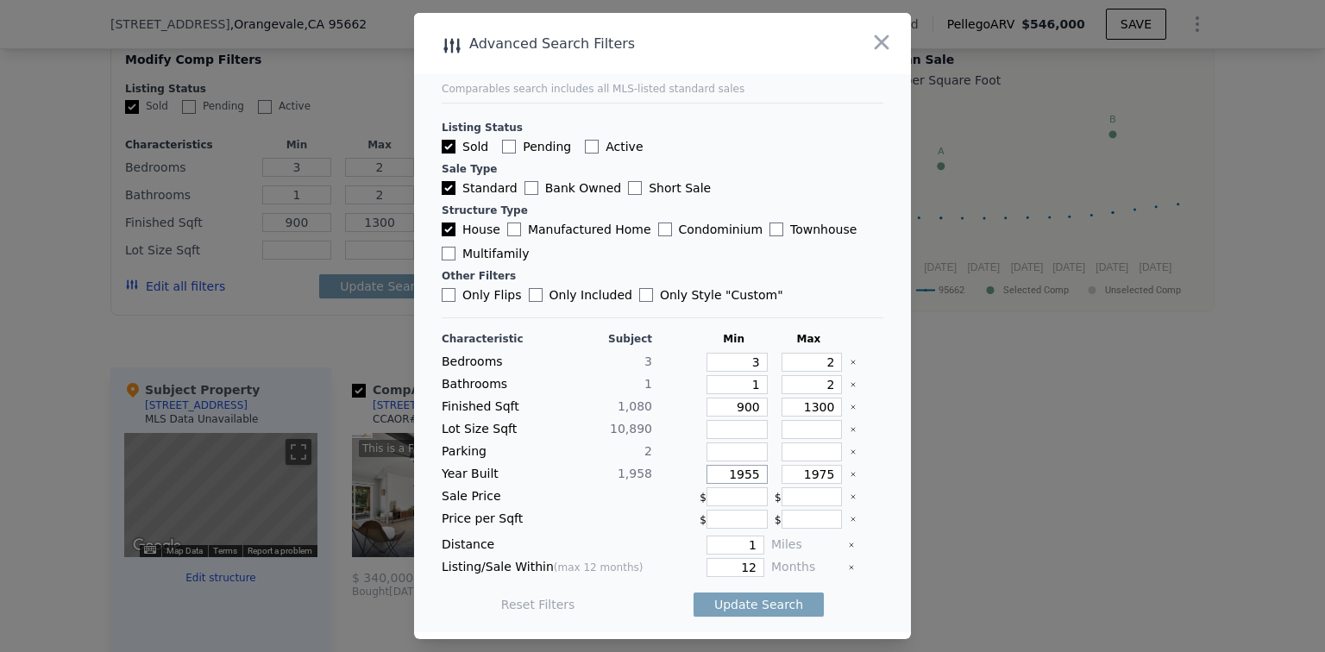
drag, startPoint x: 718, startPoint y: 475, endPoint x: 755, endPoint y: 465, distance: 38.5
click at [755, 465] on input "1955" at bounding box center [736, 474] width 61 height 19
drag, startPoint x: 797, startPoint y: 476, endPoint x: 839, endPoint y: 470, distance: 42.7
click at [839, 470] on div "Year Built 1,958 1955 1975" at bounding box center [663, 474] width 442 height 19
type input "1980"
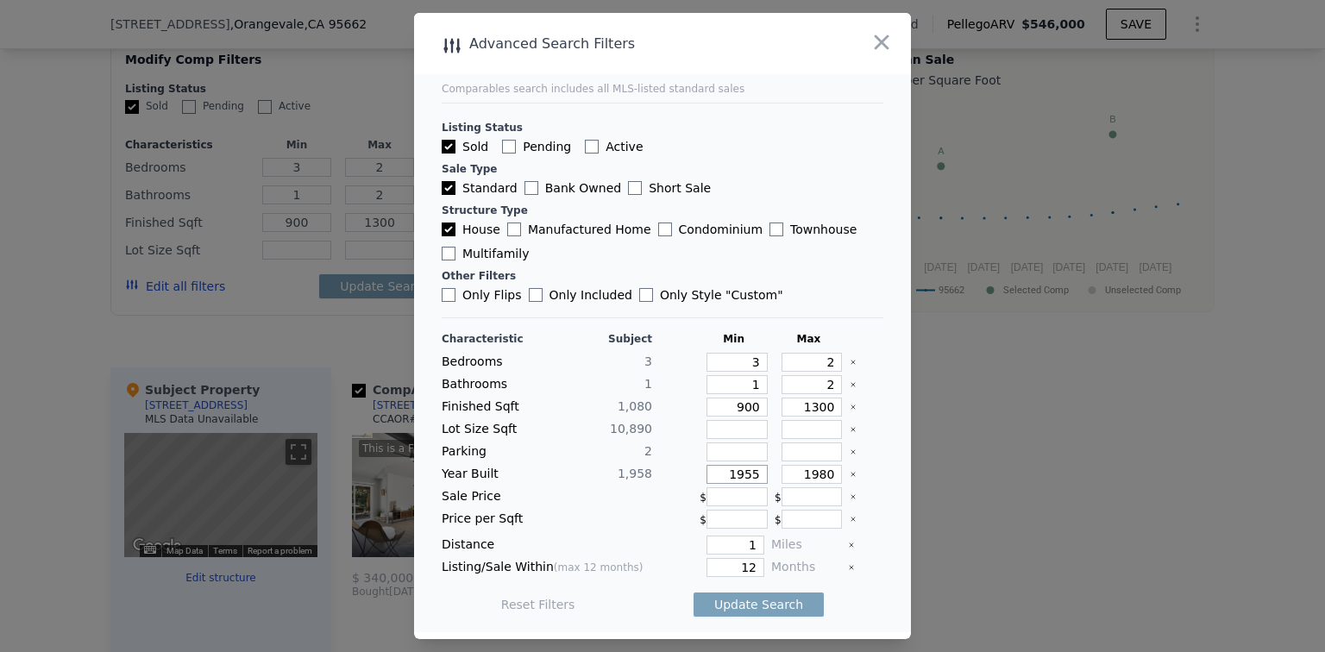
click at [750, 475] on input "1955" at bounding box center [736, 474] width 61 height 19
type input "1950"
click at [744, 600] on button "Update Search" at bounding box center [758, 604] width 130 height 24
drag, startPoint x: 725, startPoint y: 408, endPoint x: 777, endPoint y: 398, distance: 52.6
click at [777, 398] on div "Finished Sqft 1,080 900 1300" at bounding box center [663, 407] width 442 height 19
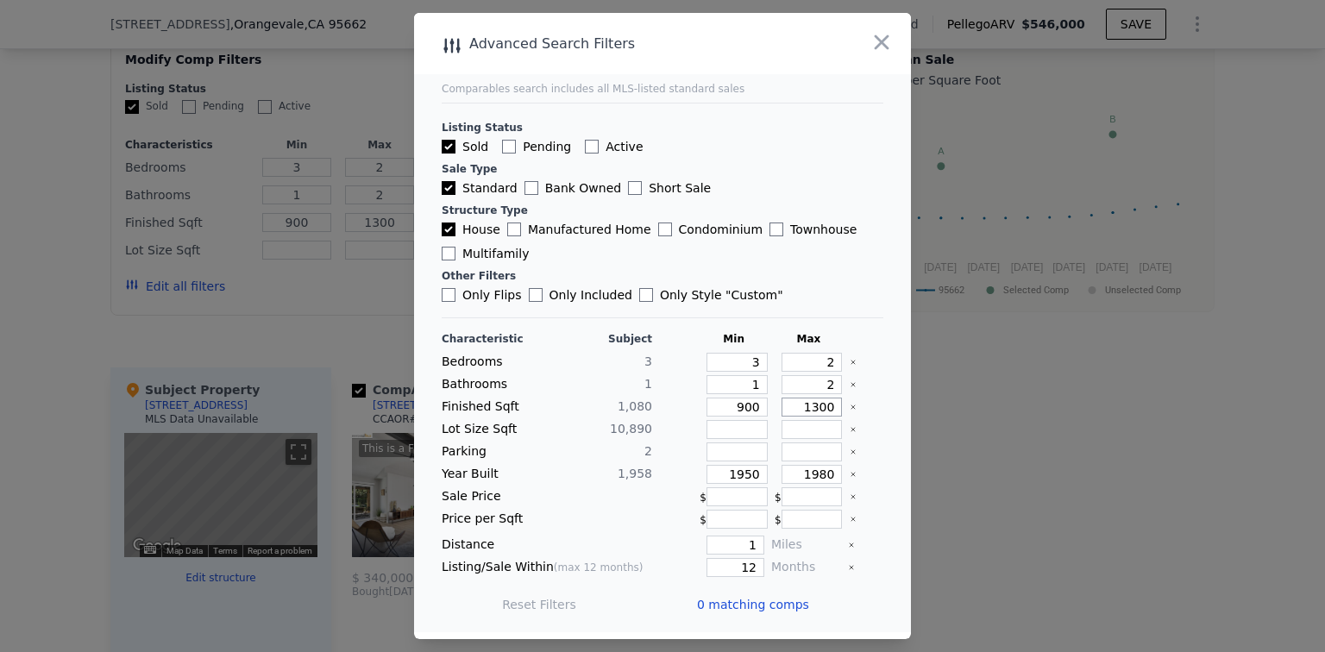
drag, startPoint x: 793, startPoint y: 405, endPoint x: 872, endPoint y: 404, distance: 78.5
click at [872, 404] on main "Comparables search includes all MLS-listed standard sales Listing Status Sold P…" at bounding box center [662, 322] width 497 height 619
drag, startPoint x: 718, startPoint y: 474, endPoint x: 752, endPoint y: 473, distance: 33.7
click at [752, 471] on input "1950" at bounding box center [736, 474] width 61 height 19
click at [739, 601] on button "Update Search" at bounding box center [758, 604] width 130 height 24
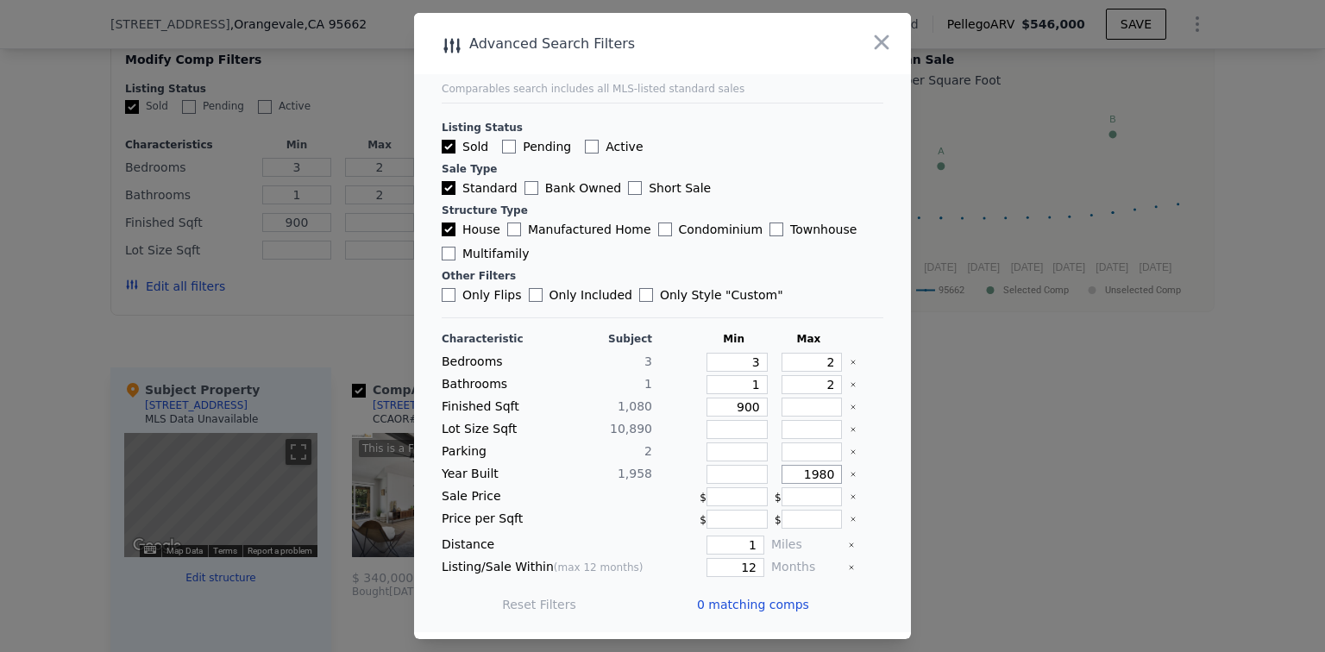
drag, startPoint x: 791, startPoint y: 480, endPoint x: 837, endPoint y: 474, distance: 47.0
click at [837, 474] on div "Year Built 1,958 1980" at bounding box center [663, 474] width 442 height 19
click at [737, 608] on button "Update Search" at bounding box center [758, 604] width 130 height 24
click at [738, 602] on span "0 matching comps" at bounding box center [753, 604] width 112 height 17
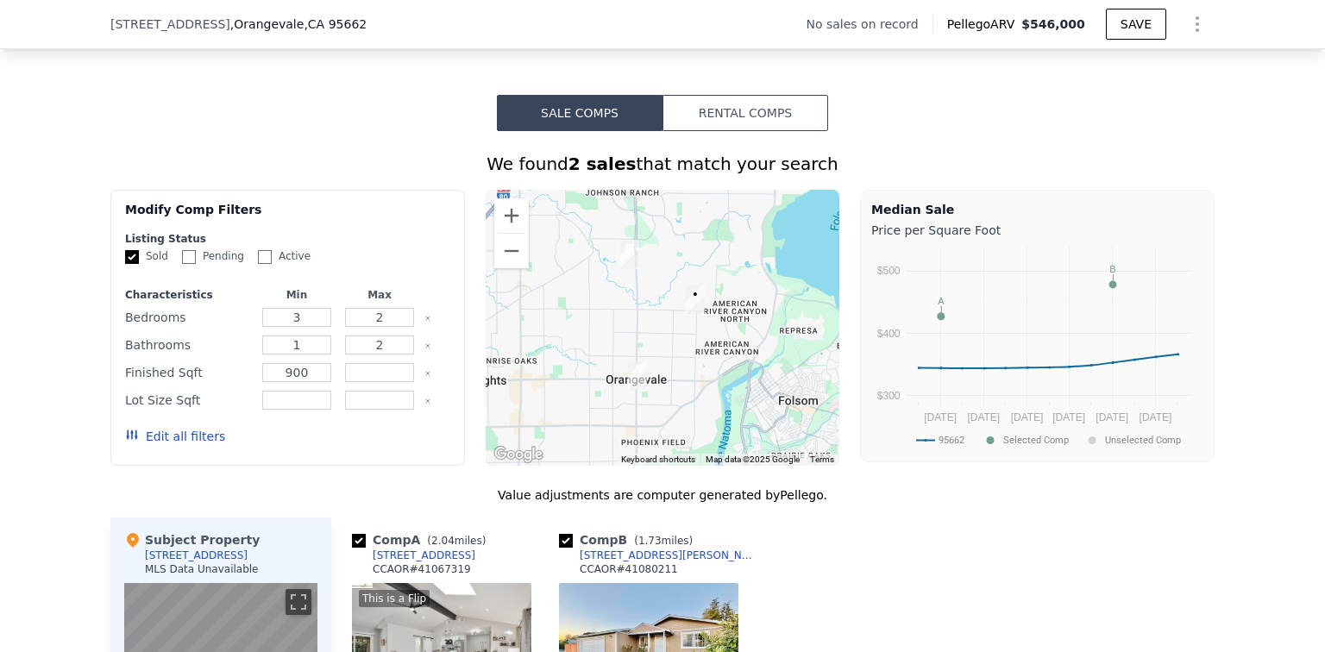
scroll to position [1287, 0]
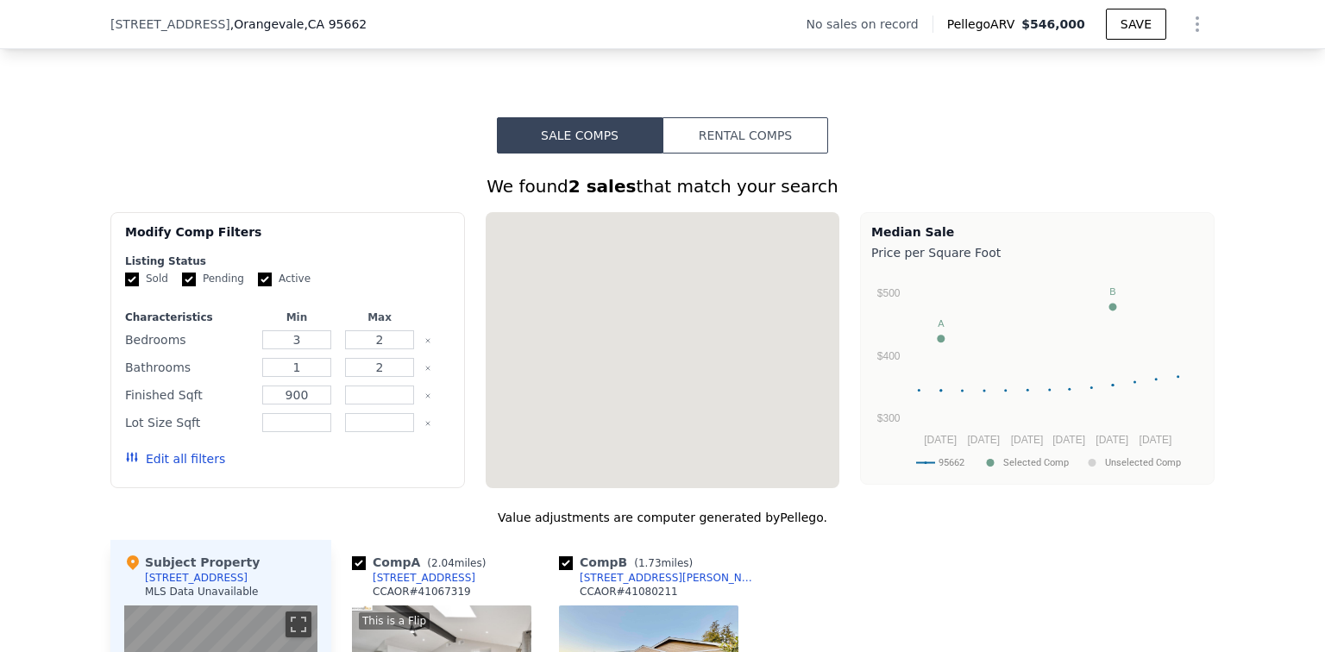
checkbox input "true"
type input "3"
type input "962"
type input "1428"
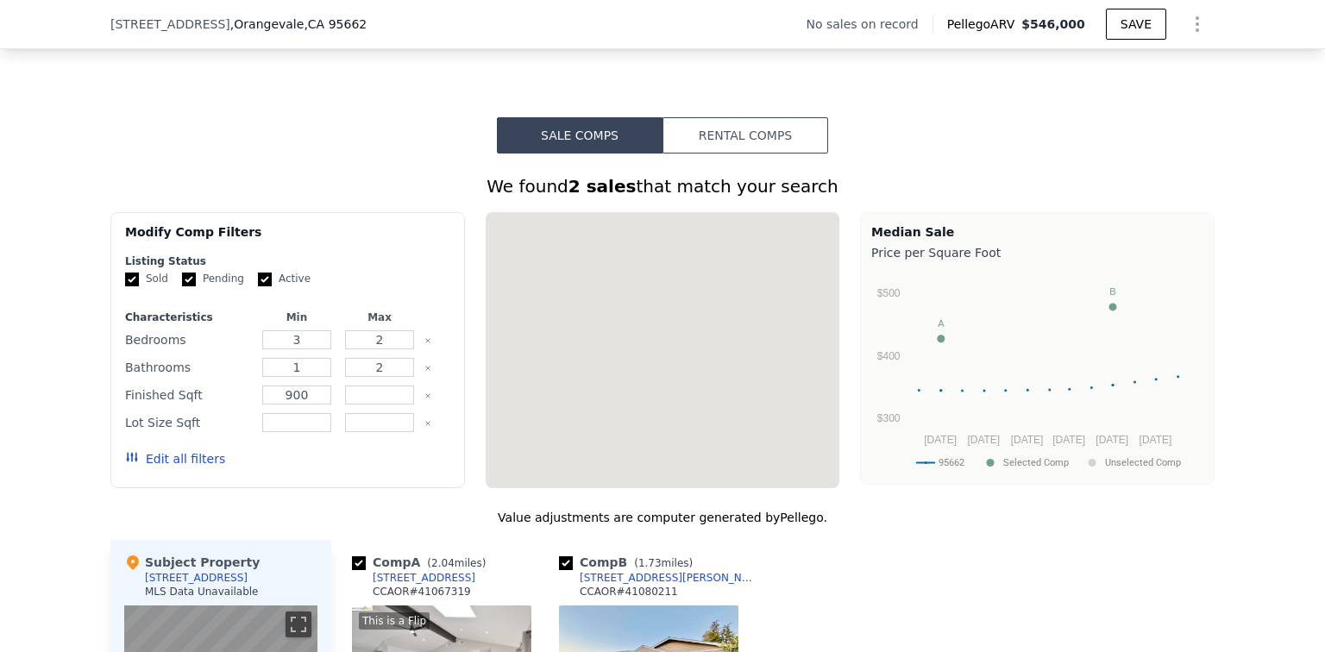
type input "11326"
type input "11818"
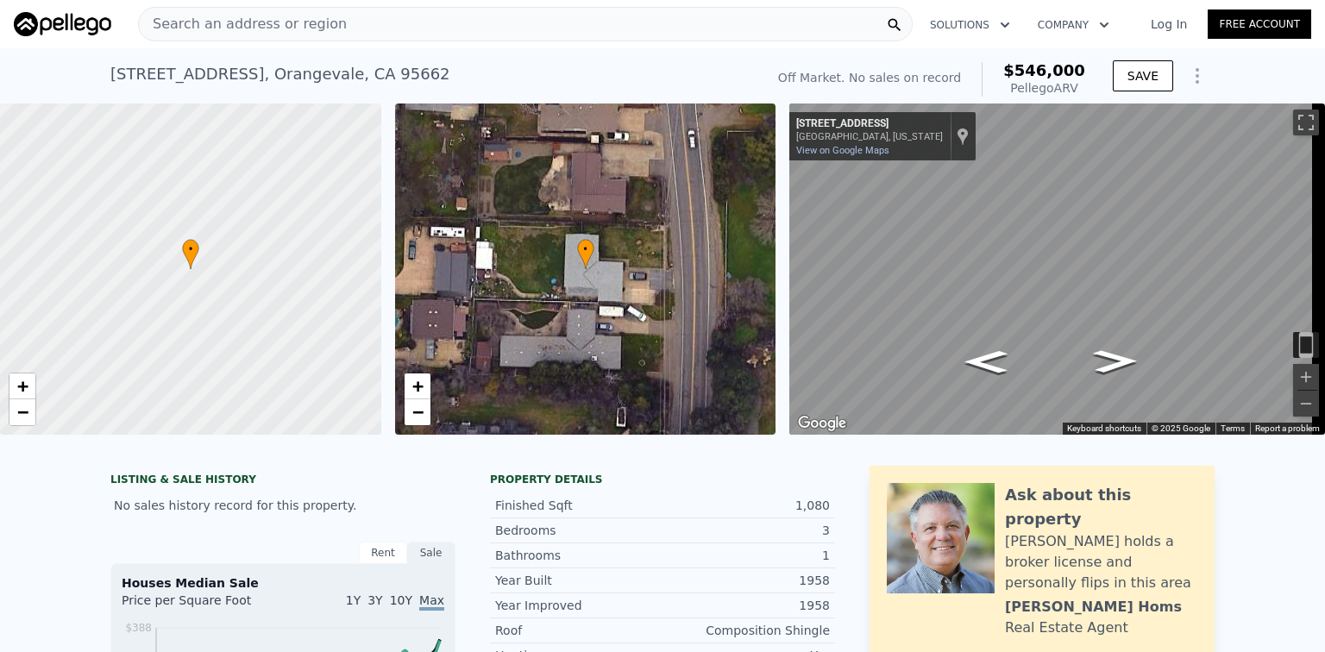
scroll to position [0, 0]
click at [278, 21] on span "Search an address or region" at bounding box center [243, 24] width 208 height 21
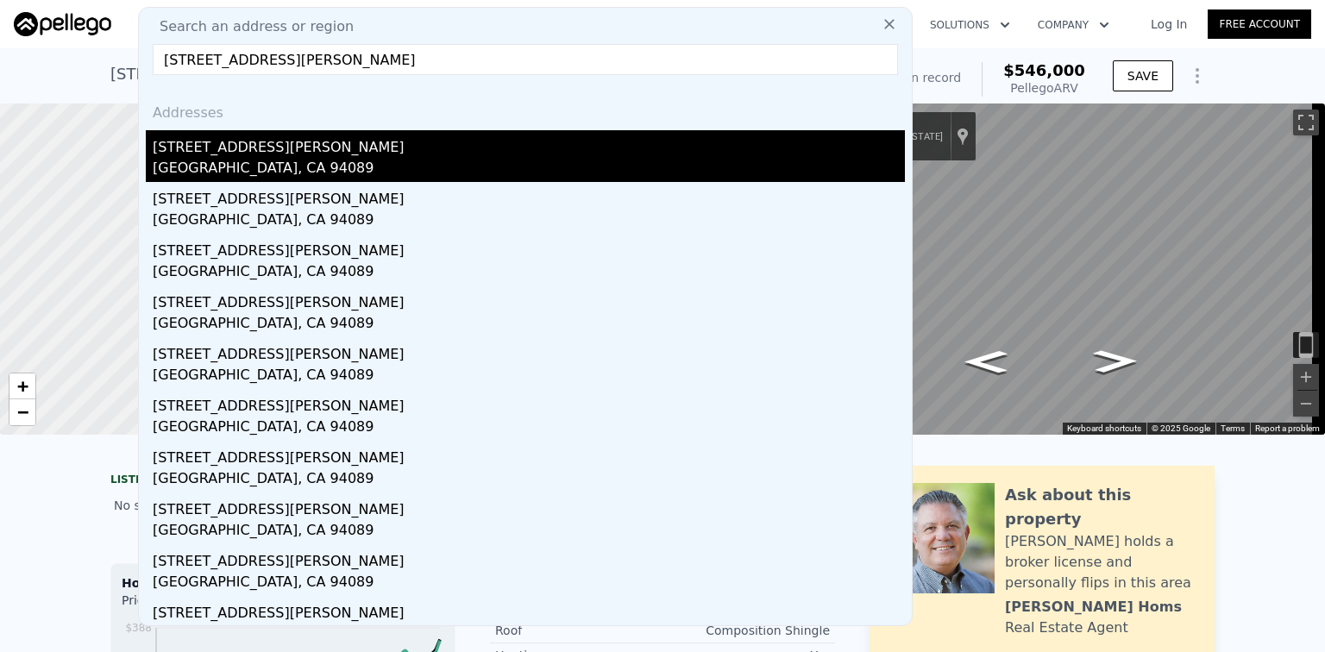
type input "[STREET_ADDRESS][PERSON_NAME]"
click at [210, 155] on div "[STREET_ADDRESS][PERSON_NAME]" at bounding box center [529, 144] width 752 height 28
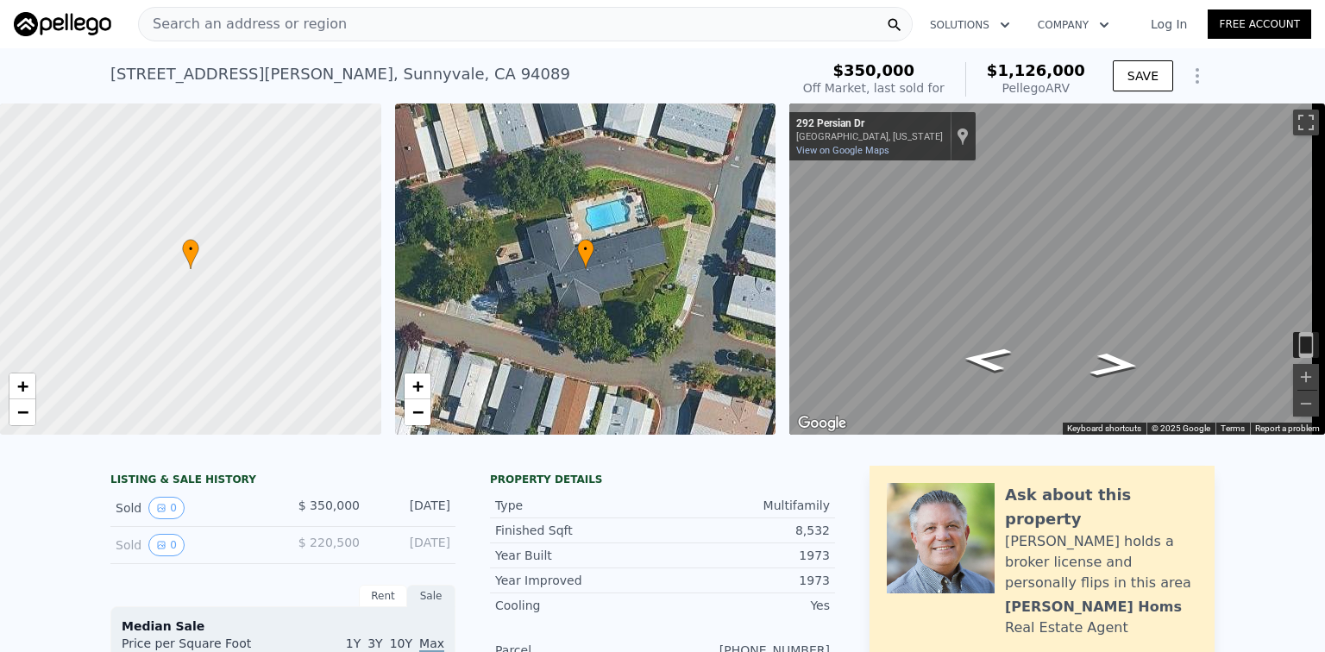
click at [336, 24] on div "Search an address or region" at bounding box center [525, 24] width 774 height 34
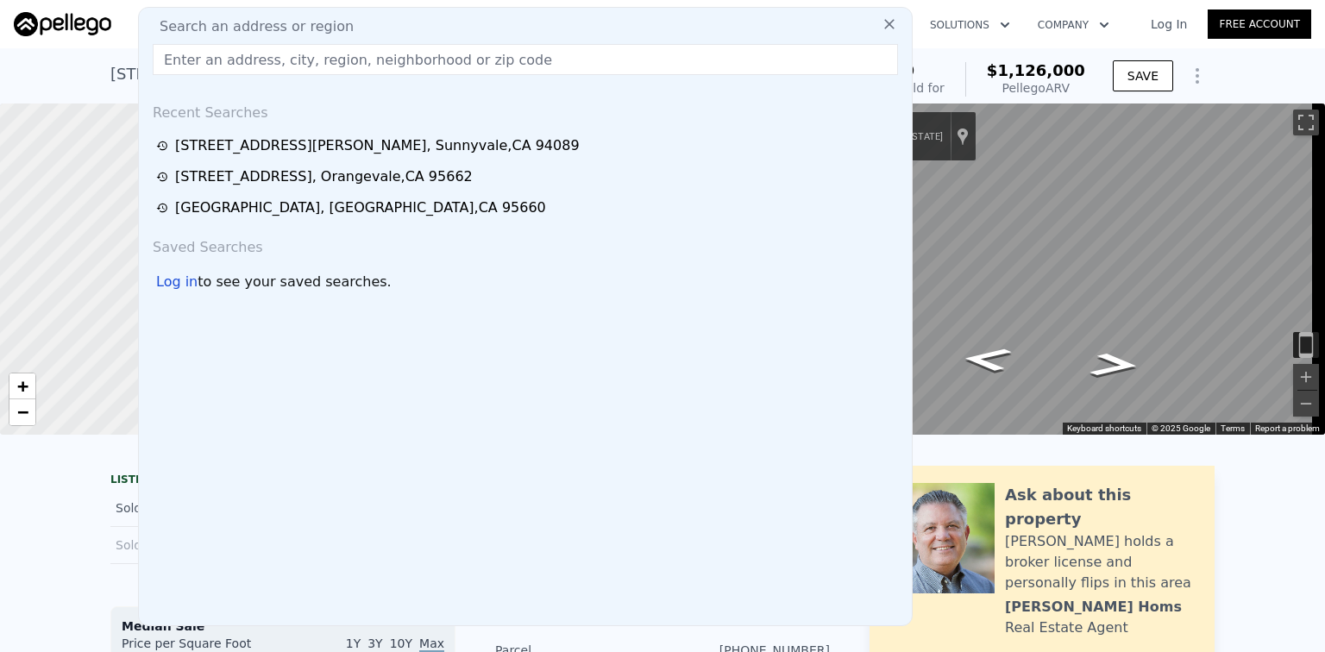
drag, startPoint x: 300, startPoint y: 71, endPoint x: 298, endPoint y: 56, distance: 14.8
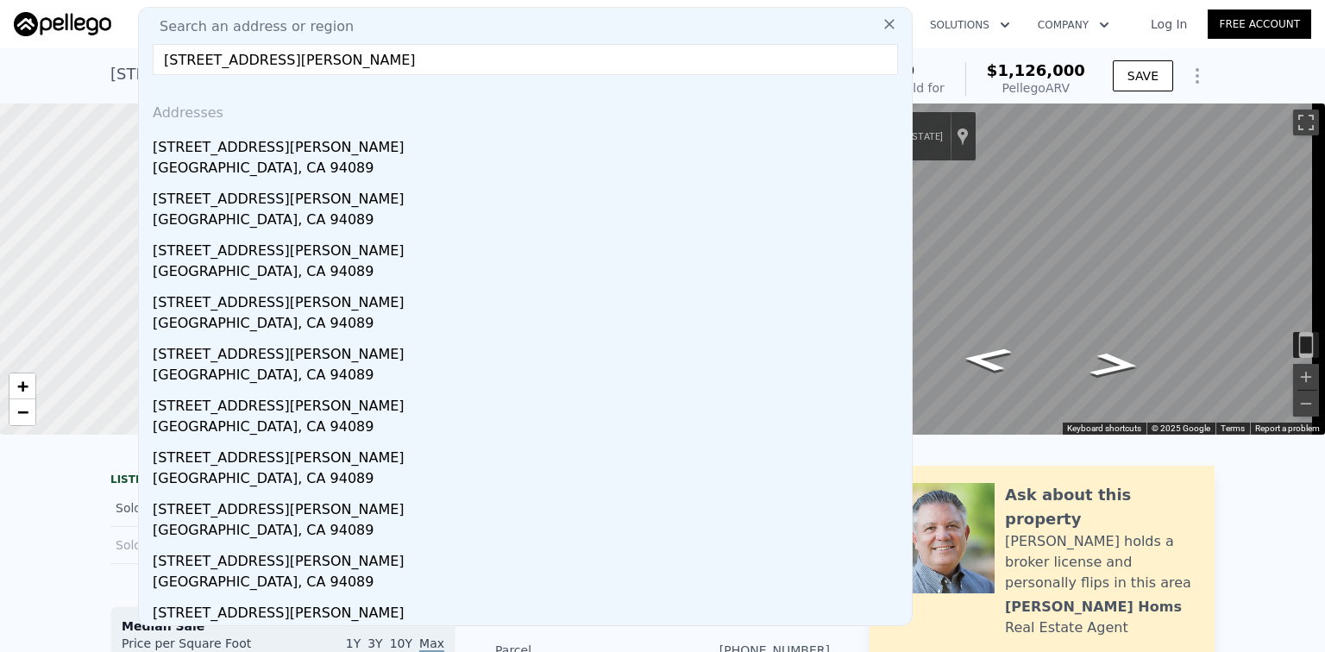
click at [444, 60] on input "[STREET_ADDRESS][PERSON_NAME]" at bounding box center [525, 59] width 745 height 31
click at [434, 58] on input "[STREET_ADDRESS][PERSON_NAME]" at bounding box center [525, 59] width 745 height 31
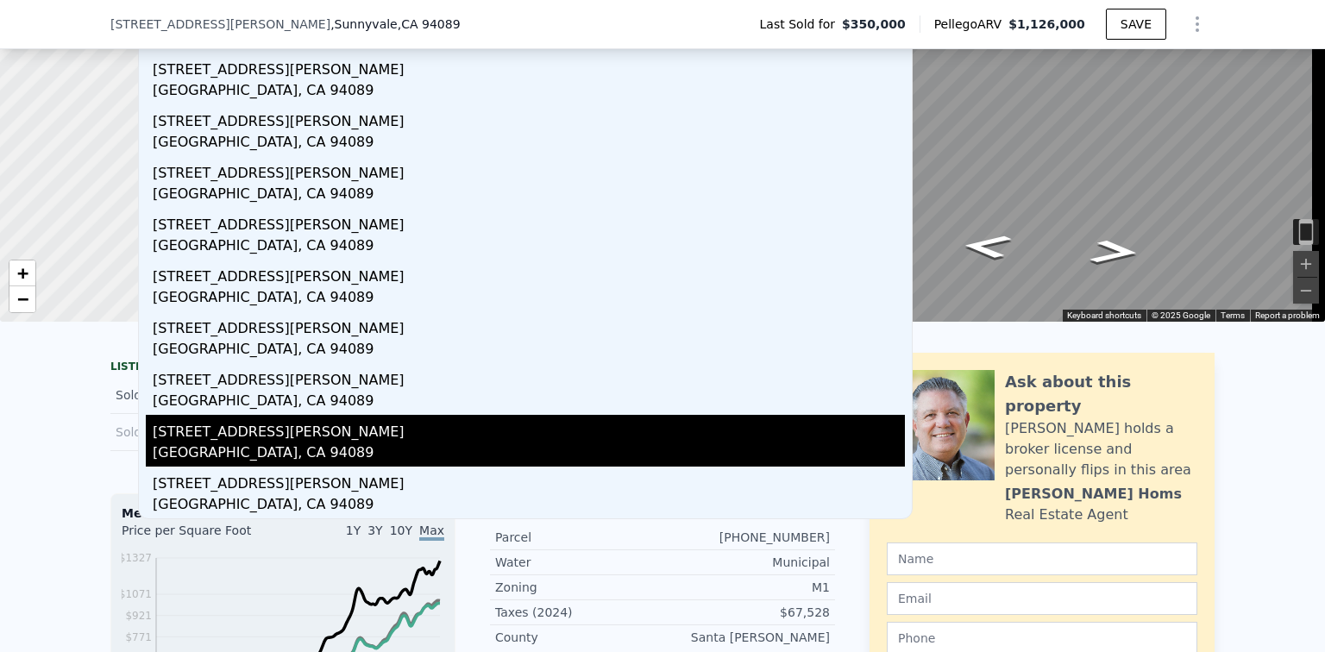
scroll to position [172, 0]
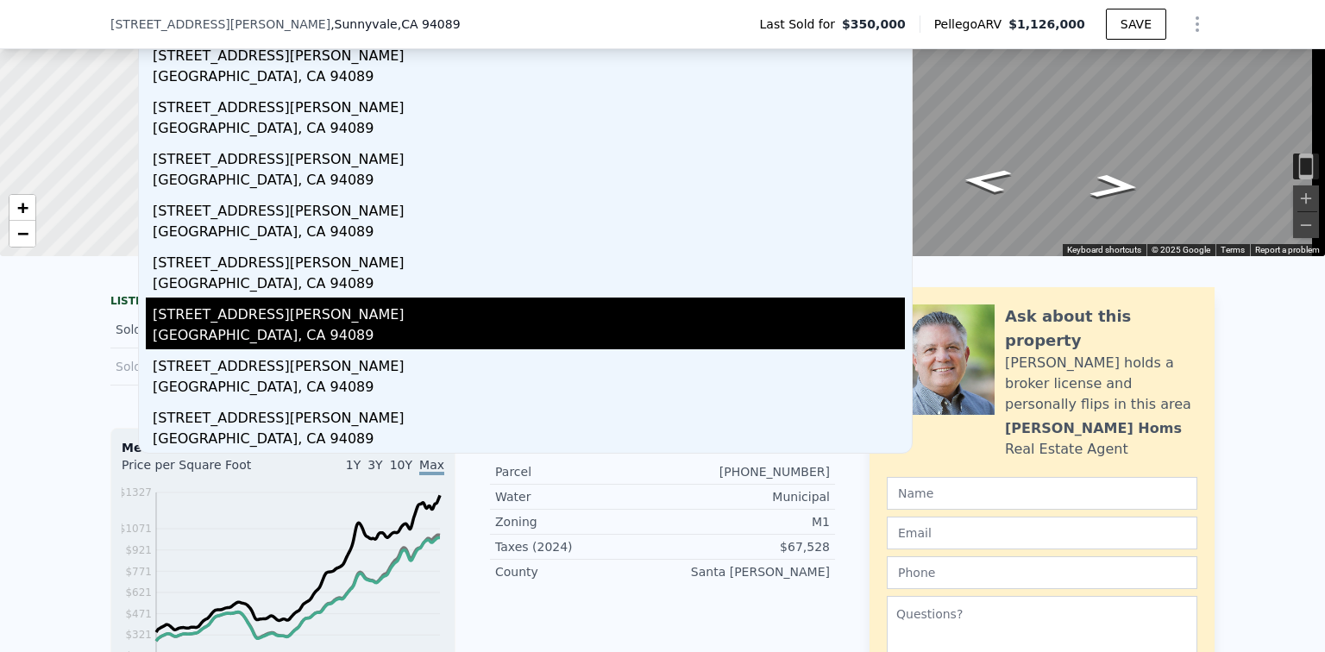
type input "[STREET_ADDRESS][PERSON_NAME]"
click at [371, 308] on div "[STREET_ADDRESS][PERSON_NAME]" at bounding box center [529, 312] width 752 height 28
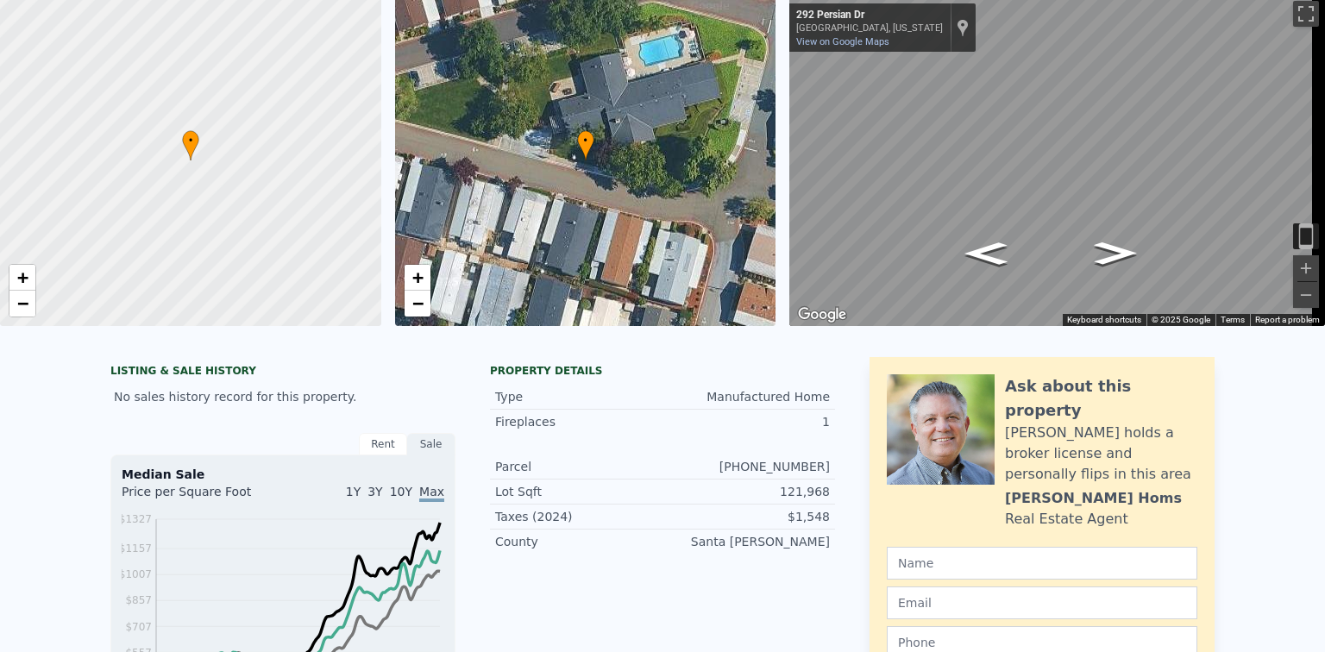
scroll to position [6, 0]
